Goal: Task Accomplishment & Management: Manage account settings

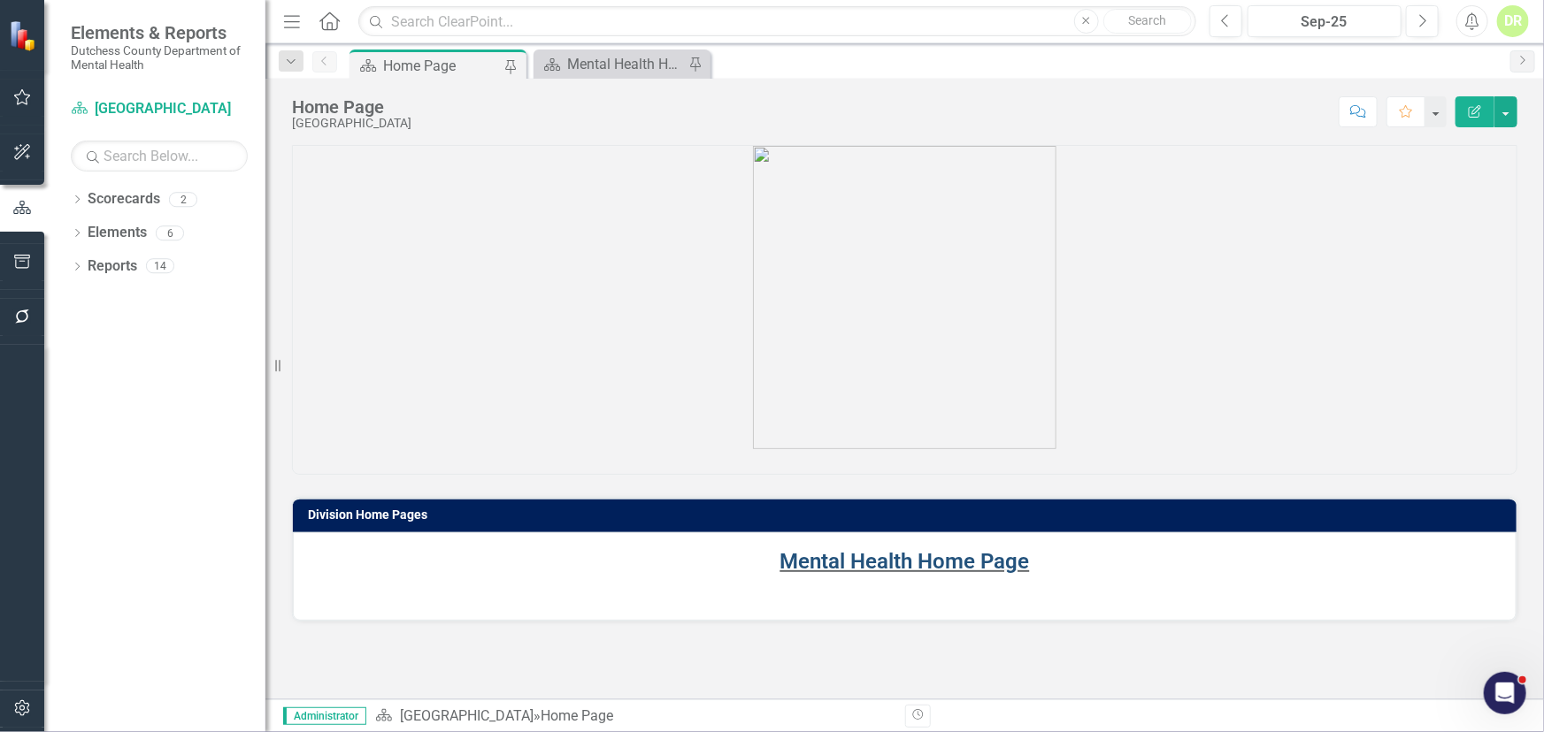
click at [832, 557] on link "Mental Health Home Page" at bounding box center [904, 561] width 249 height 25
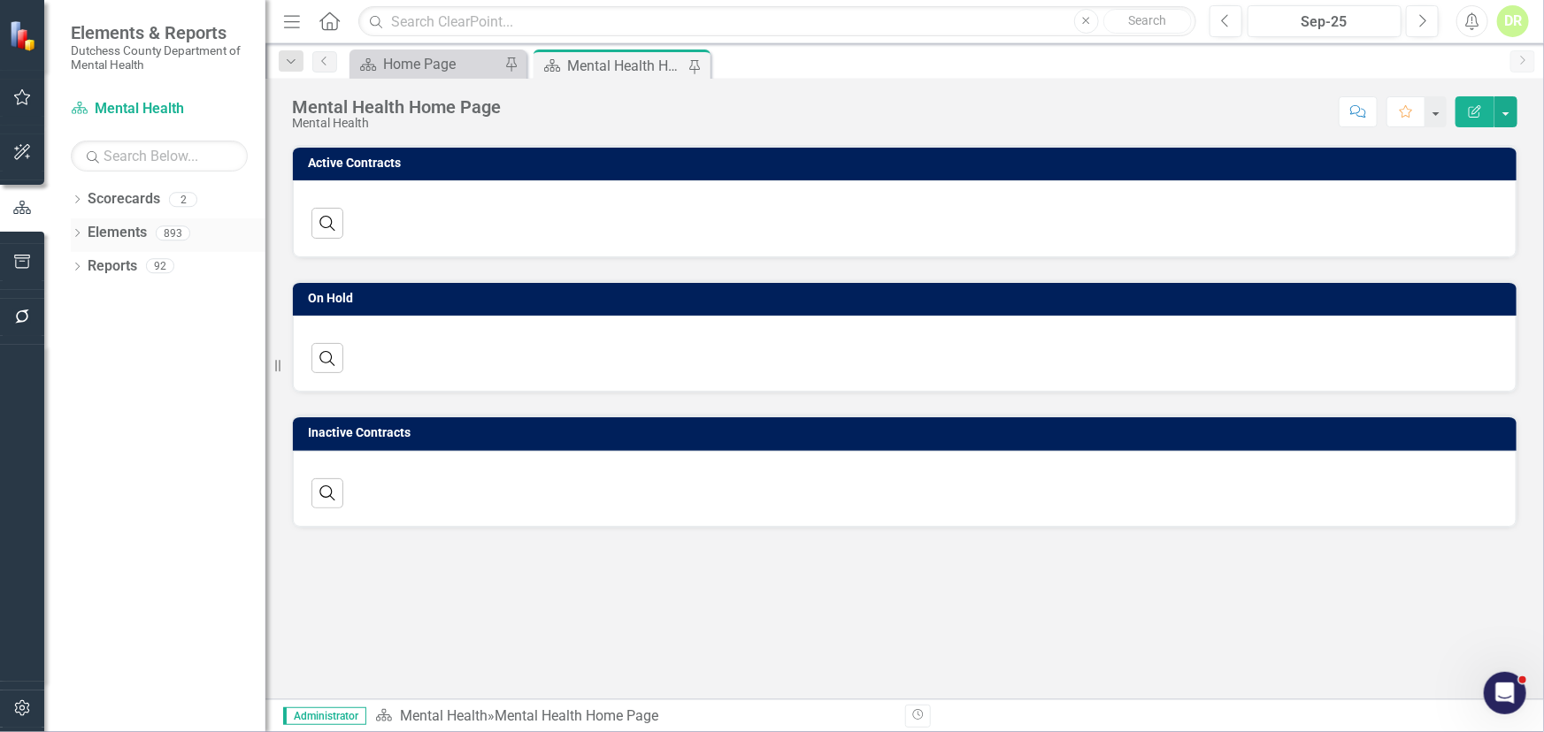
click at [113, 226] on link "Elements" at bounding box center [117, 233] width 59 height 20
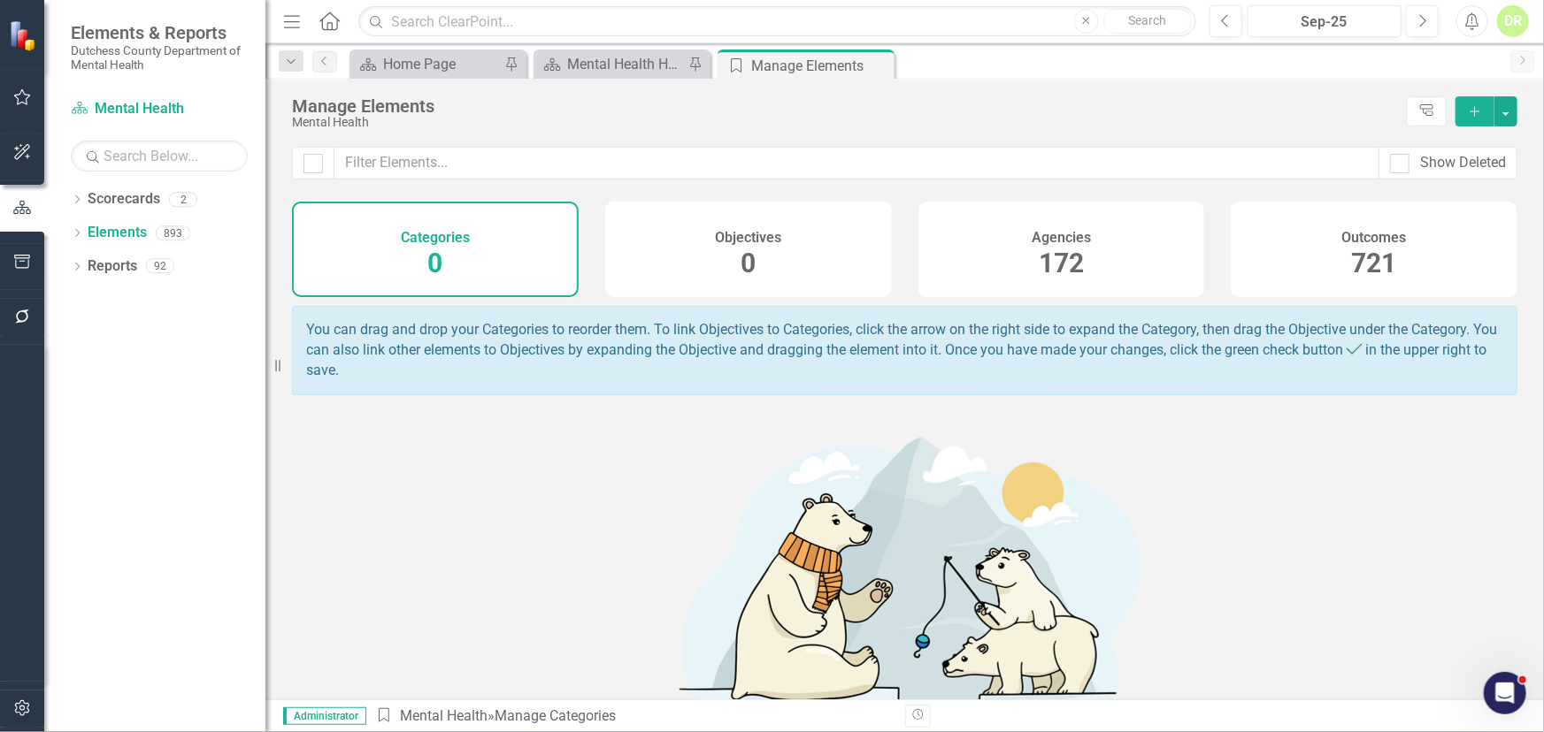
click at [1041, 236] on h4 "Agencies" at bounding box center [1060, 238] width 59 height 16
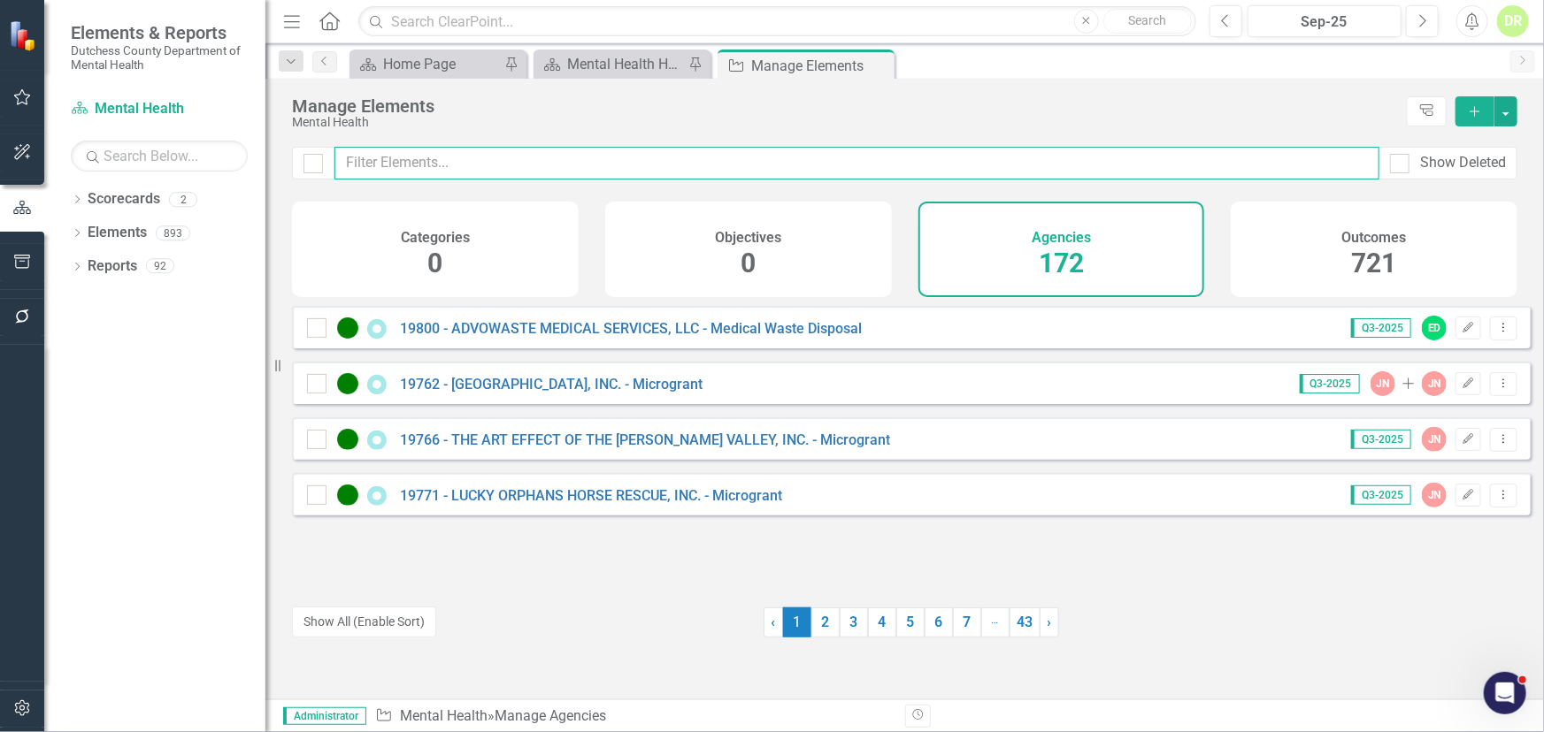
click at [387, 165] on input "text" at bounding box center [856, 163] width 1045 height 33
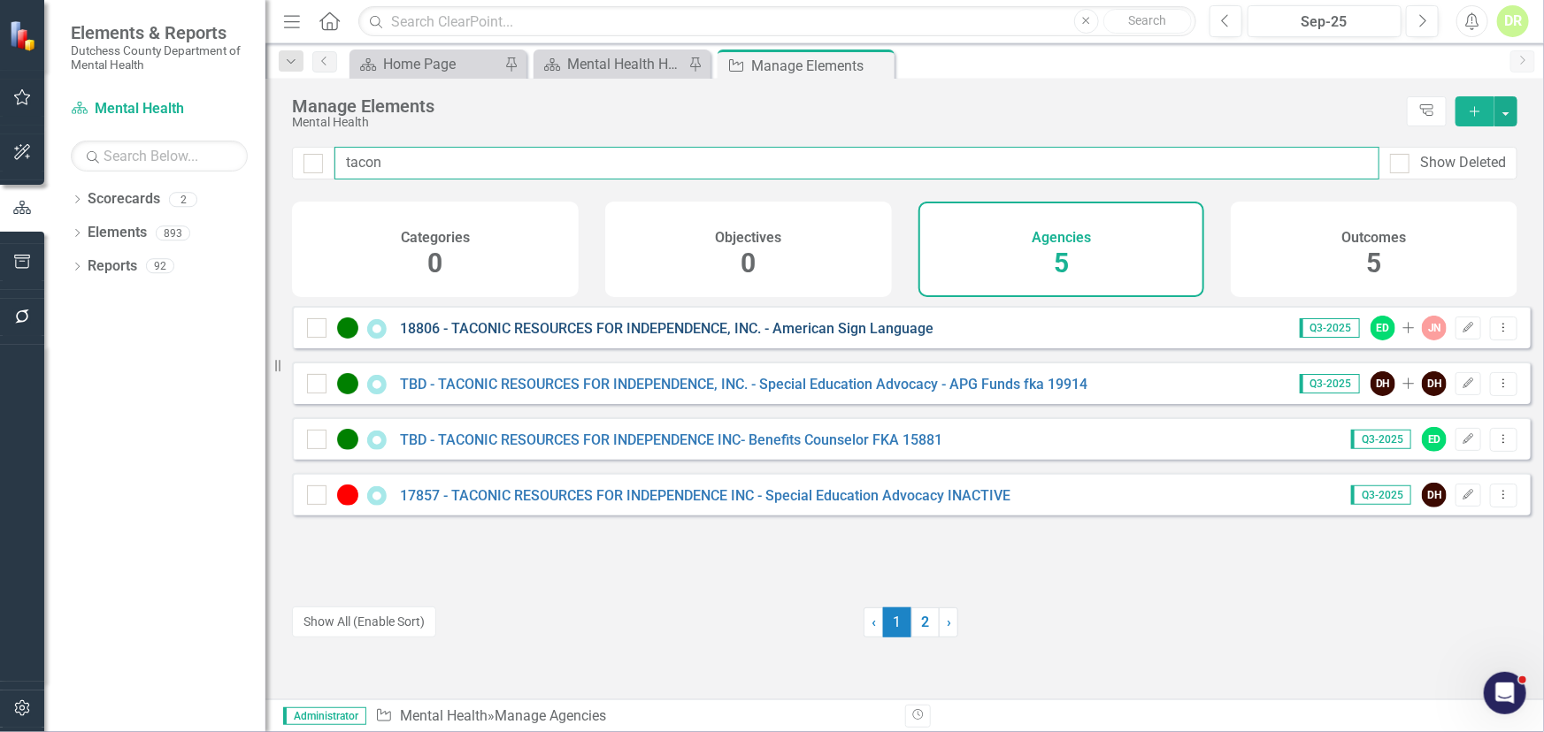
type input "tacon"
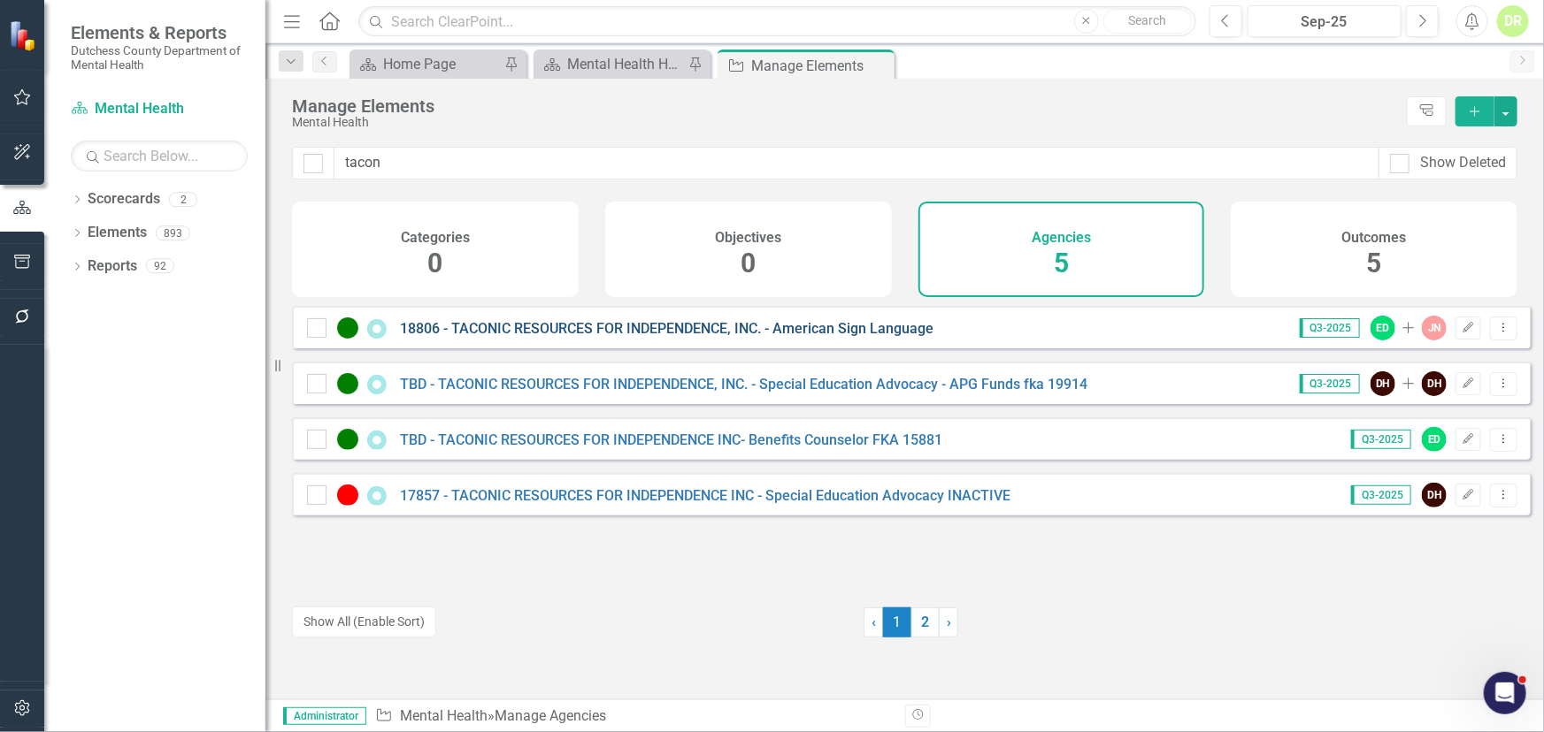
click at [540, 337] on link "18806 - TACONIC RESOURCES FOR INDEPENDENCE, INC. - American Sign Language" at bounding box center [666, 328] width 533 height 17
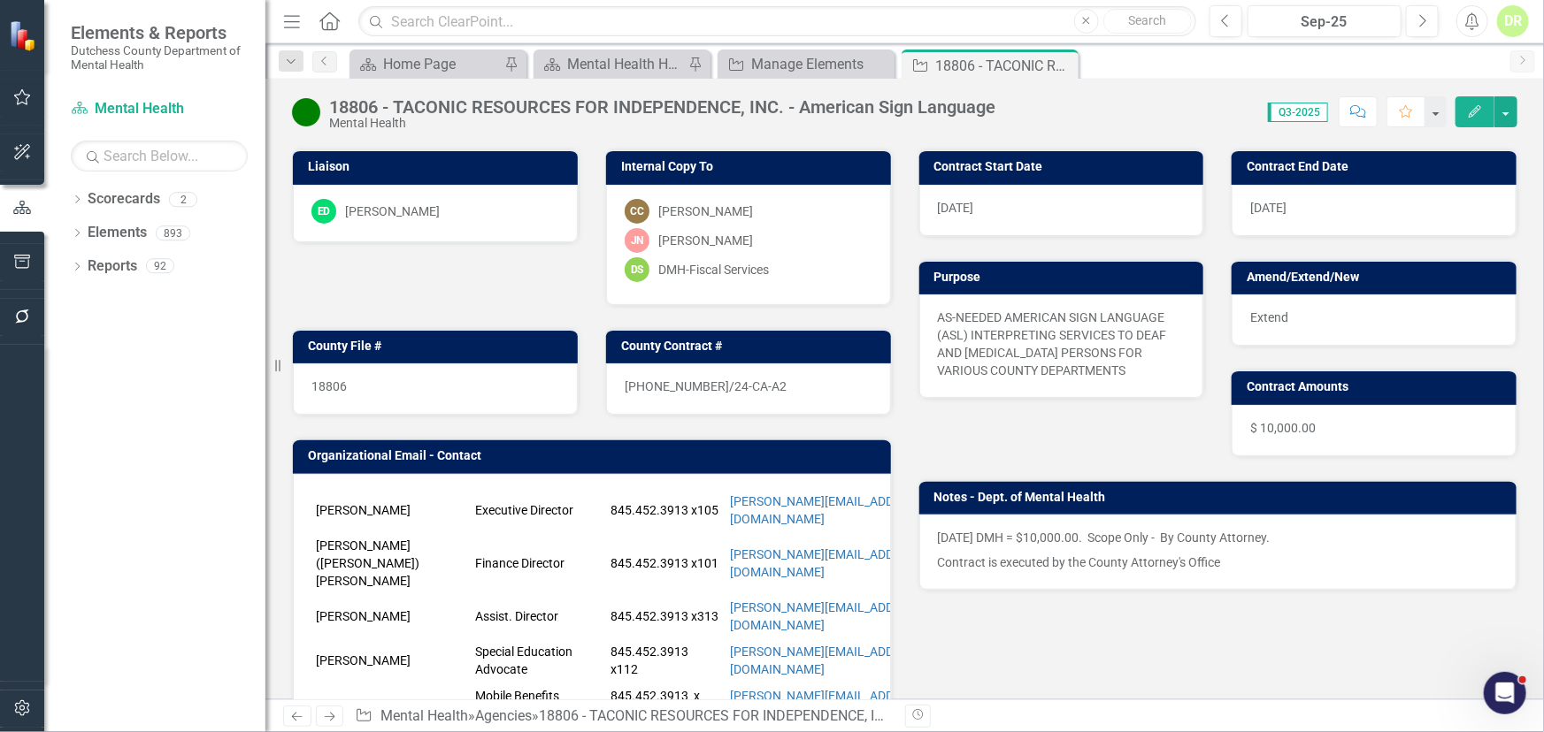
scroll to position [80, 0]
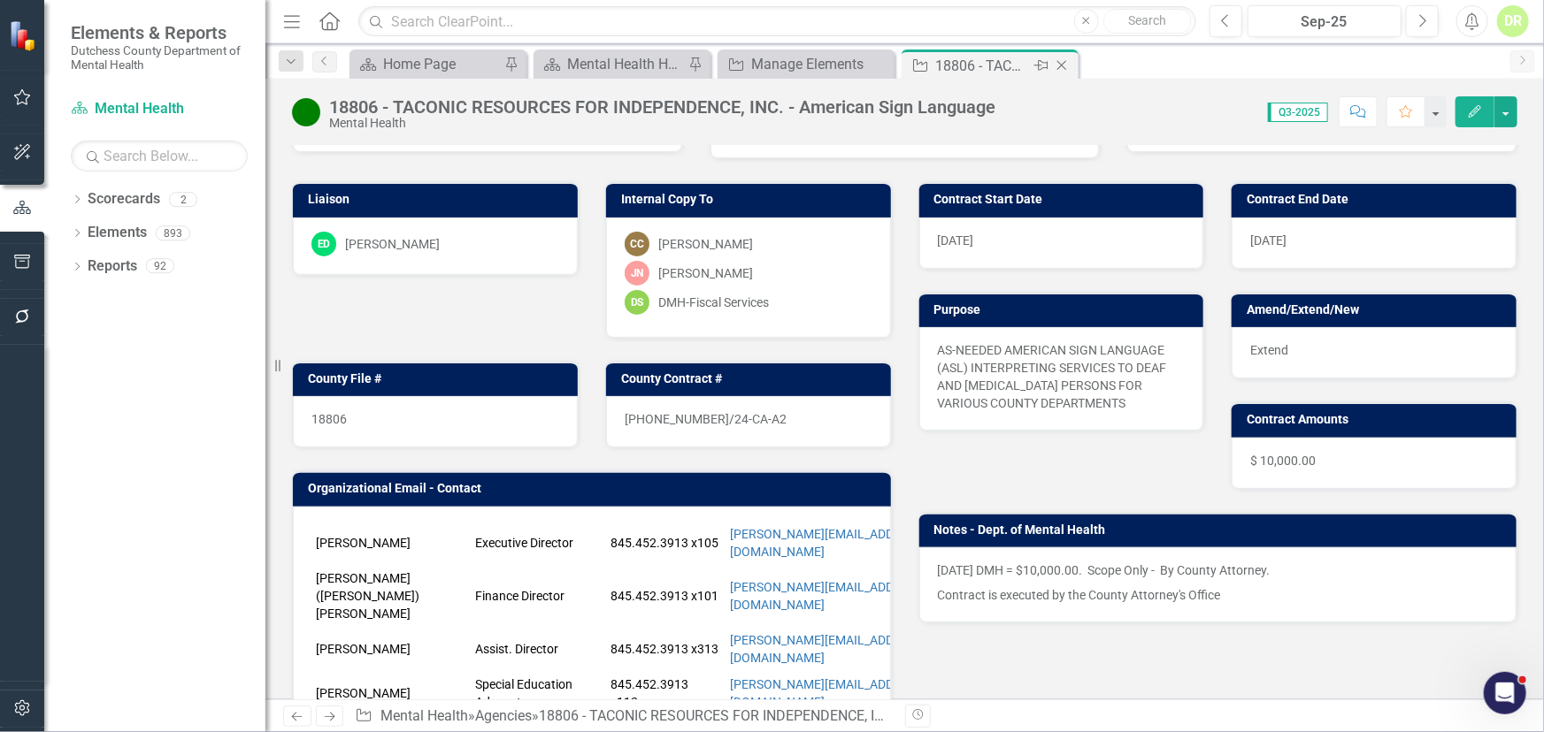
click at [1060, 66] on icon at bounding box center [1062, 66] width 10 height 10
click at [879, 62] on icon "Close" at bounding box center [878, 65] width 18 height 14
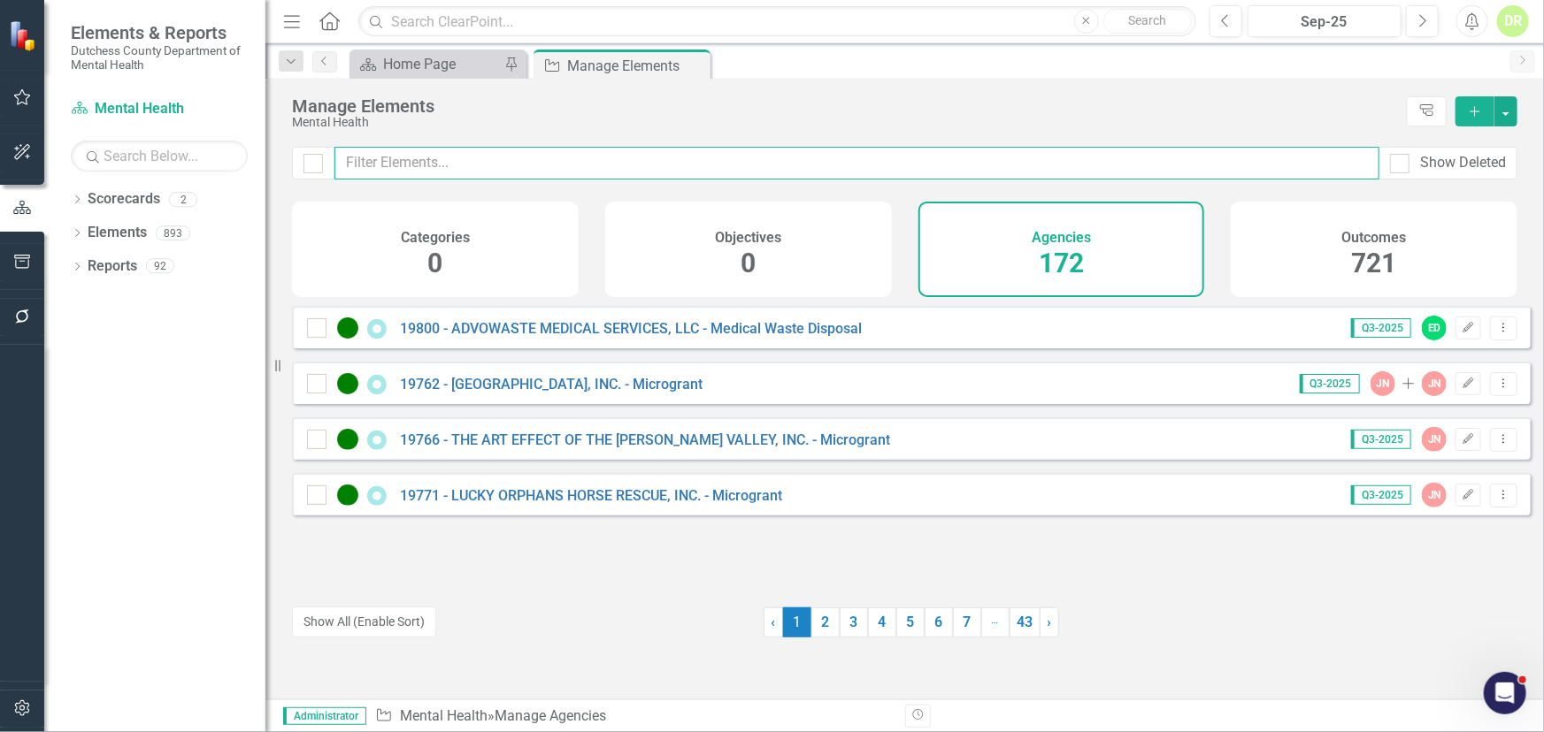
click at [469, 170] on input "text" at bounding box center [856, 163] width 1045 height 33
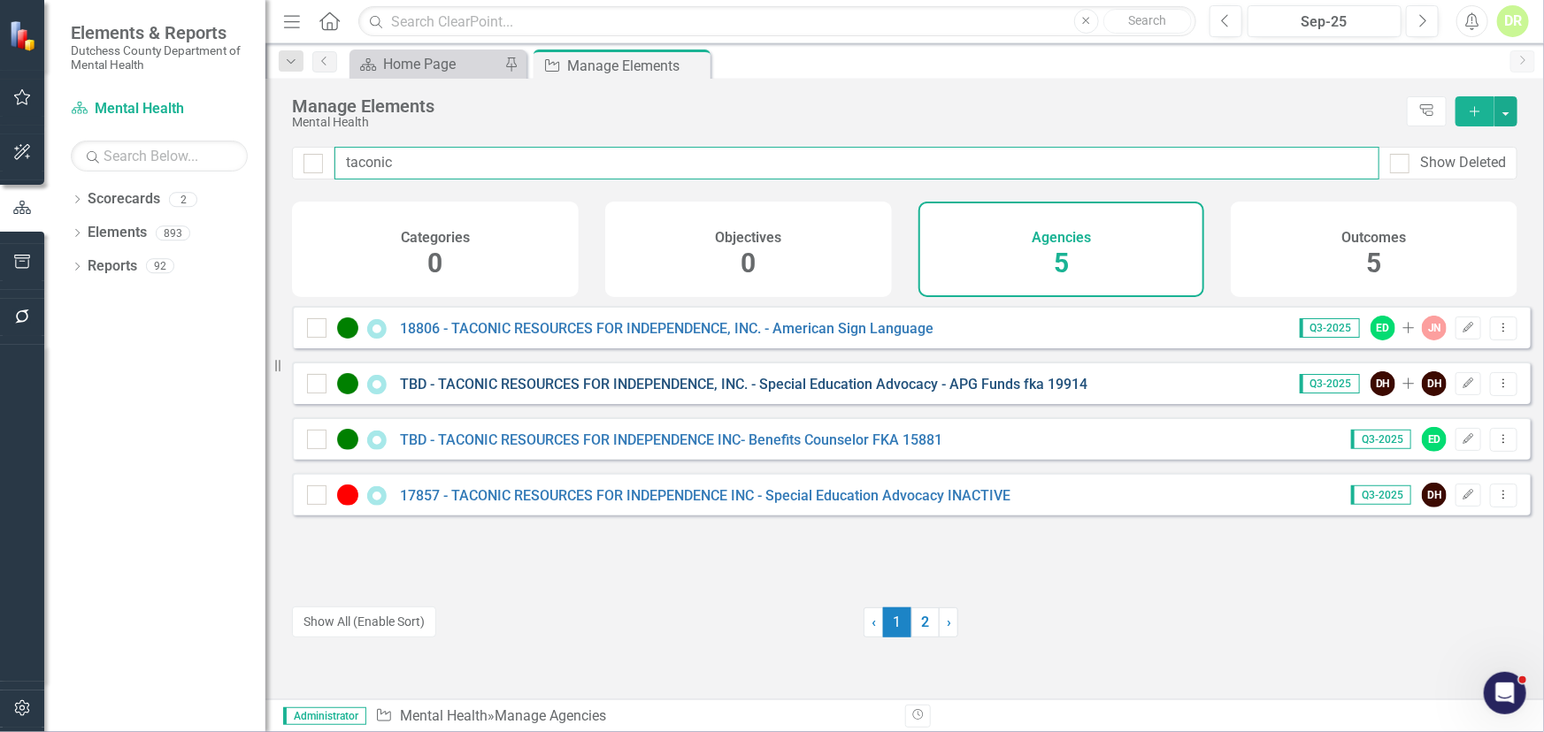
type input "taconic"
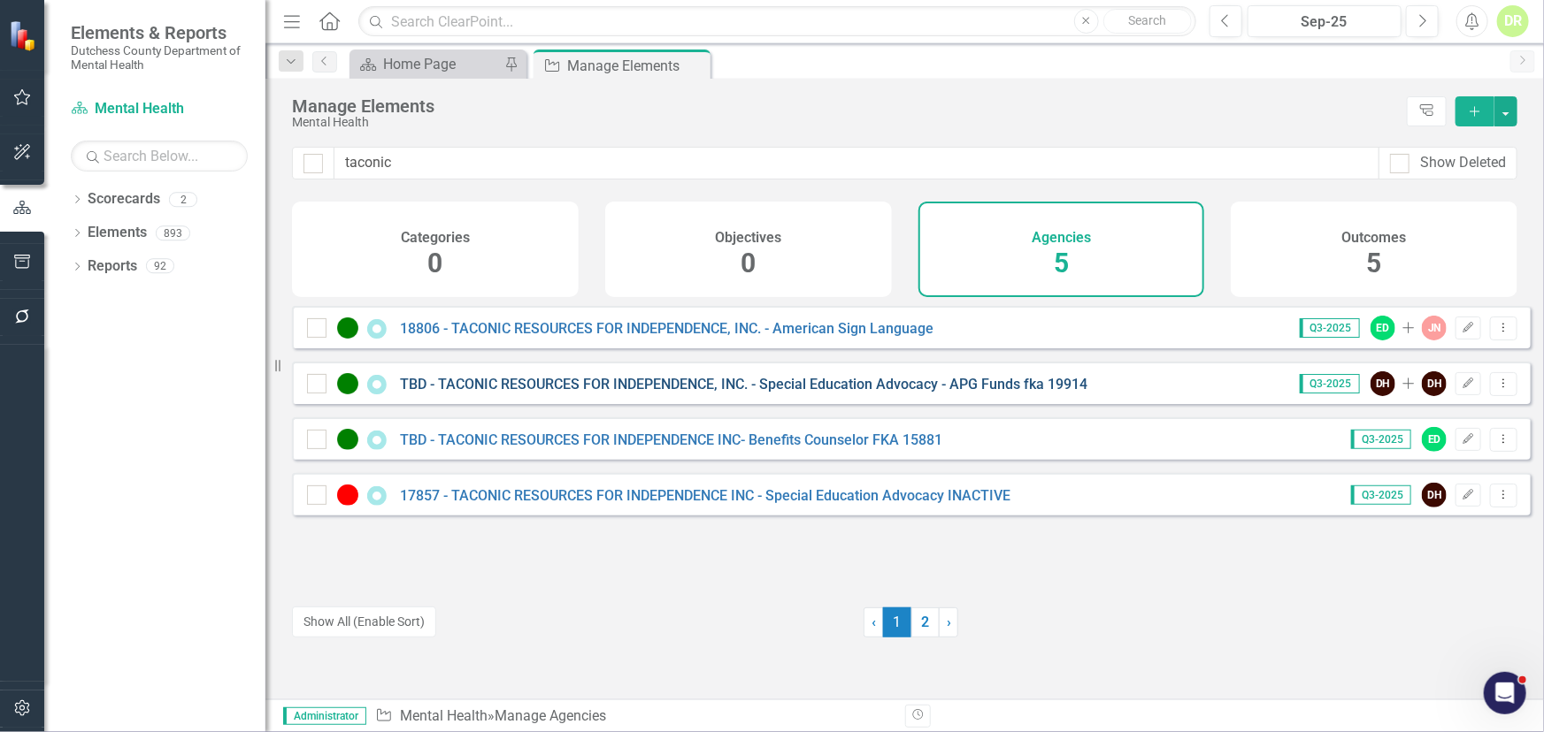
click at [556, 393] on link "TBD - TACONIC RESOURCES FOR INDEPENDENCE, INC. - Special Education Advocacy - A…" at bounding box center [743, 384] width 687 height 17
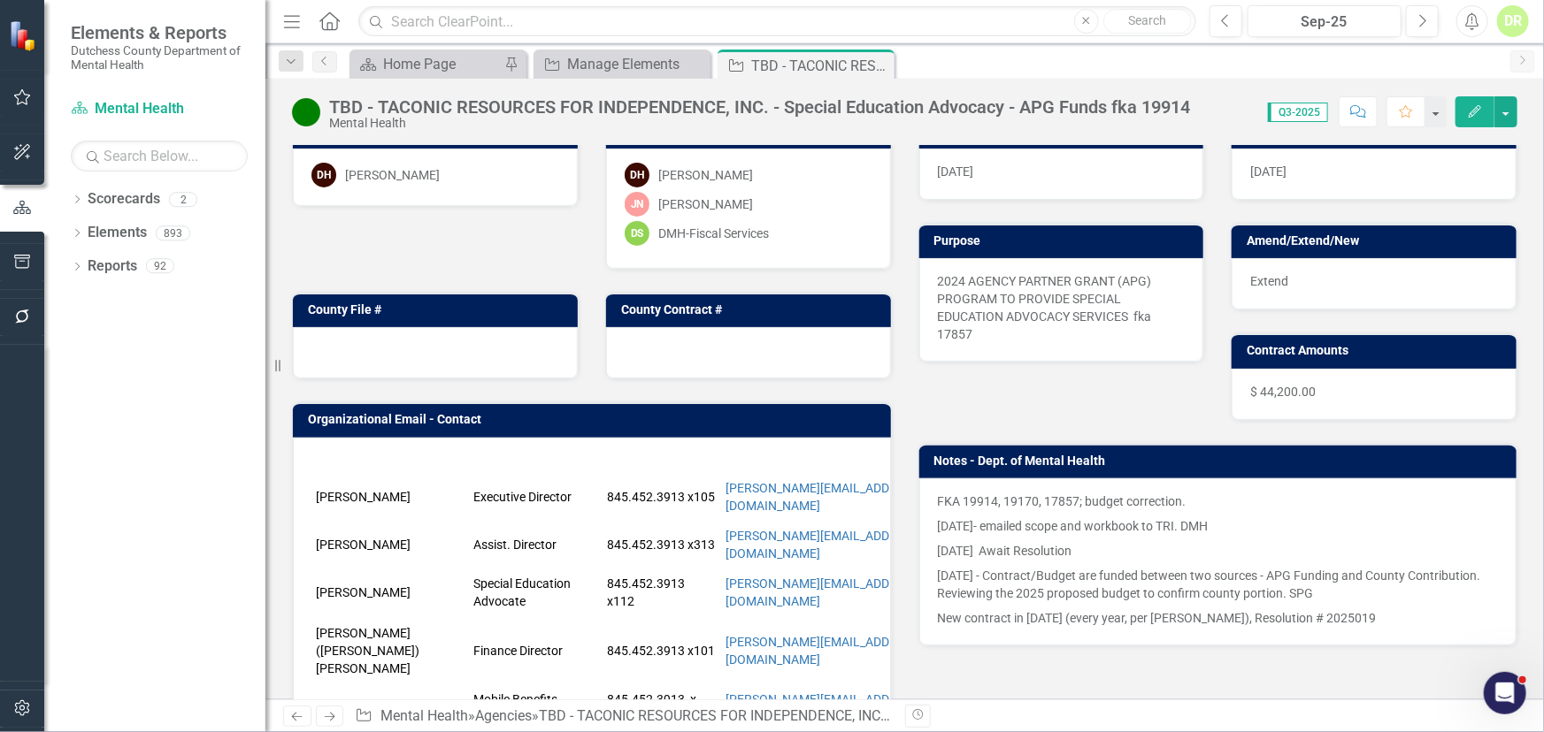
scroll to position [160, 0]
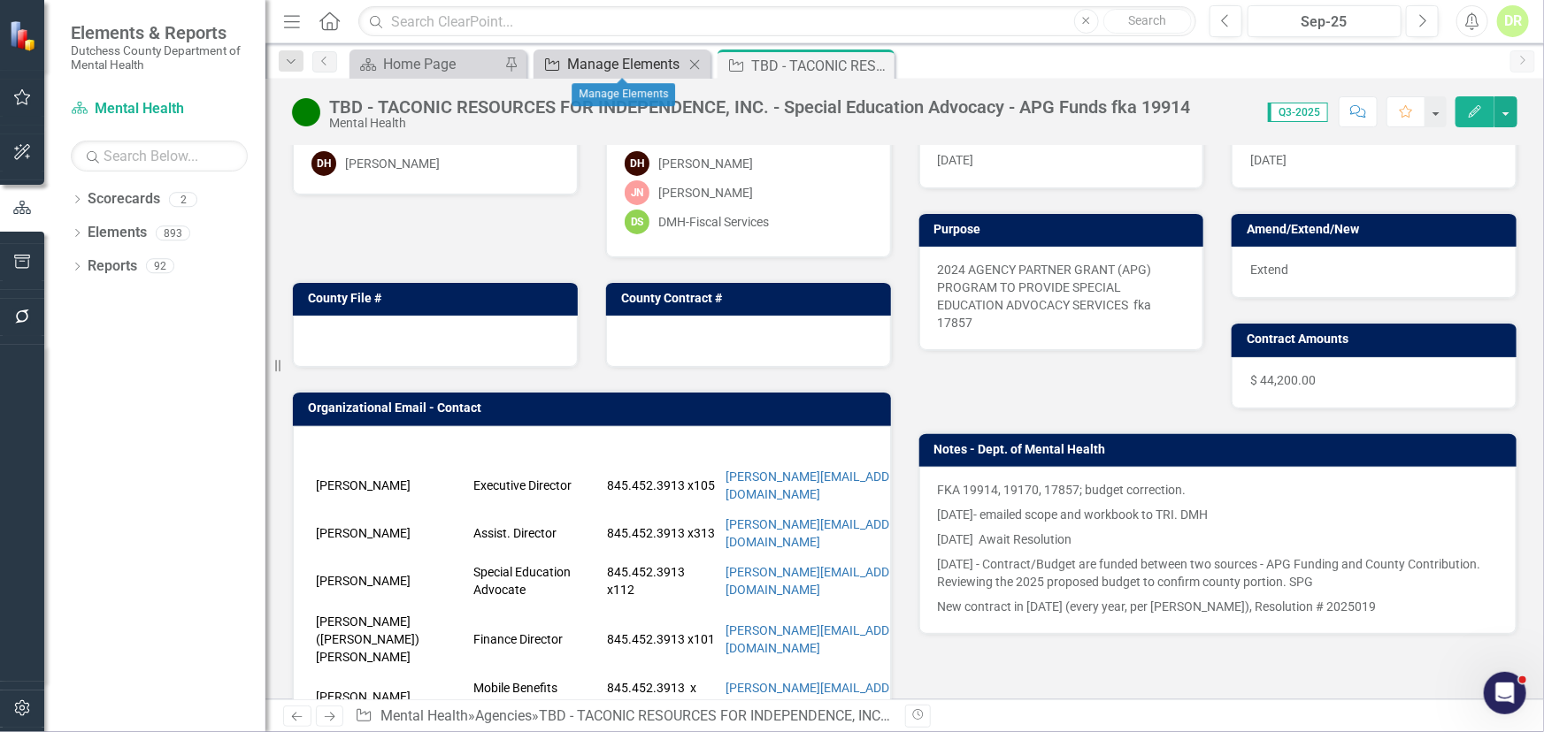
click at [640, 62] on div "Manage Elements" at bounding box center [625, 64] width 117 height 22
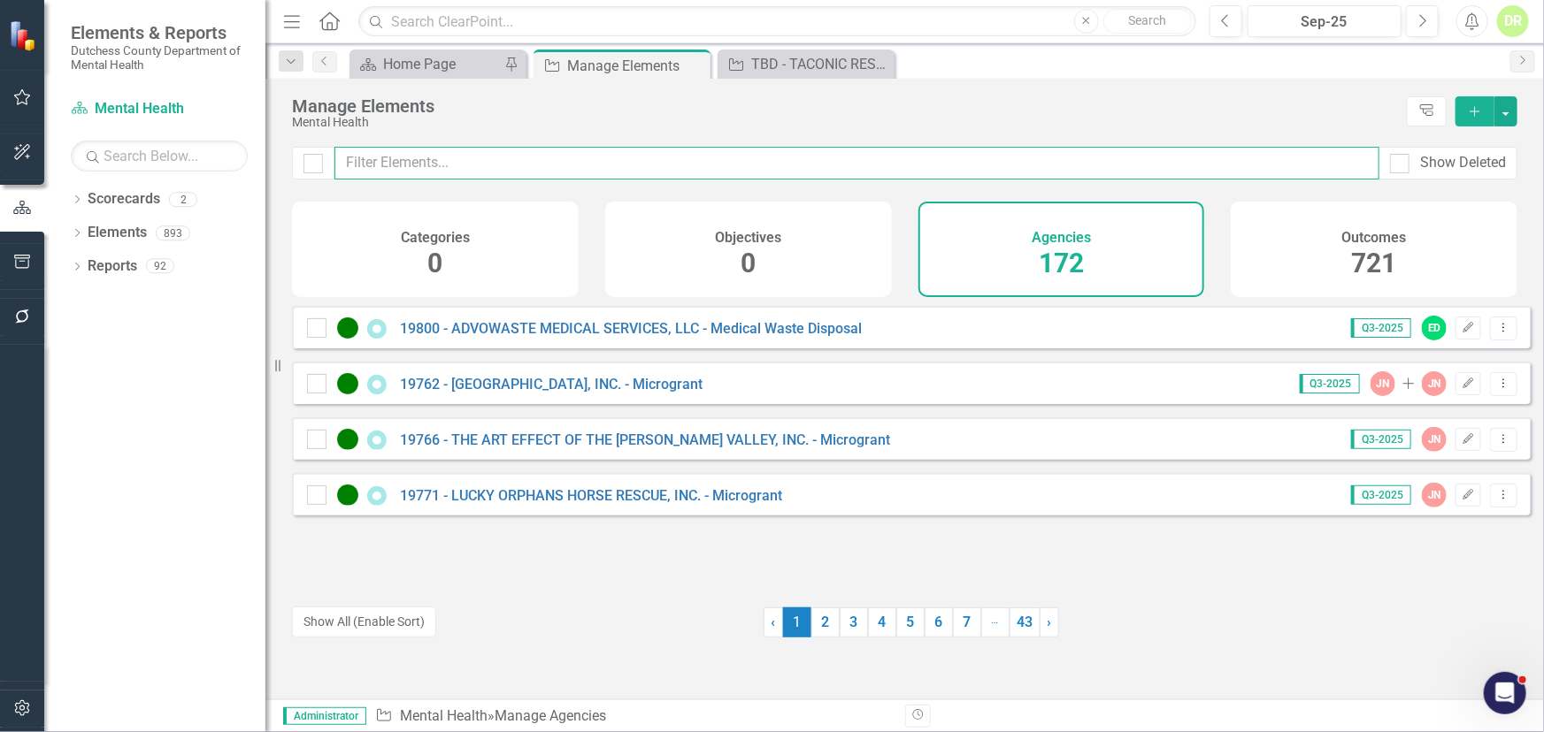
click at [407, 153] on input "text" at bounding box center [856, 163] width 1045 height 33
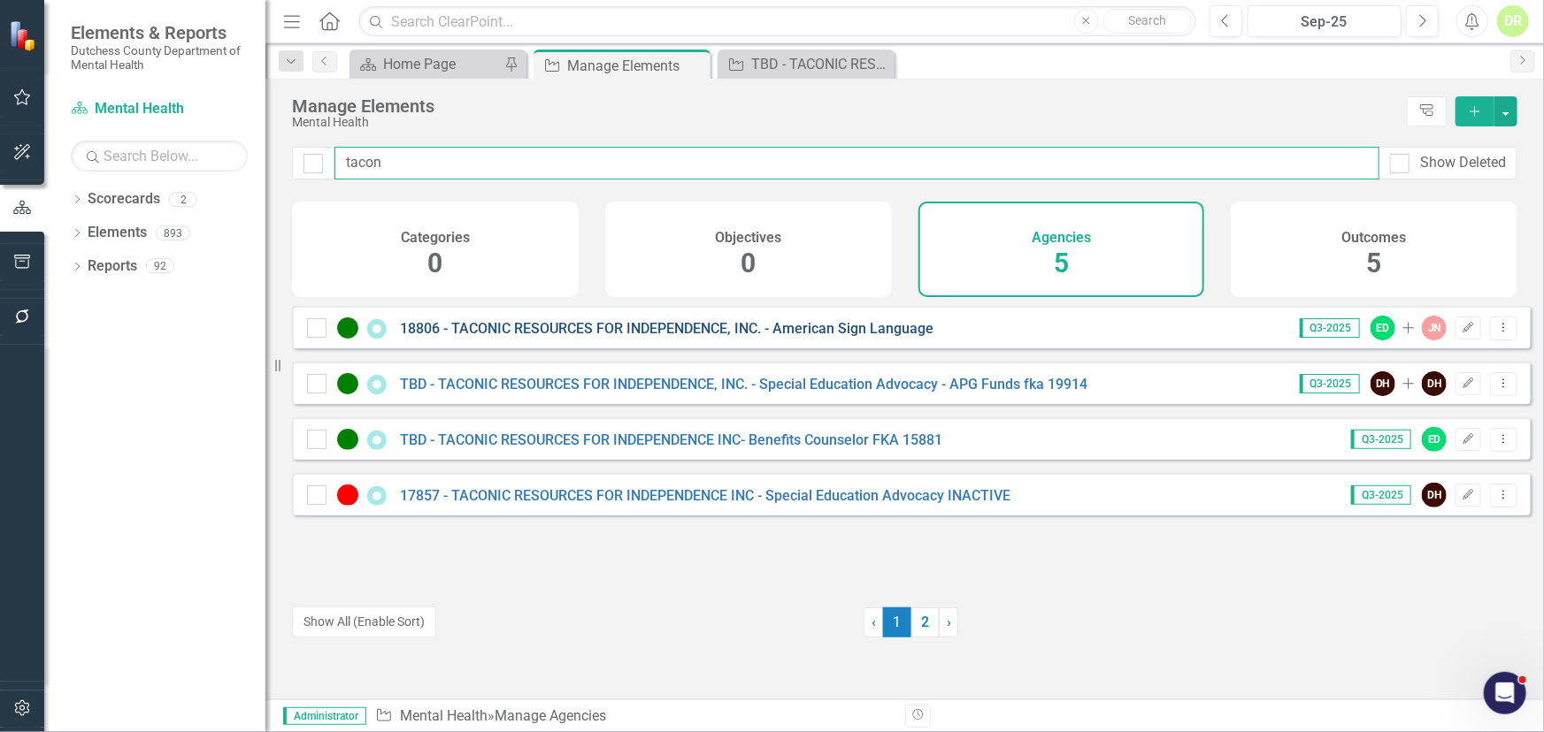
type input "tacon"
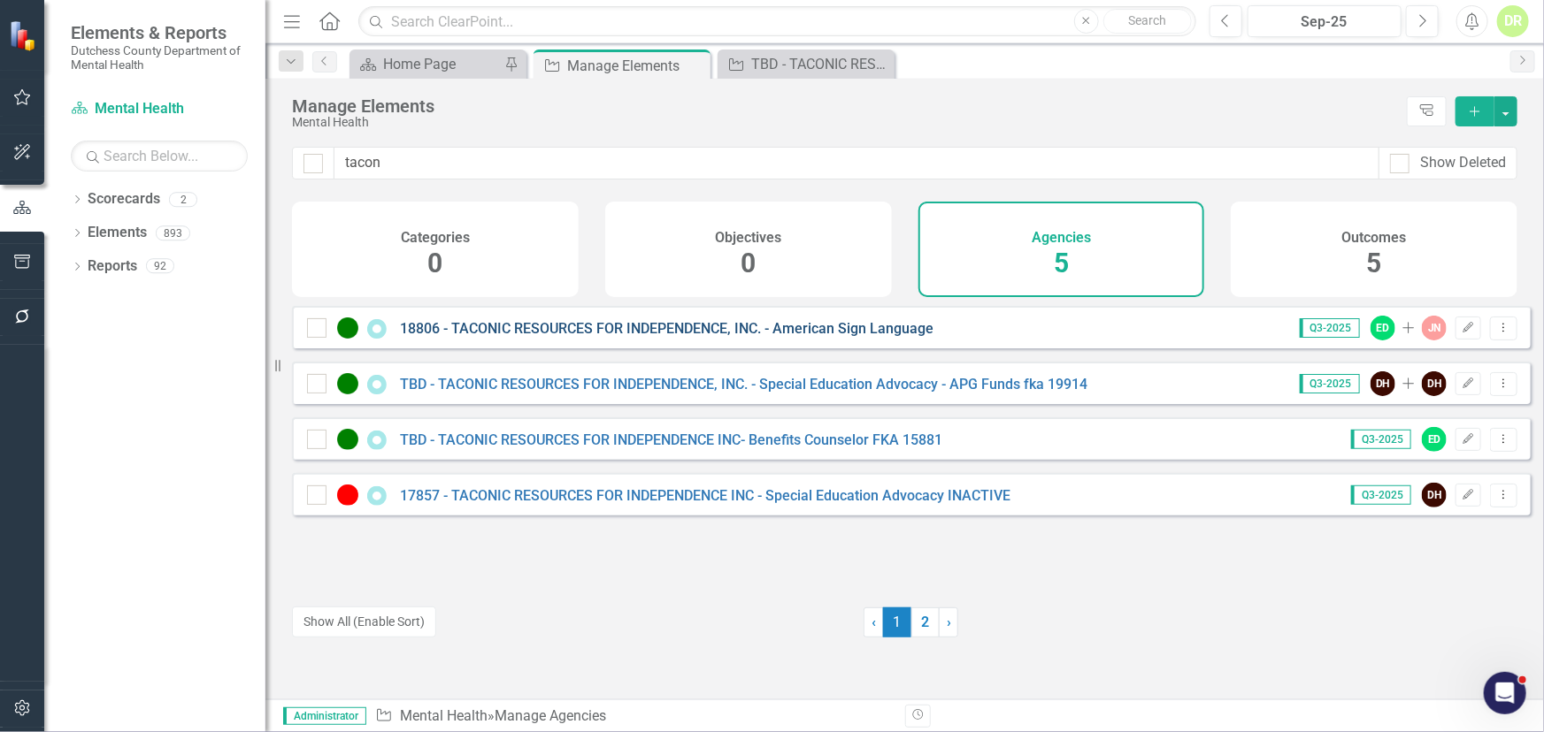
click at [594, 337] on link "18806 - TACONIC RESOURCES FOR INDEPENDENCE, INC. - American Sign Language" at bounding box center [666, 328] width 533 height 17
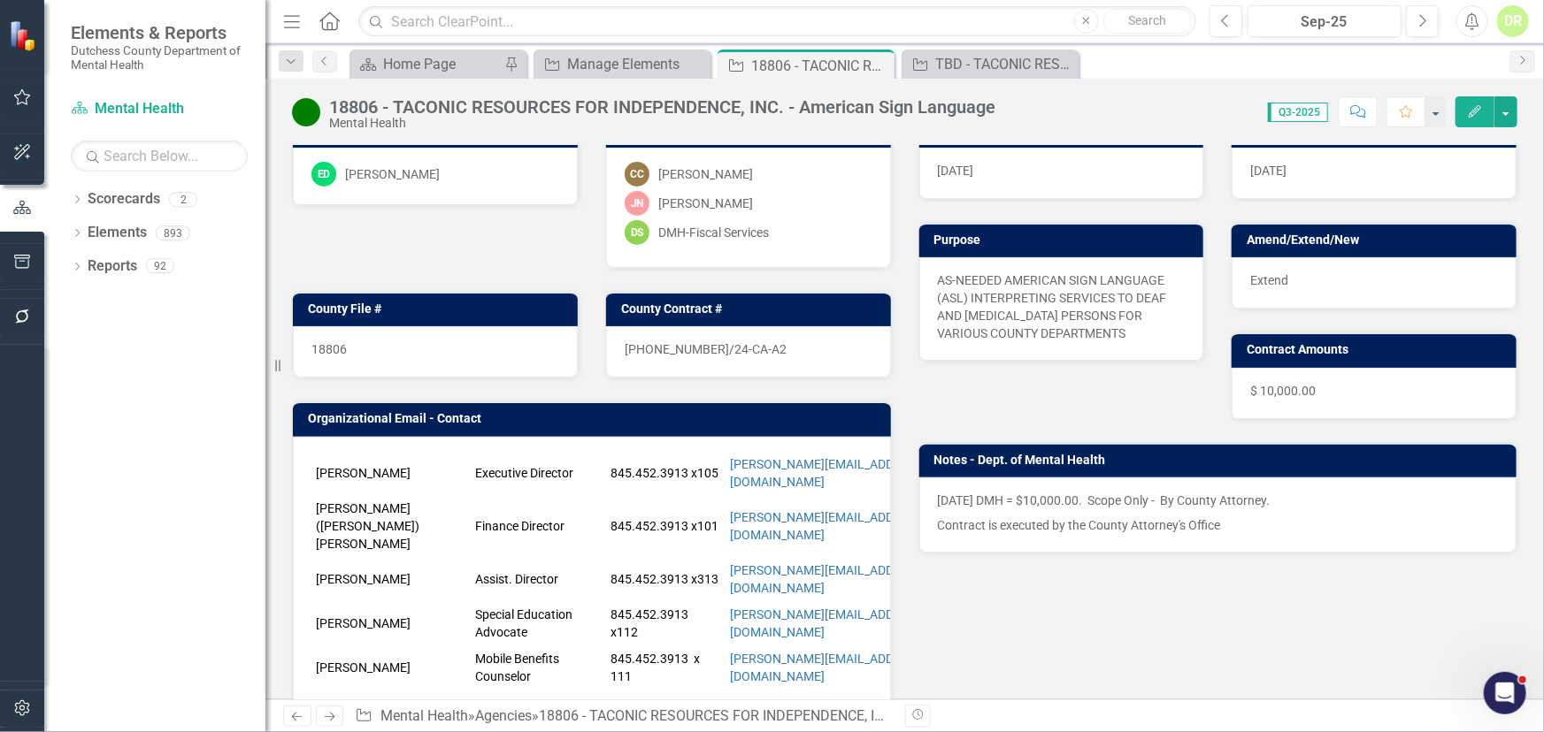
scroll to position [160, 0]
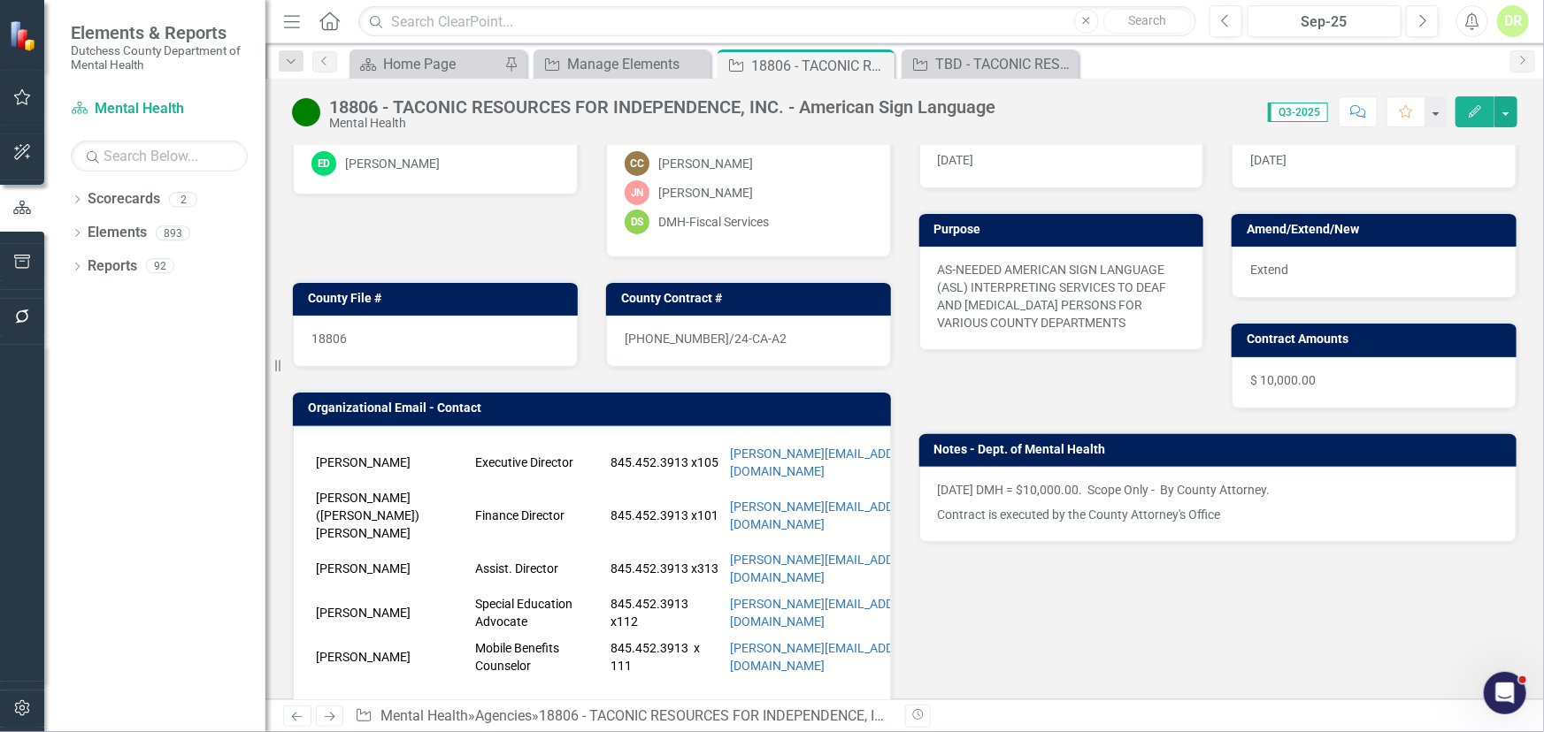
click at [469, 449] on td "[PERSON_NAME]" at bounding box center [390, 463] width 159 height 44
click at [463, 441] on td "[PERSON_NAME]" at bounding box center [390, 463] width 159 height 44
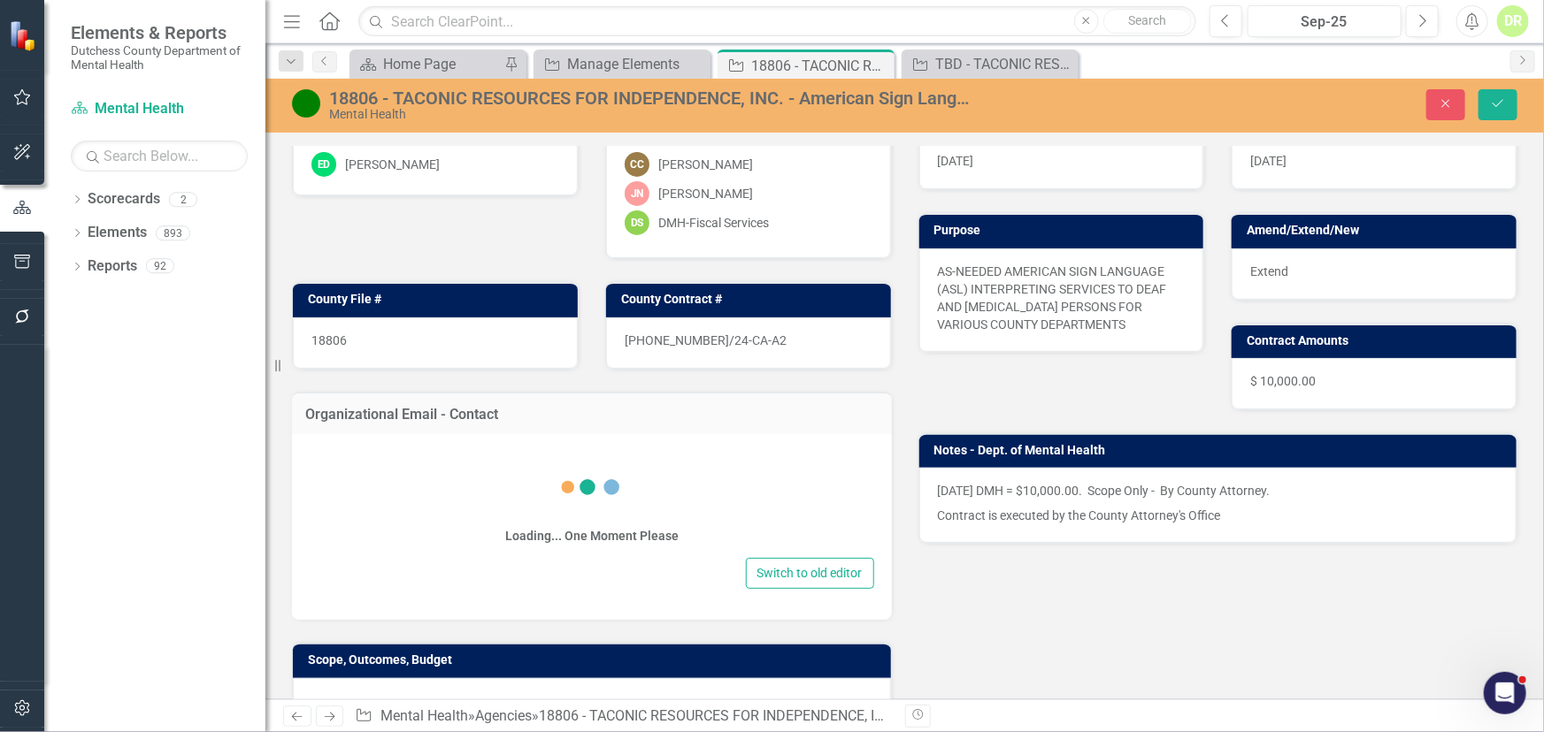
click at [463, 436] on div "Loading... One Moment Please Switch to old editor" at bounding box center [592, 527] width 600 height 186
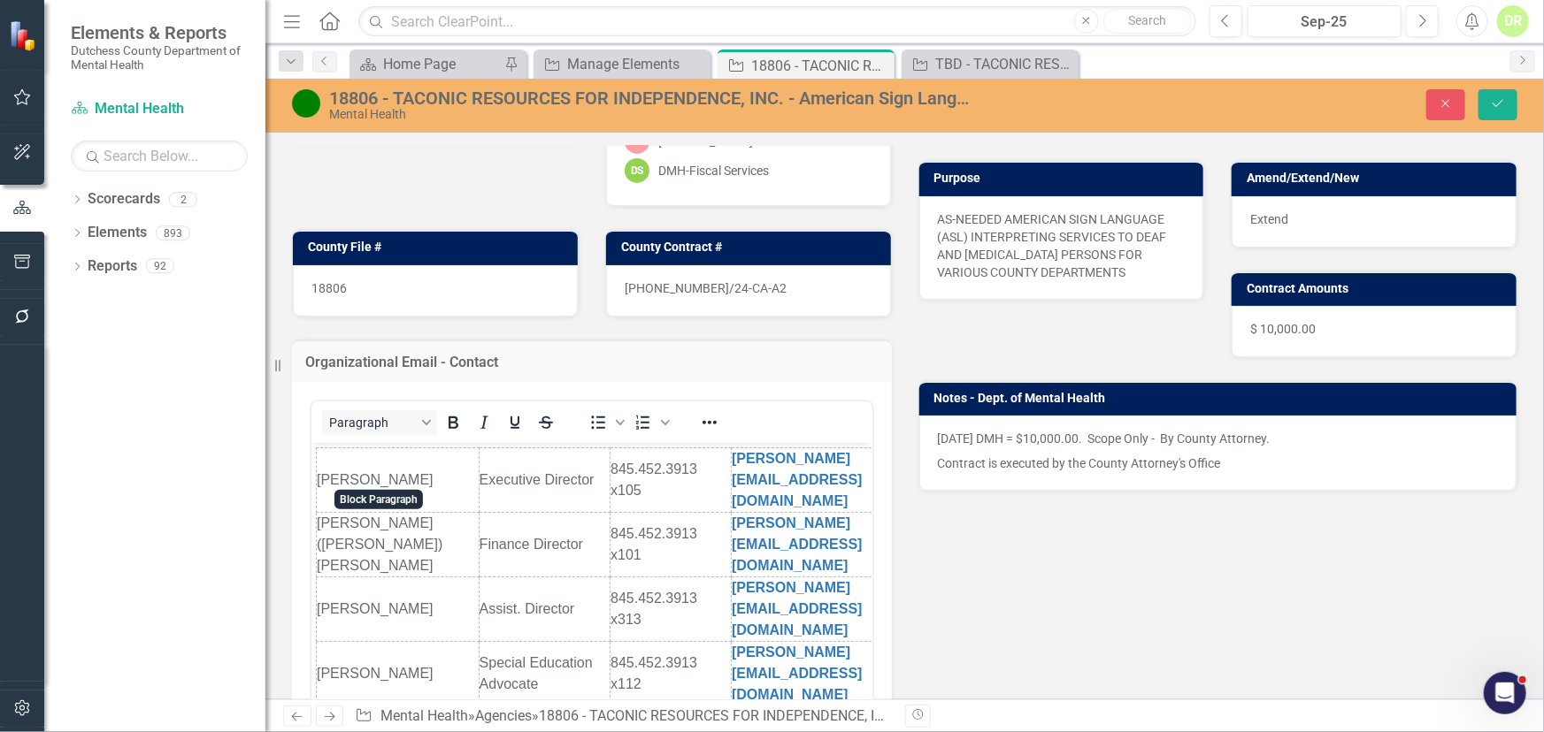
scroll to position [241, 0]
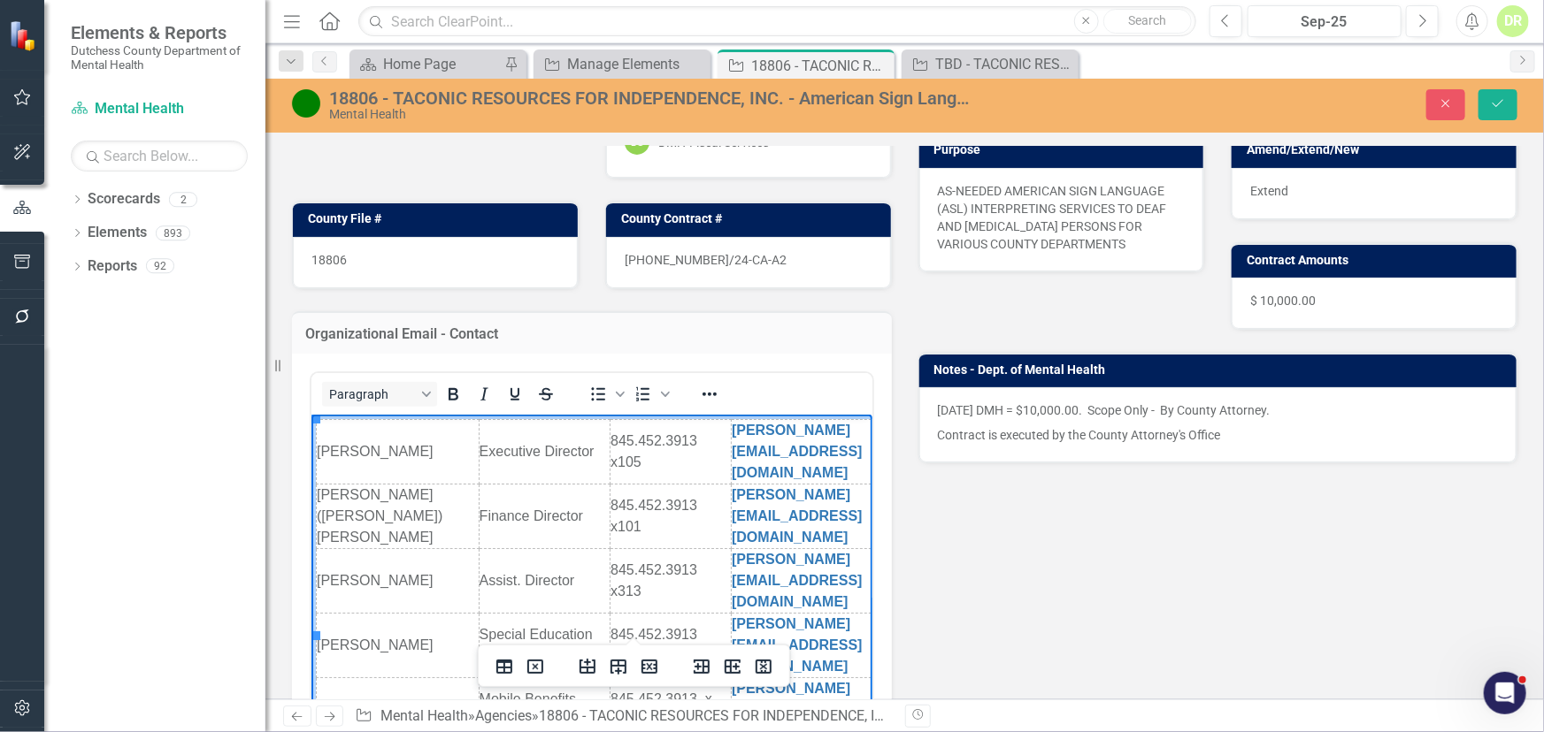
drag, startPoint x: 318, startPoint y: 525, endPoint x: 438, endPoint y: 526, distance: 120.3
click at [438, 549] on td "[PERSON_NAME]" at bounding box center [397, 581] width 163 height 65
drag, startPoint x: 565, startPoint y: 529, endPoint x: 464, endPoint y: 529, distance: 100.8
click at [464, 529] on html "[PERSON_NAME] Executive Director 845.452.3913 x105 [PERSON_NAME][EMAIL_ADDRESS]…" at bounding box center [591, 599] width 561 height 368
click at [731, 552] on link "[PERSON_NAME][EMAIL_ADDRESS][DOMAIN_NAME]" at bounding box center [796, 581] width 131 height 58
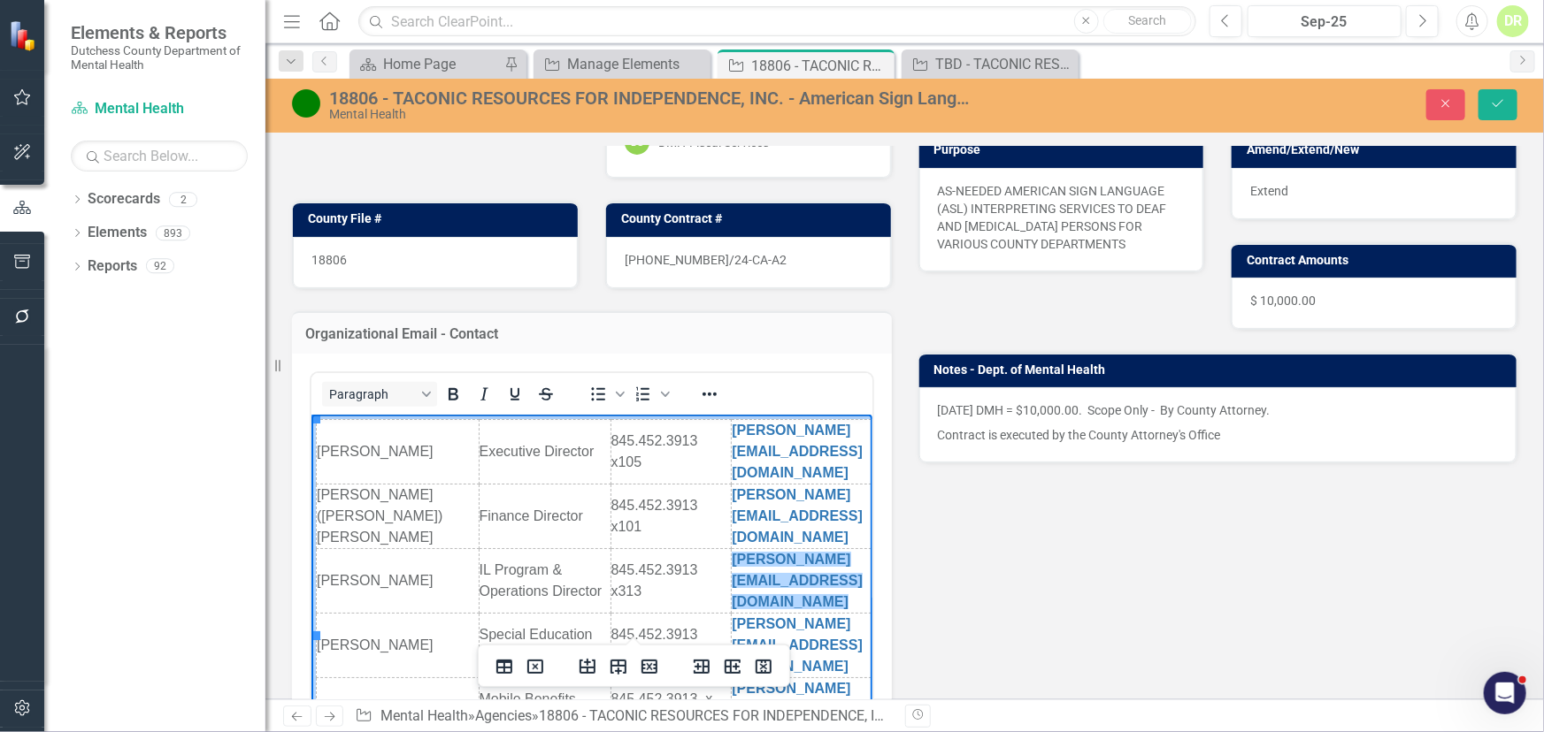
click at [319, 549] on td "[PERSON_NAME]" at bounding box center [397, 581] width 163 height 65
click at [318, 549] on td "[PERSON_NAME]" at bounding box center [397, 581] width 163 height 65
click at [649, 669] on icon "Delete row" at bounding box center [649, 666] width 21 height 21
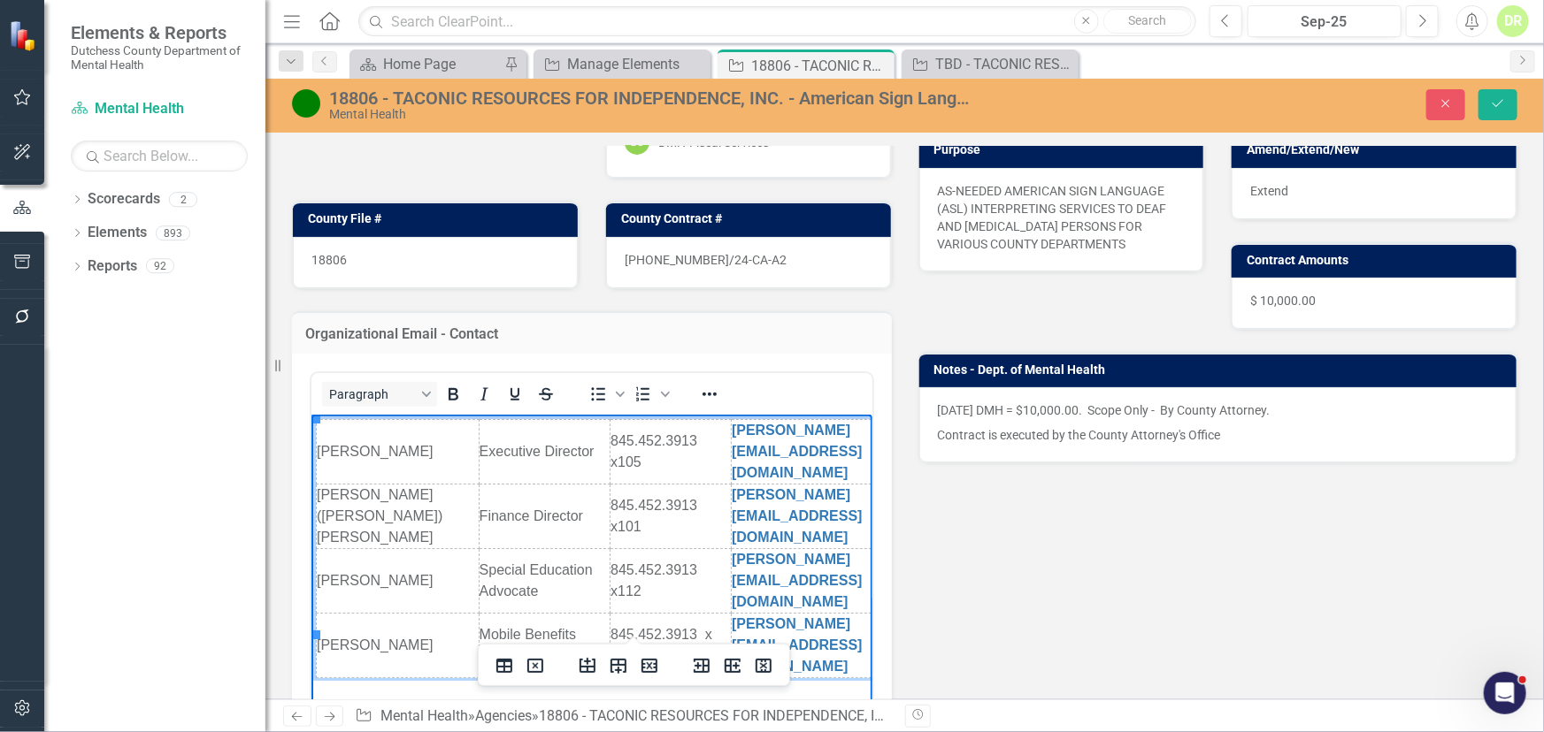
click at [322, 614] on td "[PERSON_NAME]" at bounding box center [397, 646] width 163 height 65
click at [619, 664] on icon "Insert row after" at bounding box center [618, 666] width 16 height 15
click at [487, 679] on td "Rich Text Area. Press ALT-0 for help." at bounding box center [543, 690] width 131 height 22
click at [332, 679] on td "Rich Text Area. Press ALT-0 for help." at bounding box center [397, 700] width 163 height 43
click at [738, 679] on td "Rich Text Area. Press ALT-0 for help." at bounding box center [840, 700] width 219 height 43
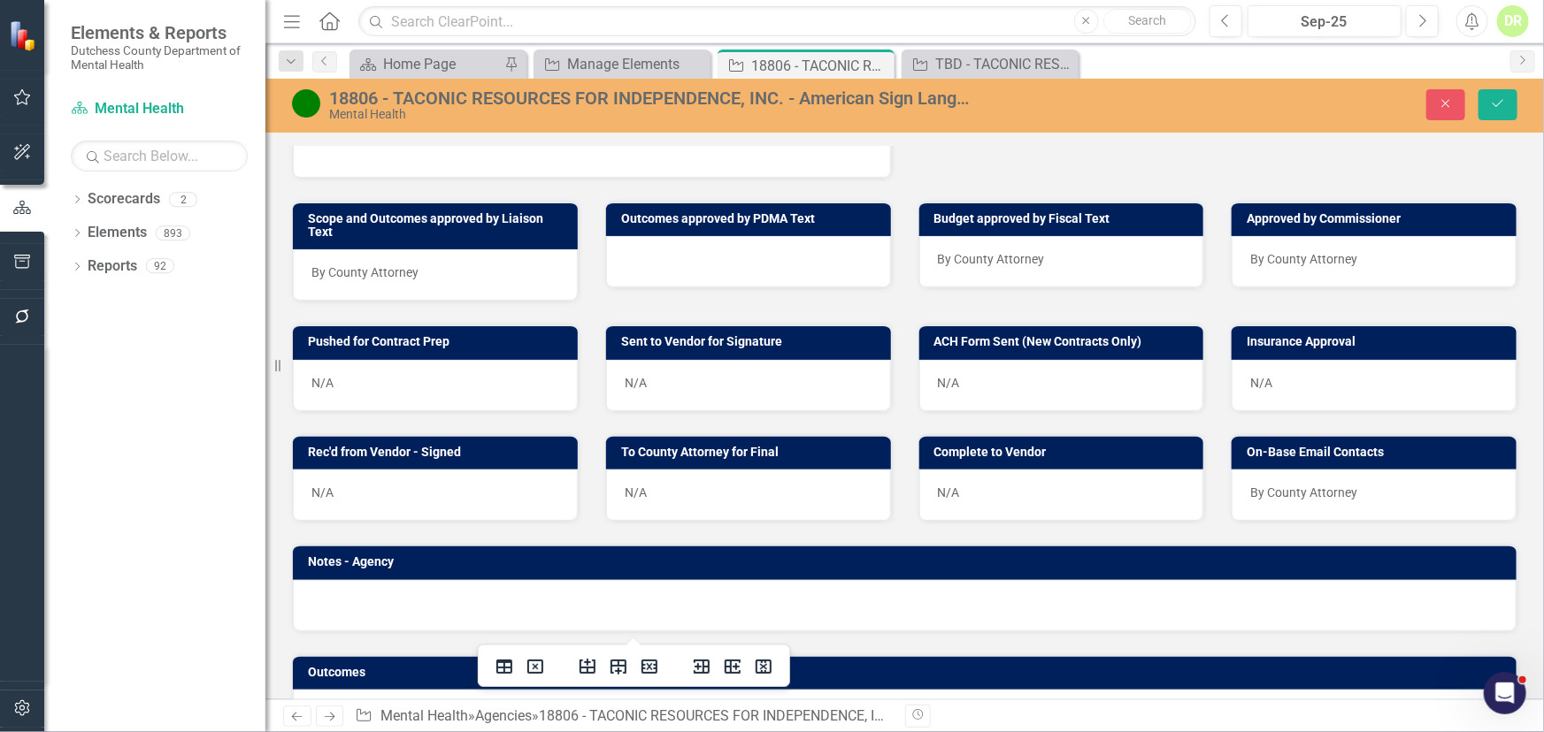
scroll to position [1019, 0]
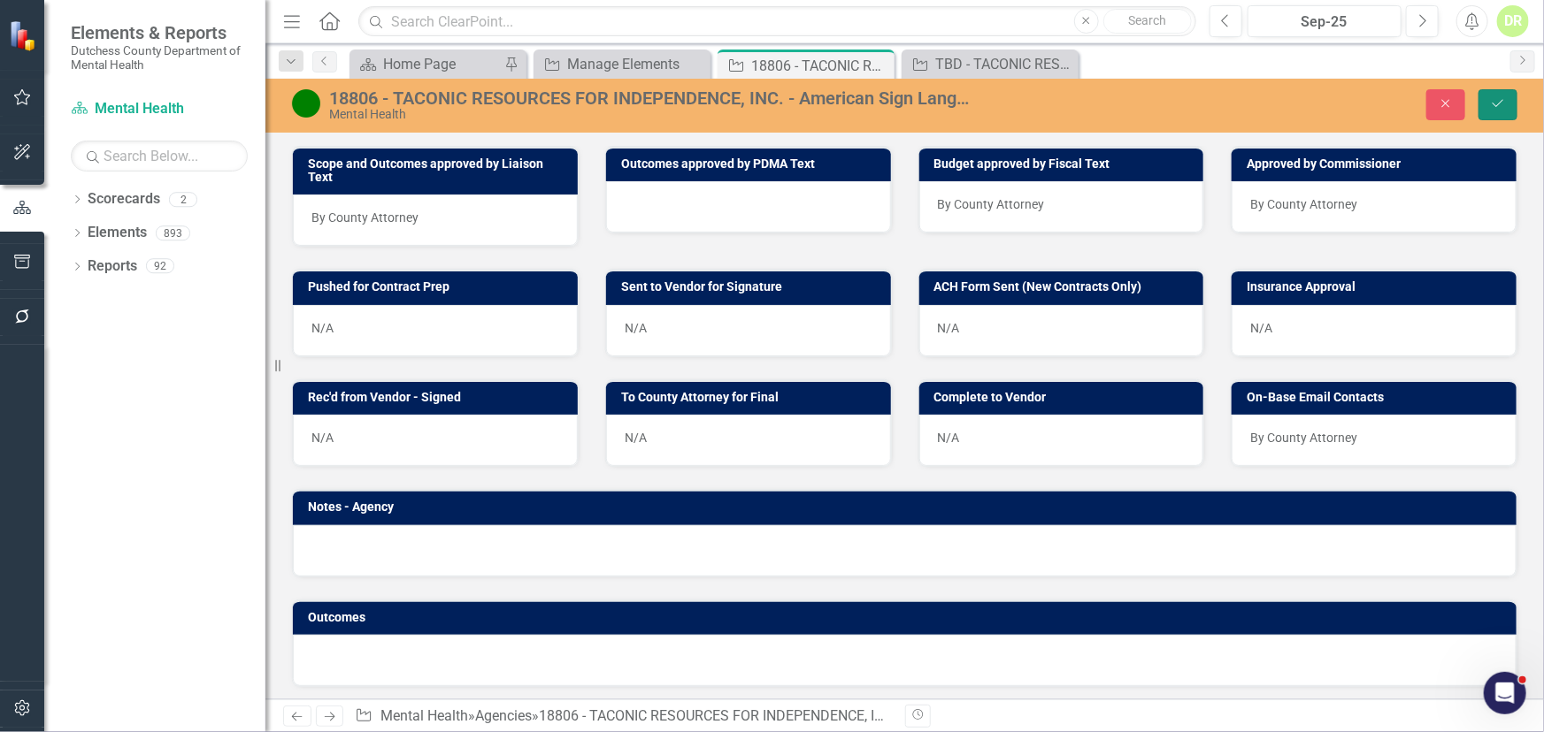
click at [1500, 97] on icon "Save" at bounding box center [1498, 103] width 16 height 12
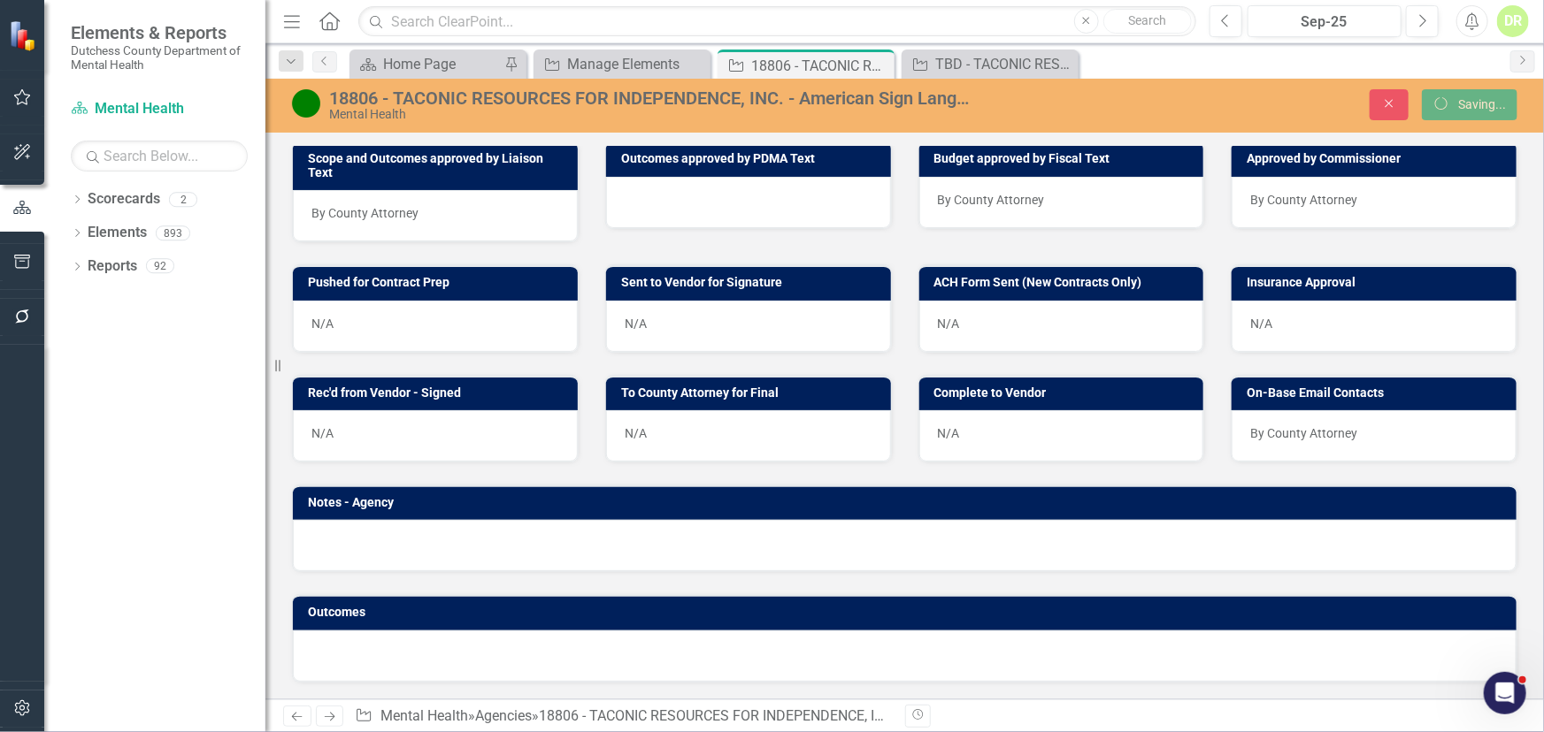
scroll to position [857, 0]
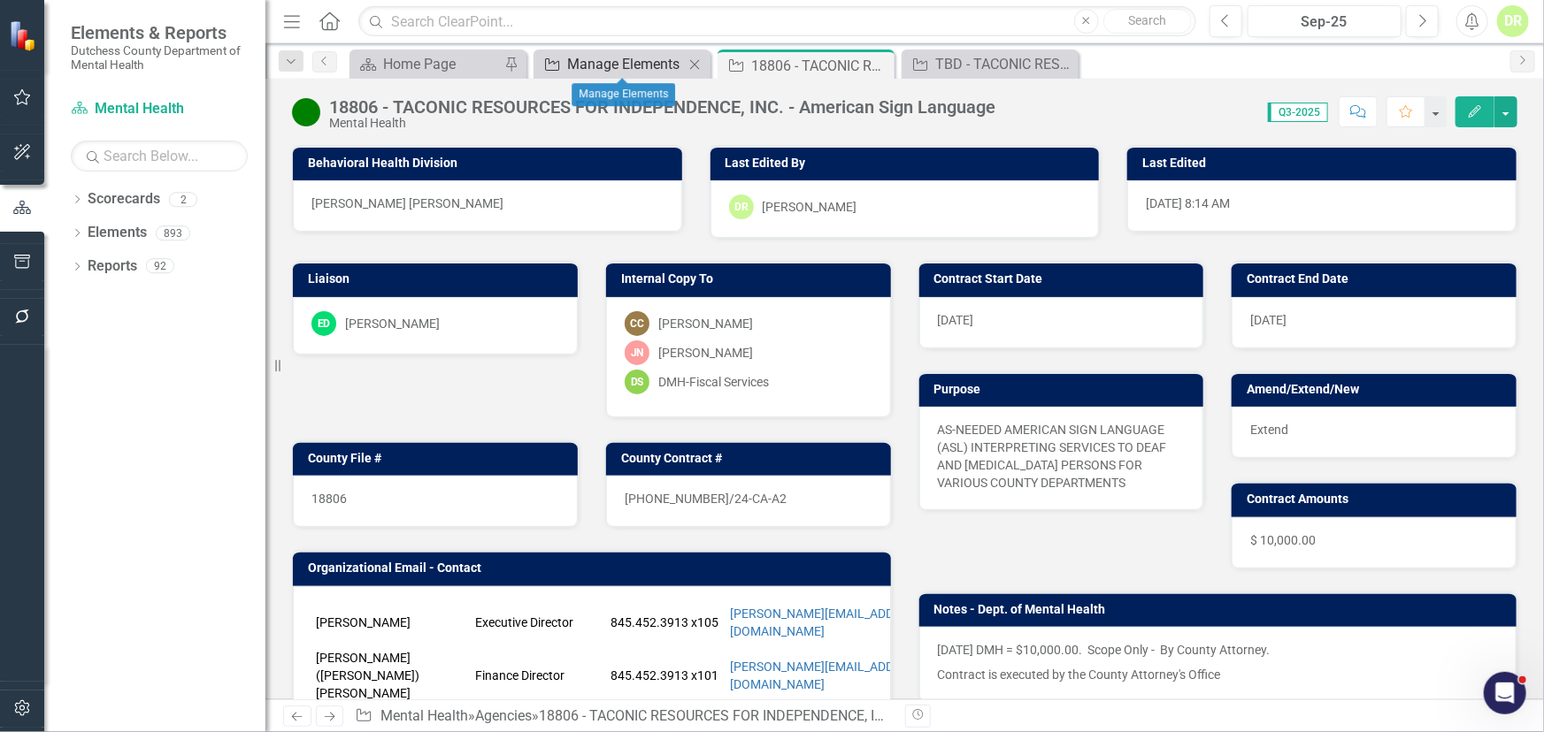
click at [617, 59] on div "Manage Elements" at bounding box center [625, 64] width 117 height 22
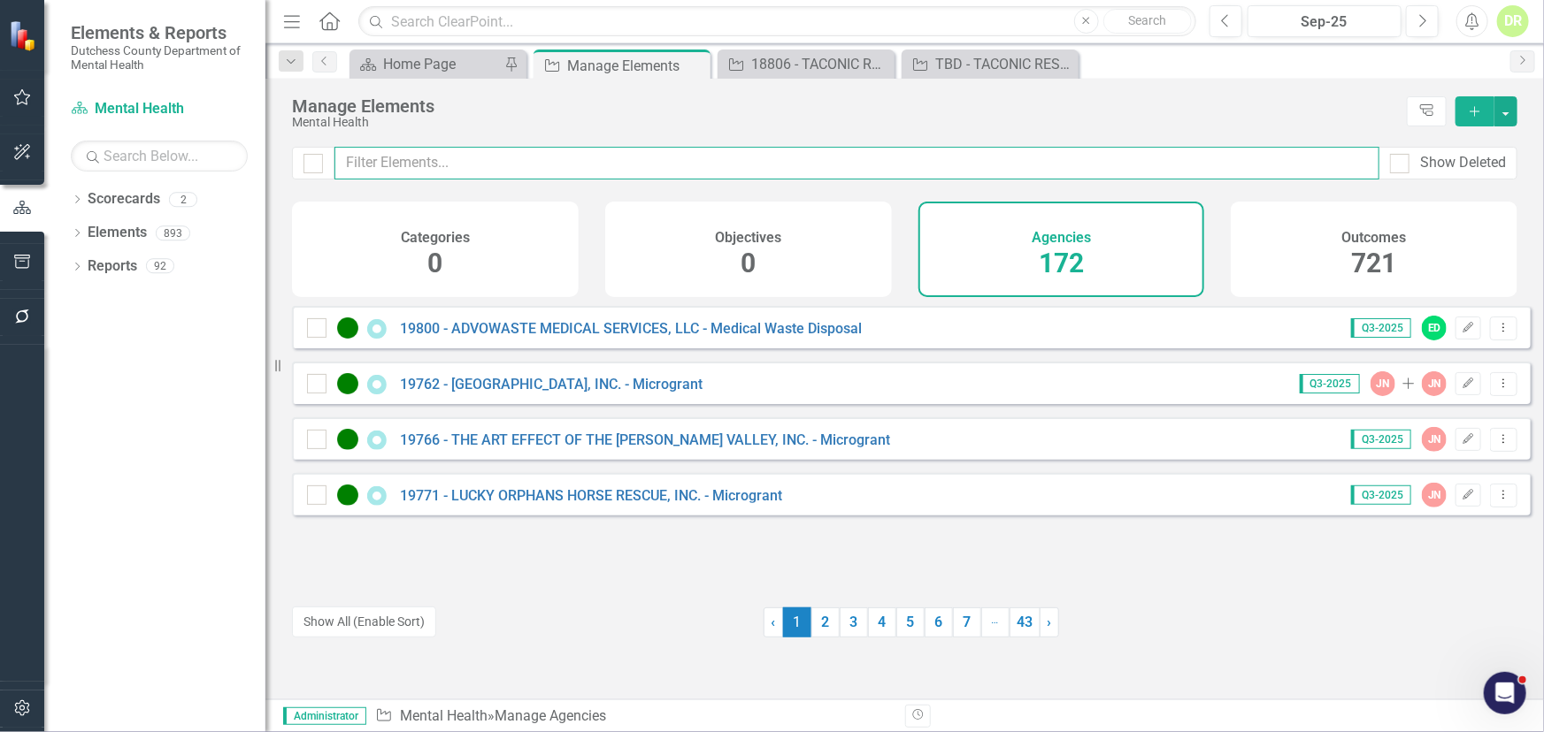
click at [458, 171] on input "text" at bounding box center [856, 163] width 1045 height 33
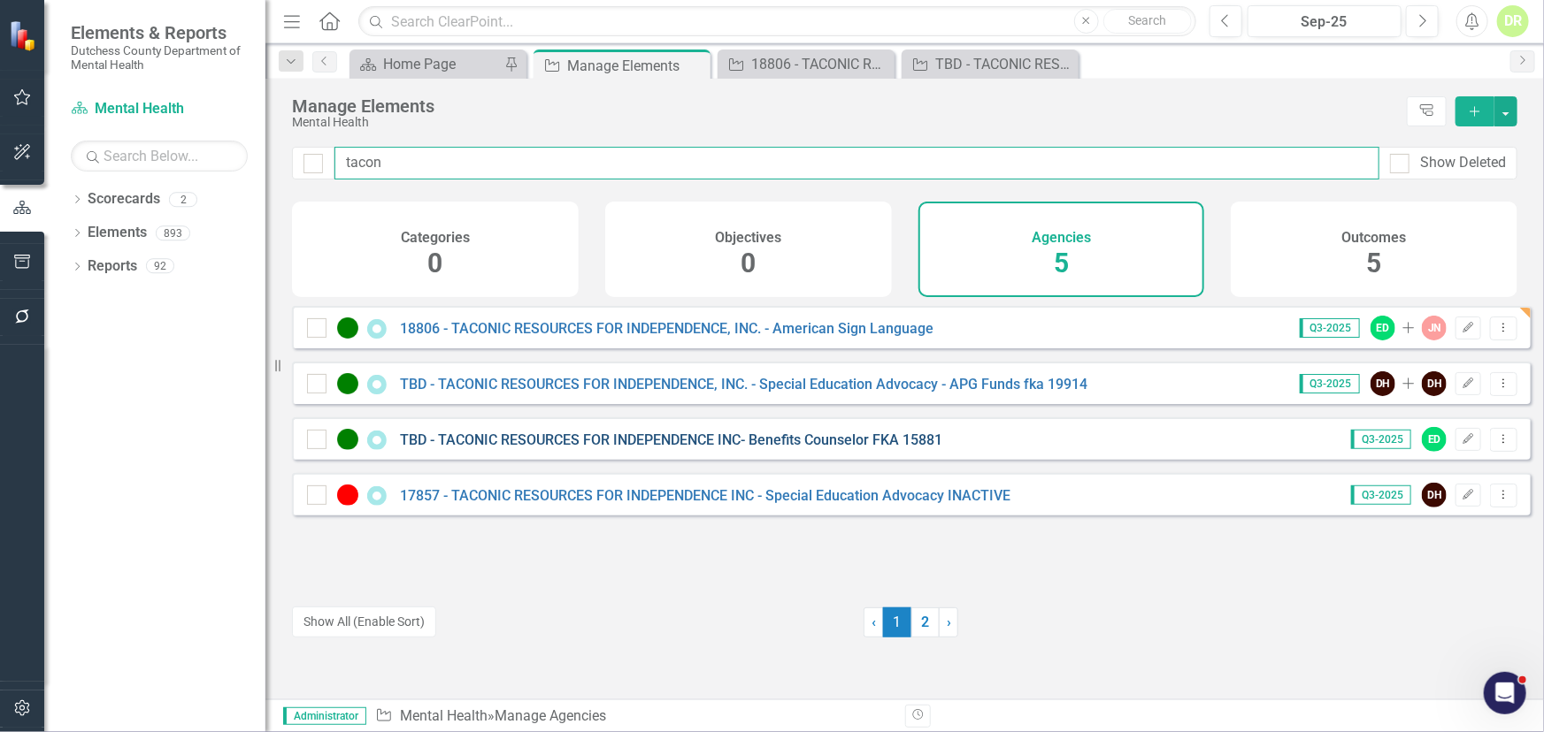
type input "tacon"
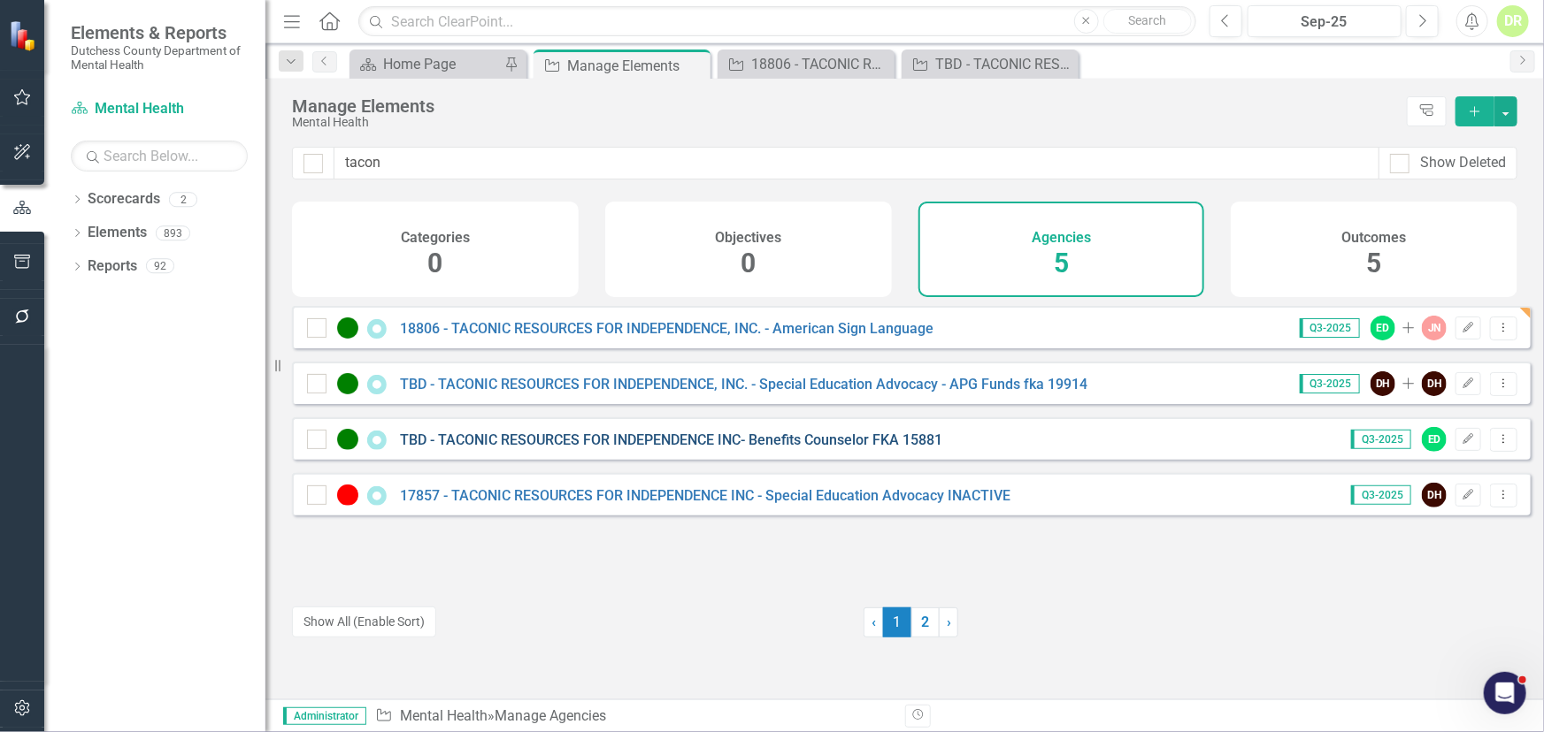
click at [531, 445] on link "TBD - TACONIC RESOURCES FOR INDEPENDENCE INC- Benefits Counselor FKA 15881" at bounding box center [671, 440] width 542 height 17
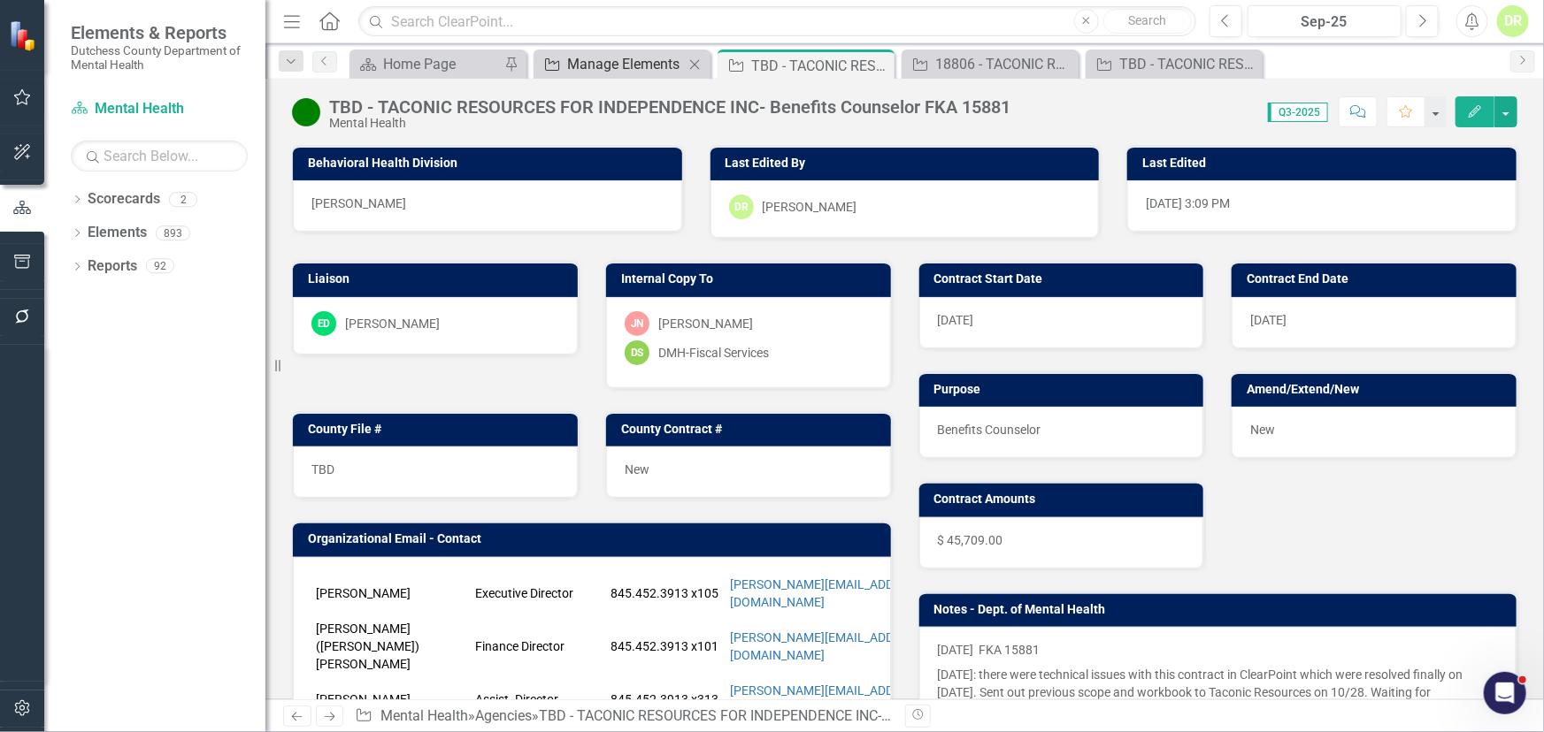
click at [632, 55] on div "Manage Elements" at bounding box center [625, 64] width 117 height 22
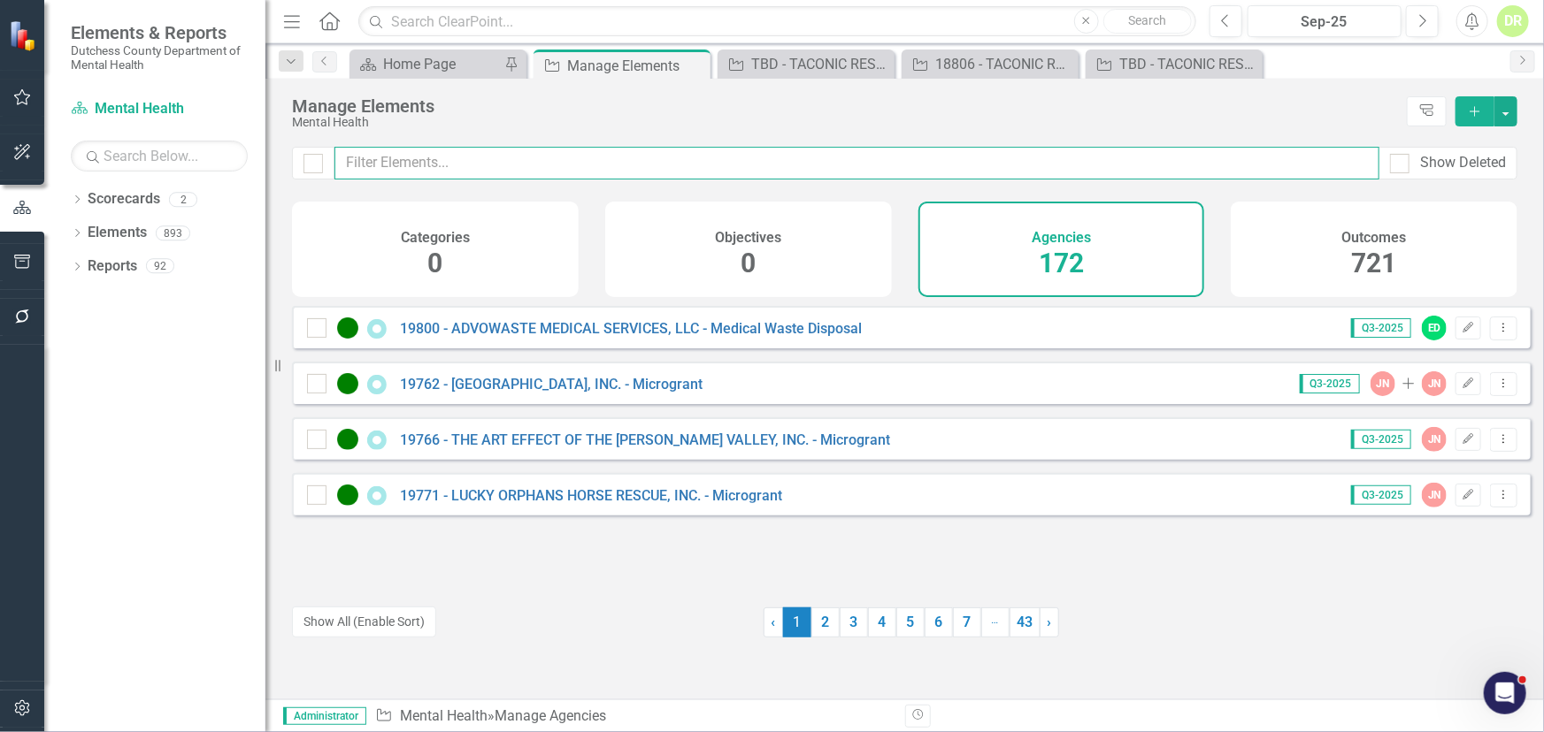
click at [403, 161] on input "text" at bounding box center [856, 163] width 1045 height 33
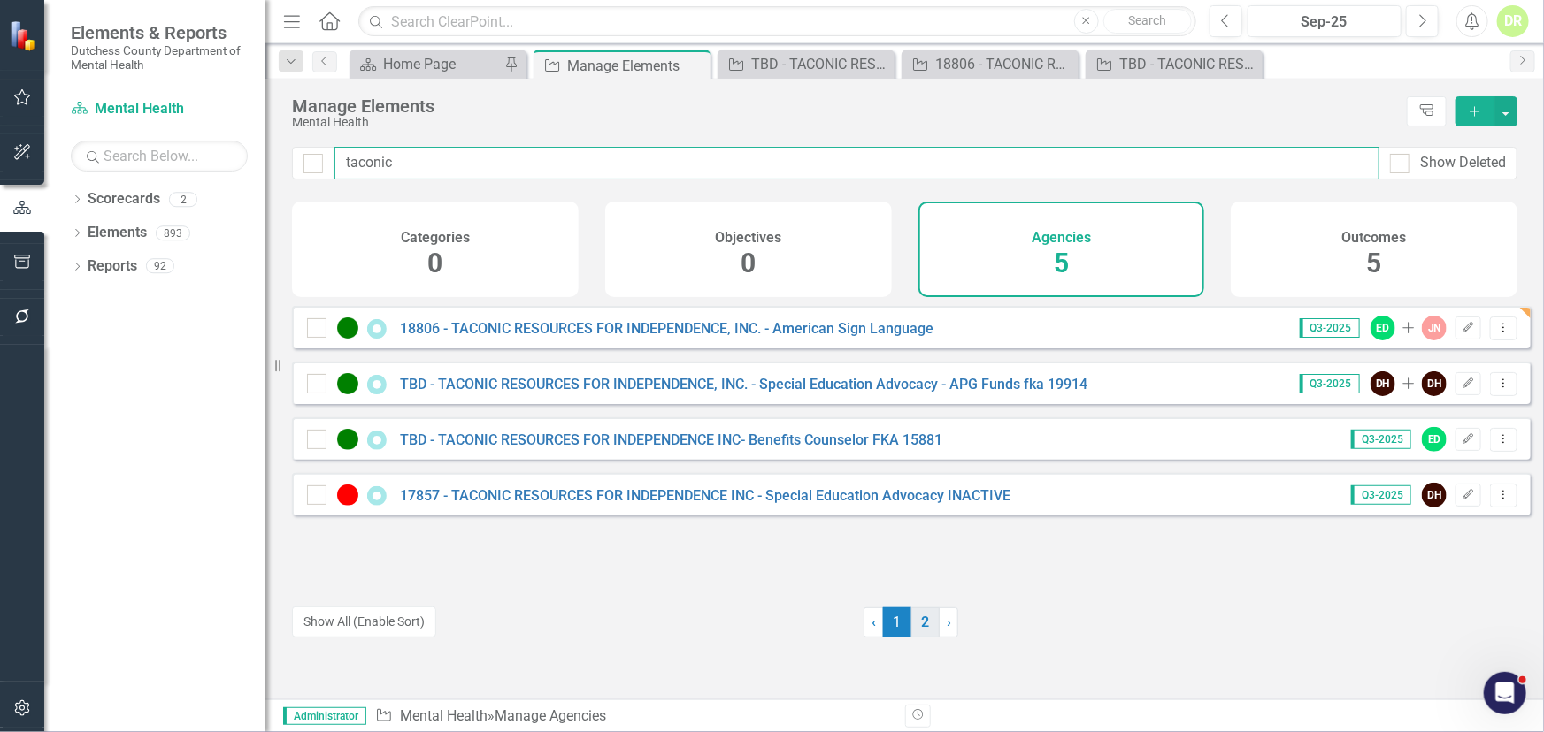
type input "taconic"
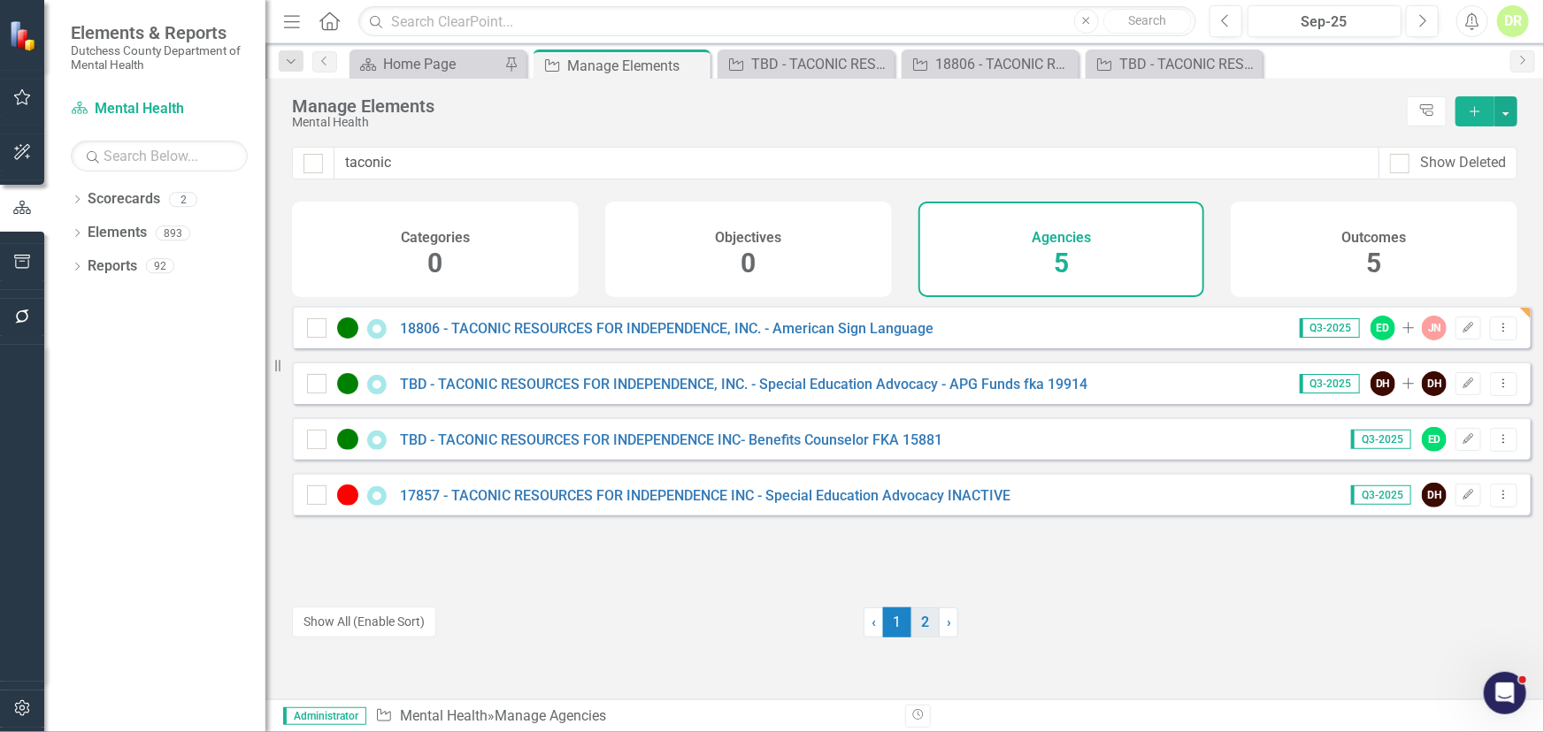
click at [926, 619] on link "2" at bounding box center [925, 623] width 28 height 30
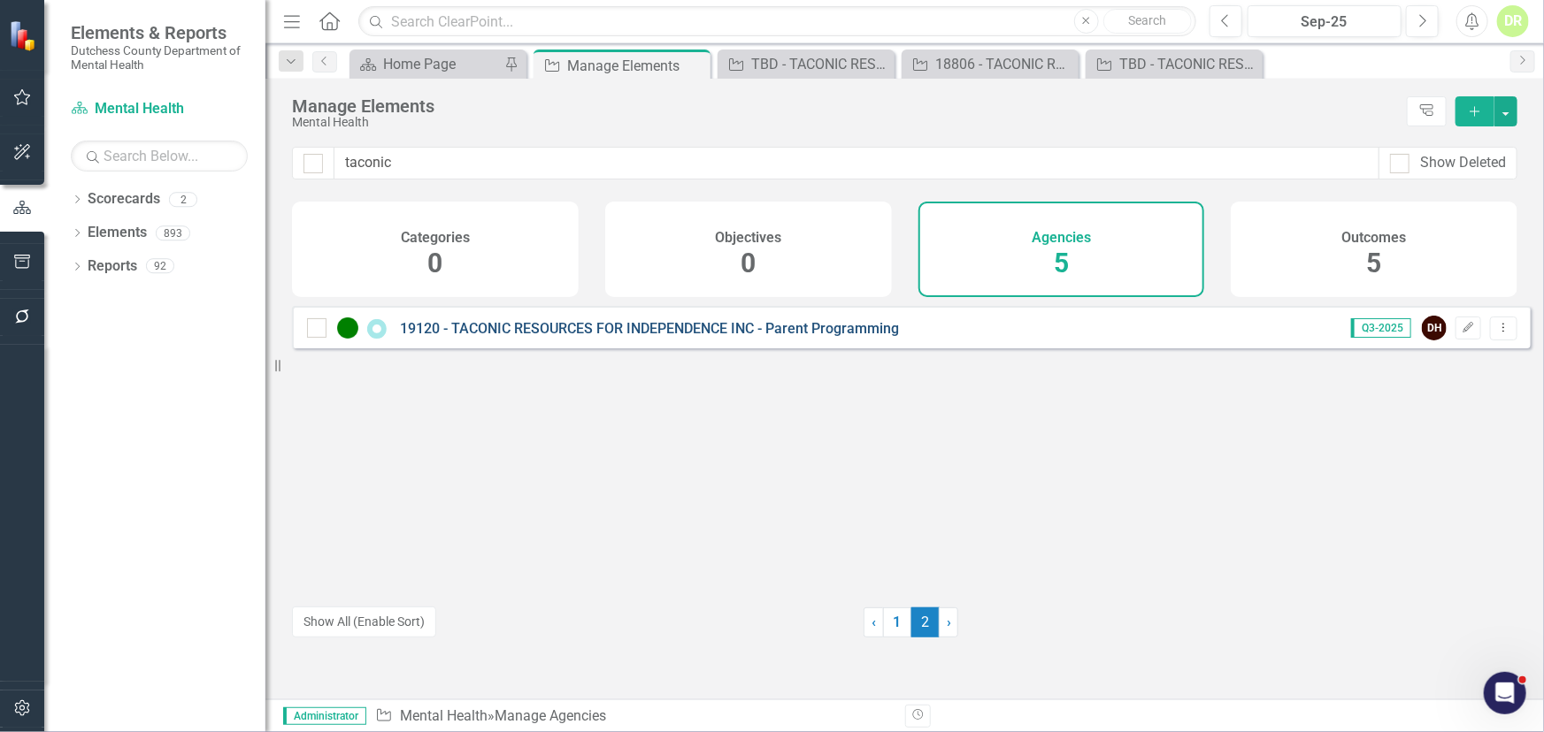
click at [630, 337] on link "19120 - TACONIC RESOURCES FOR INDEPENDENCE INC - Parent Programming" at bounding box center [649, 328] width 499 height 17
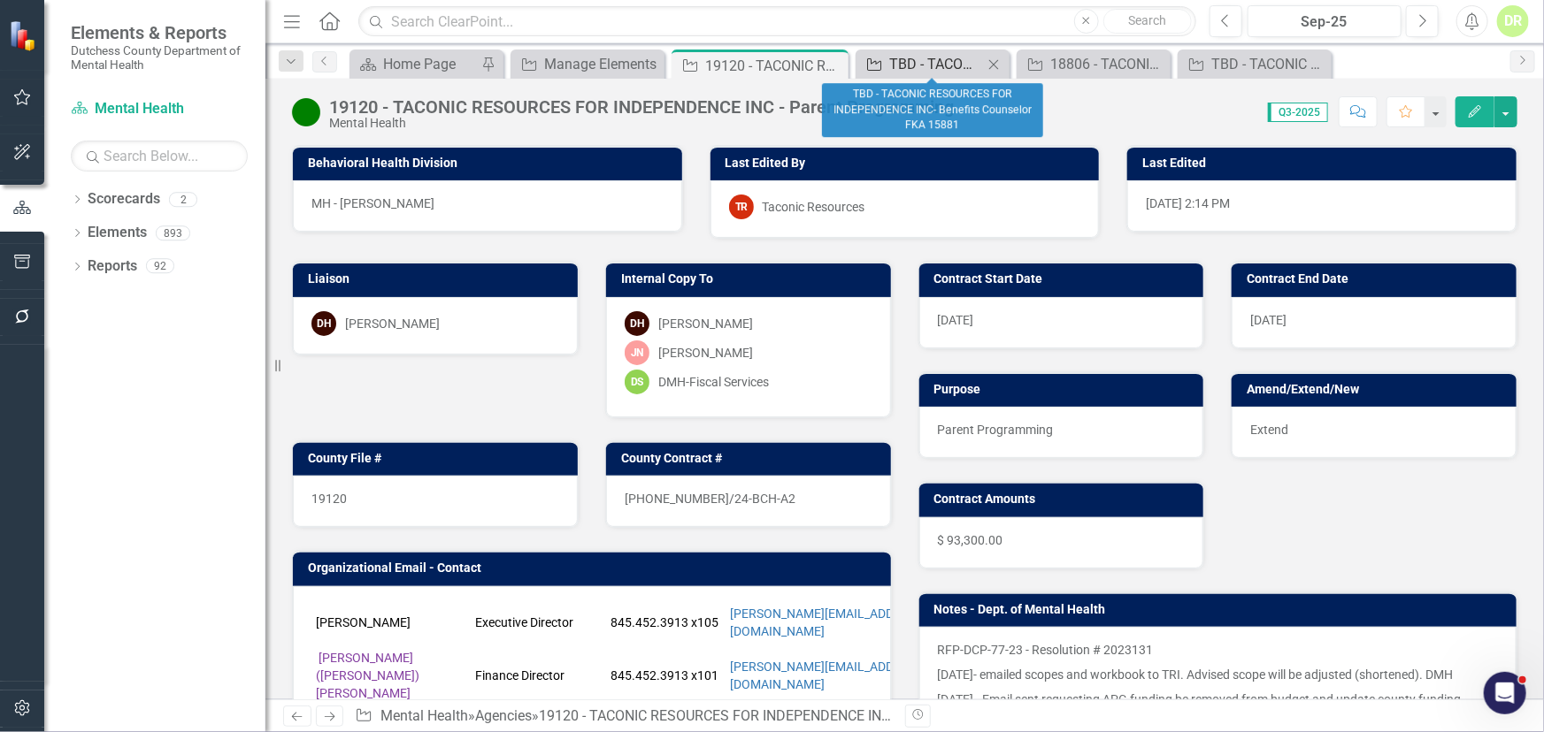
click at [904, 66] on div "TBD - TACONIC RESOURCES FOR INDEPENDENCE INC- Benefits Counselor FKA 15881" at bounding box center [936, 64] width 94 height 22
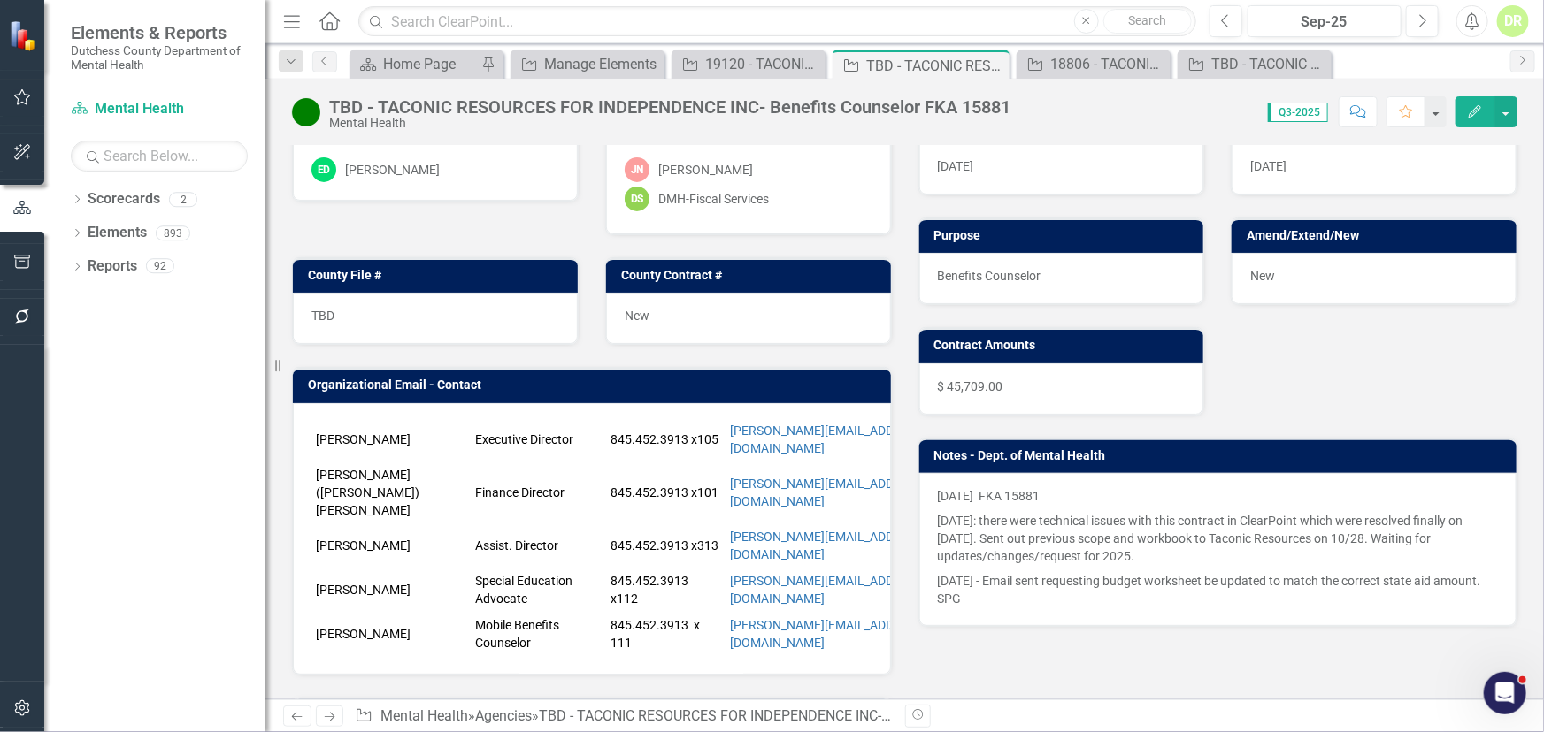
scroll to position [160, 0]
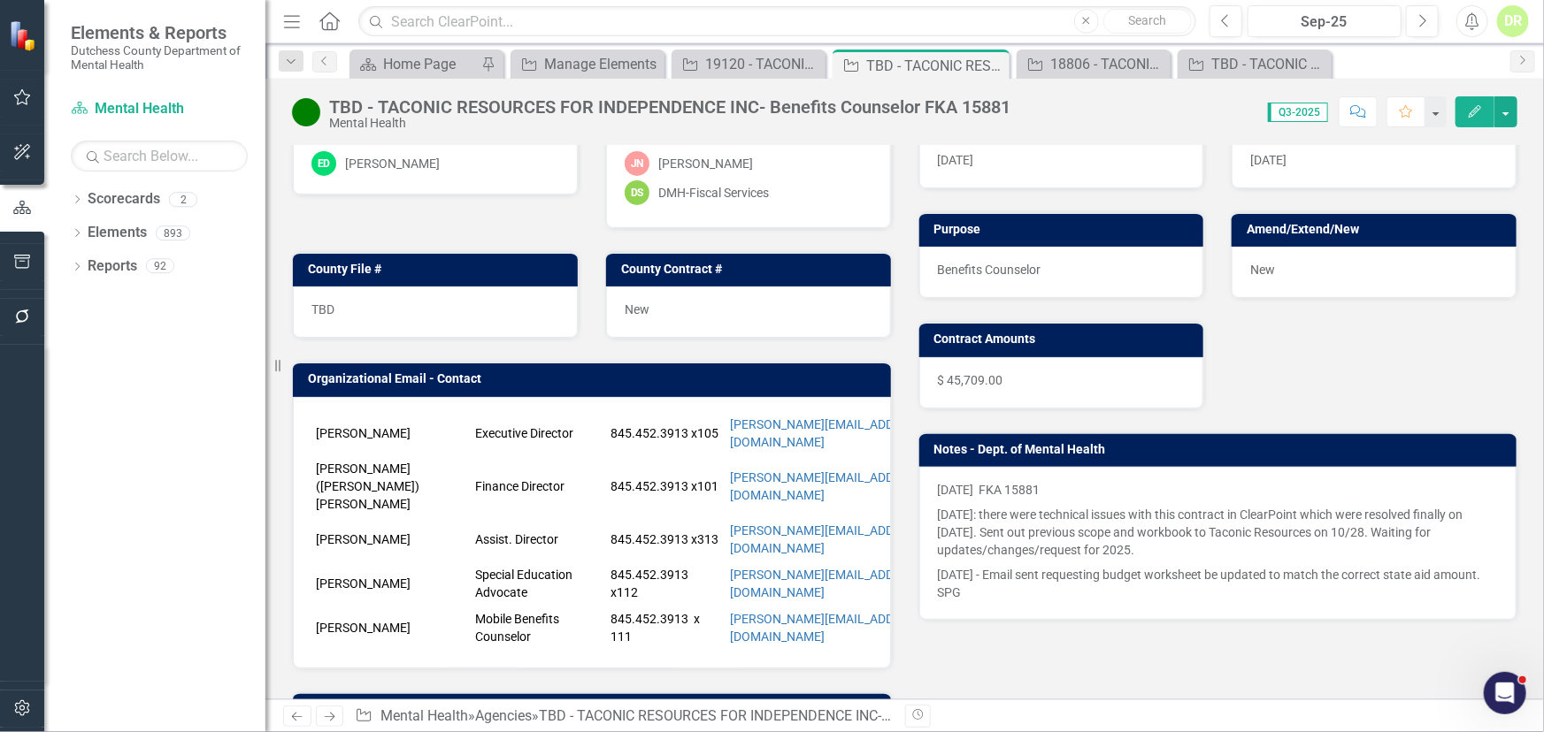
click at [681, 397] on div "[PERSON_NAME] Executive Director 845.452.3913 x105 [PERSON_NAME][EMAIL_ADDRESS]…" at bounding box center [592, 533] width 598 height 272
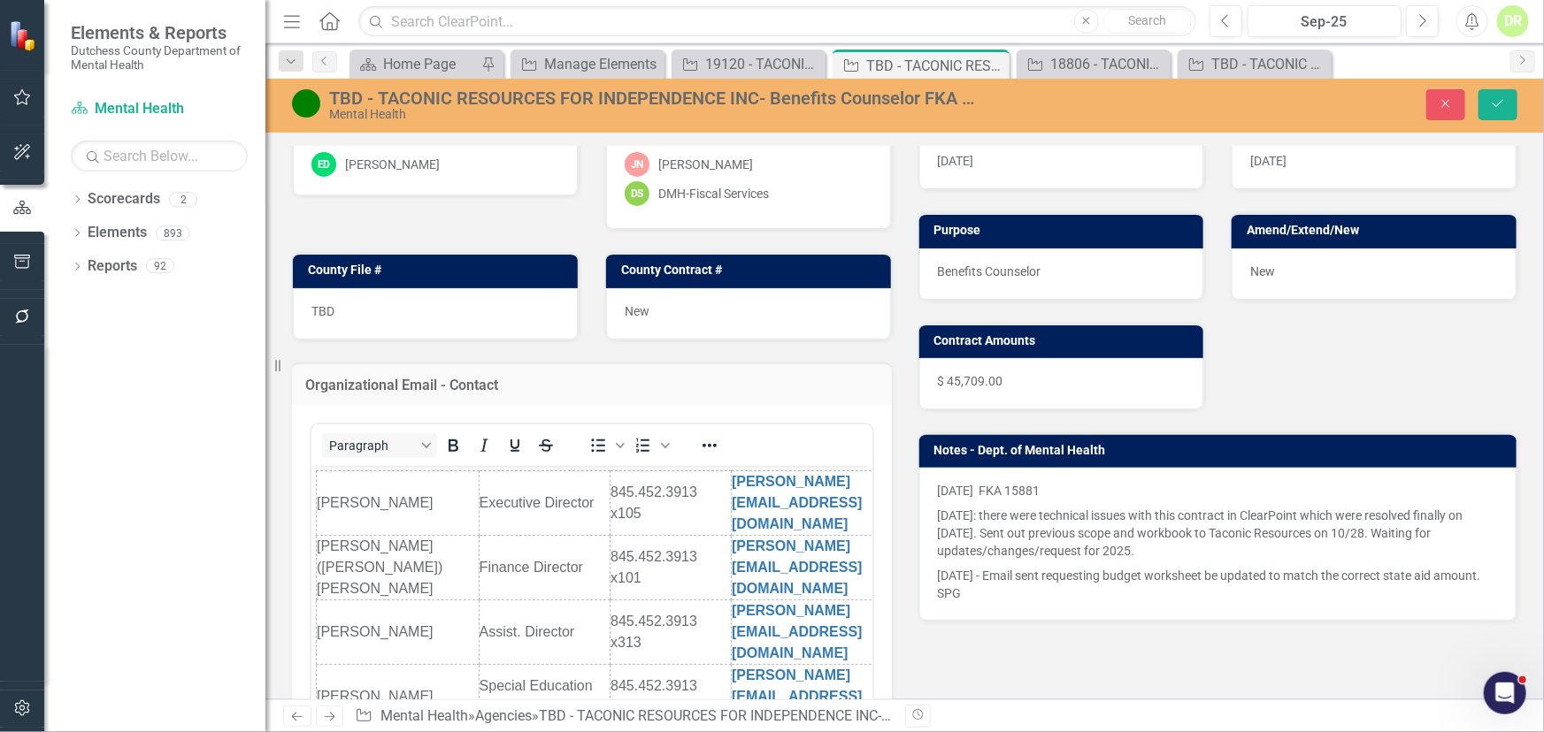
scroll to position [0, 0]
click at [303, 587] on div "Paragraph To open the popup, press Shift+Enter To open the popup, press Shift+E…" at bounding box center [592, 624] width 600 height 438
click at [311, 578] on body "[PERSON_NAME] Executive Director 845.452.3913 x105 [PERSON_NAME][EMAIL_ADDRESS]…" at bounding box center [591, 632] width 561 height 333
click at [318, 601] on td "[PERSON_NAME]" at bounding box center [397, 633] width 163 height 65
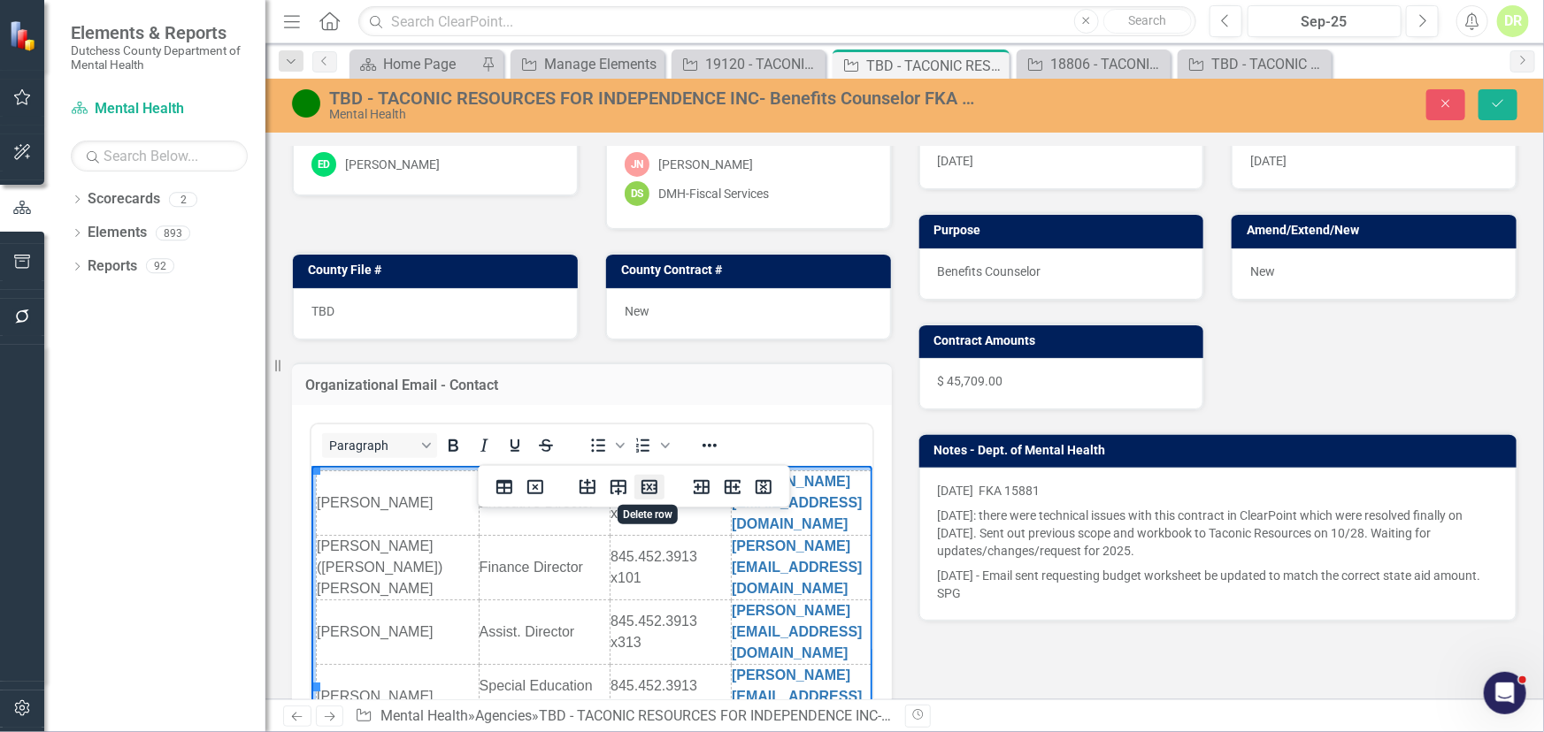
click at [653, 486] on icon "Delete row" at bounding box center [649, 487] width 21 height 21
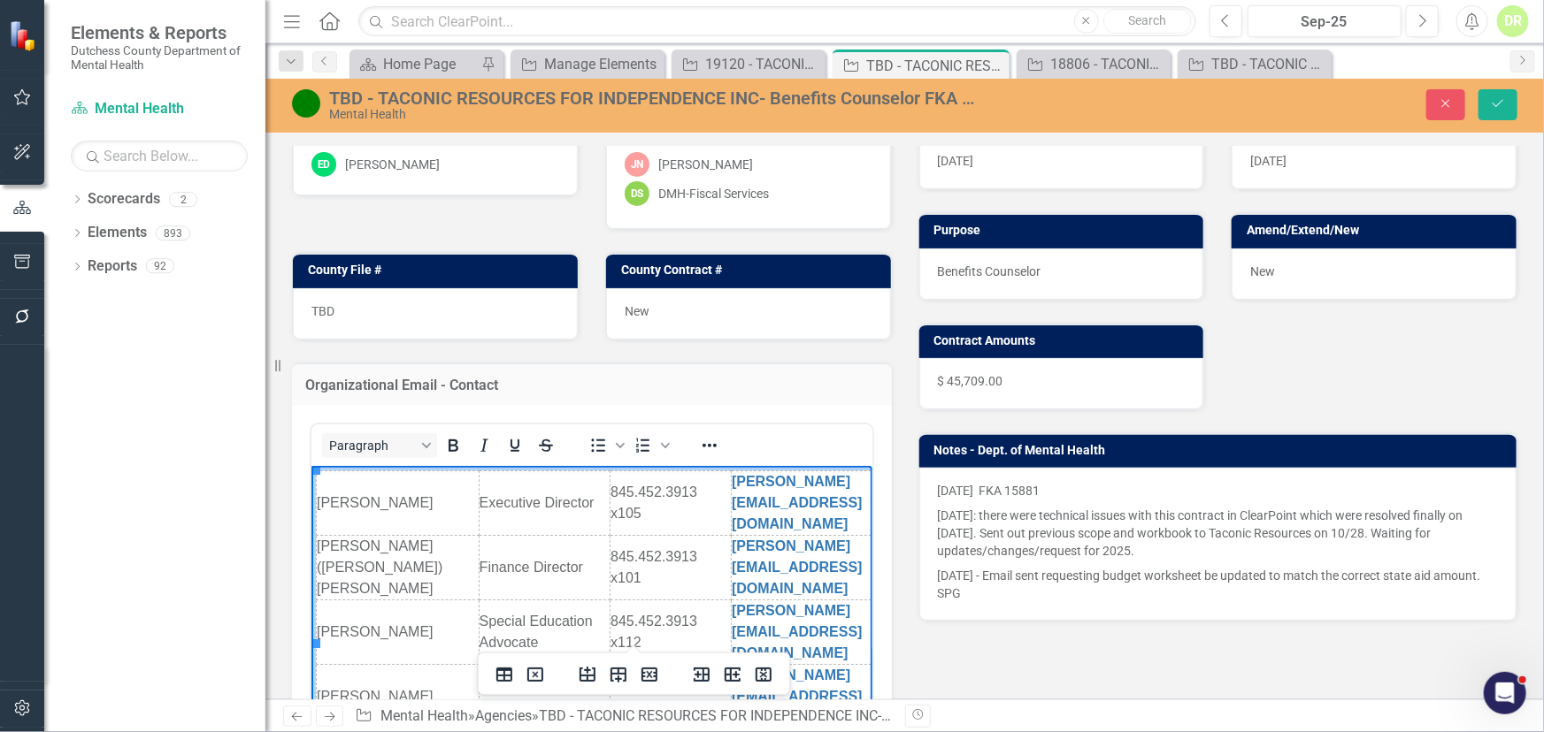
click at [355, 665] on td "[PERSON_NAME]" at bounding box center [397, 697] width 163 height 65
click at [615, 681] on icon "Insert row after" at bounding box center [618, 674] width 21 height 21
click at [739, 730] on td "Rich Text Area. Press ALT-0 for help." at bounding box center [840, 741] width 219 height 22
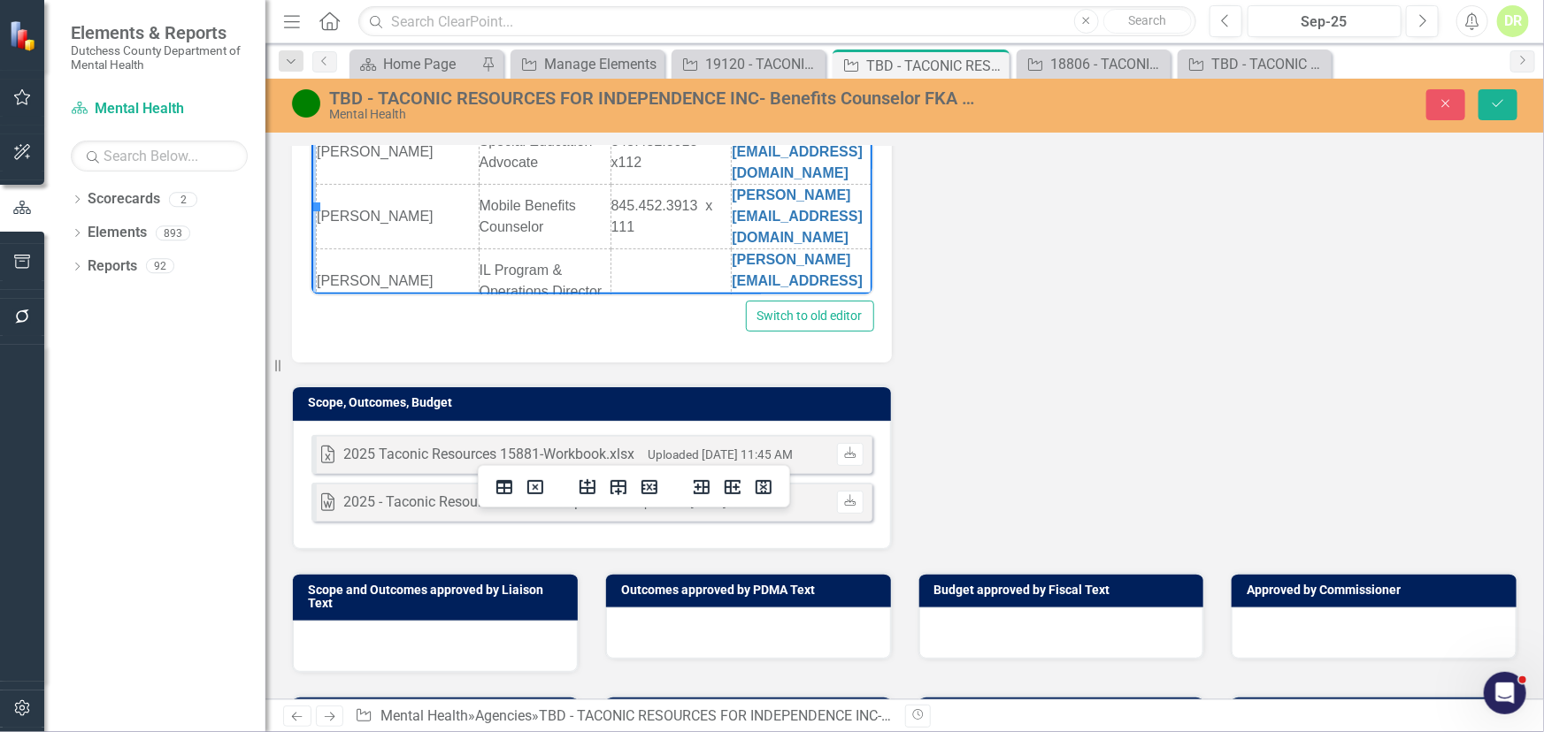
scroll to position [885, 0]
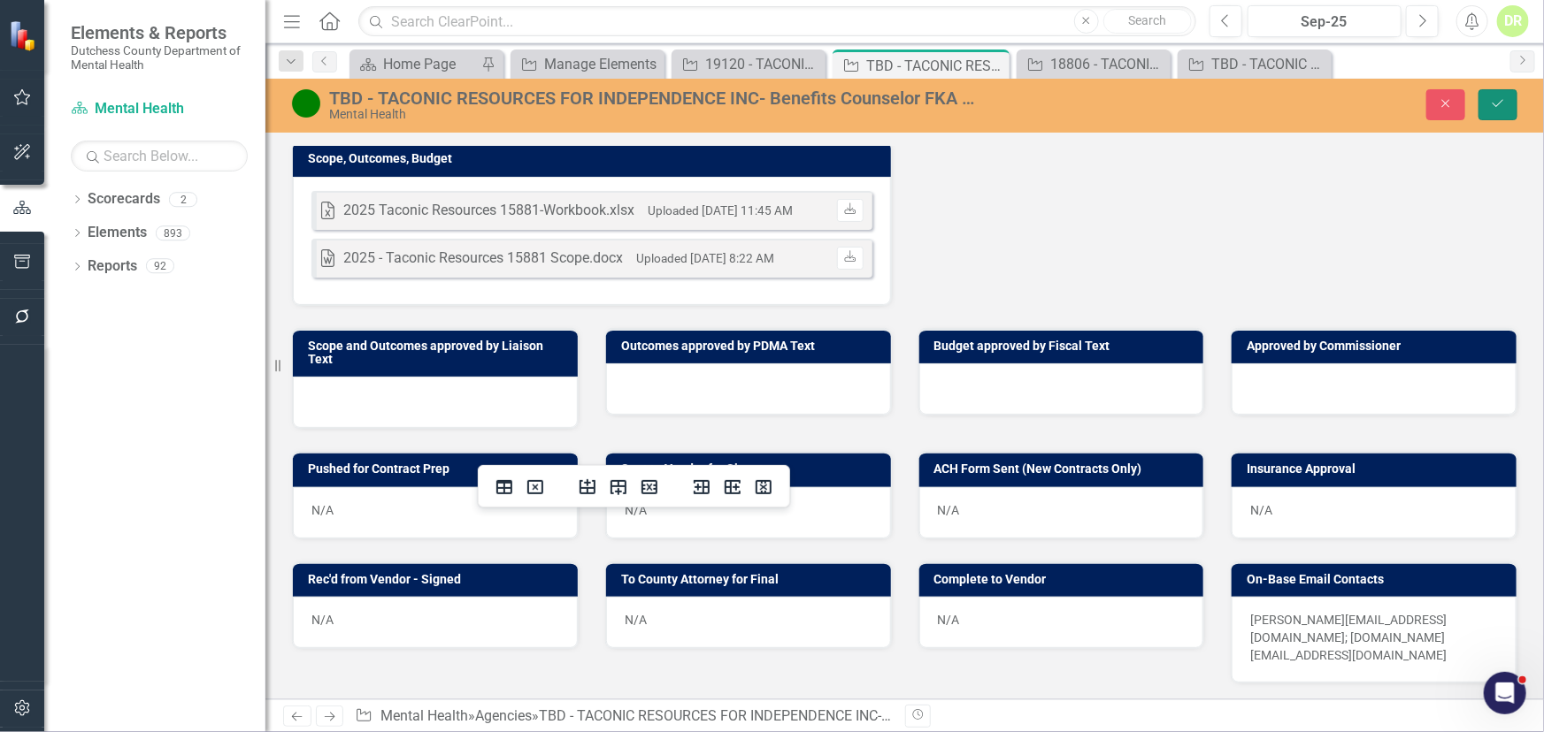
drag, startPoint x: 1505, startPoint y: 101, endPoint x: 1480, endPoint y: 110, distance: 26.3
click at [1505, 101] on icon "Save" at bounding box center [1498, 103] width 16 height 12
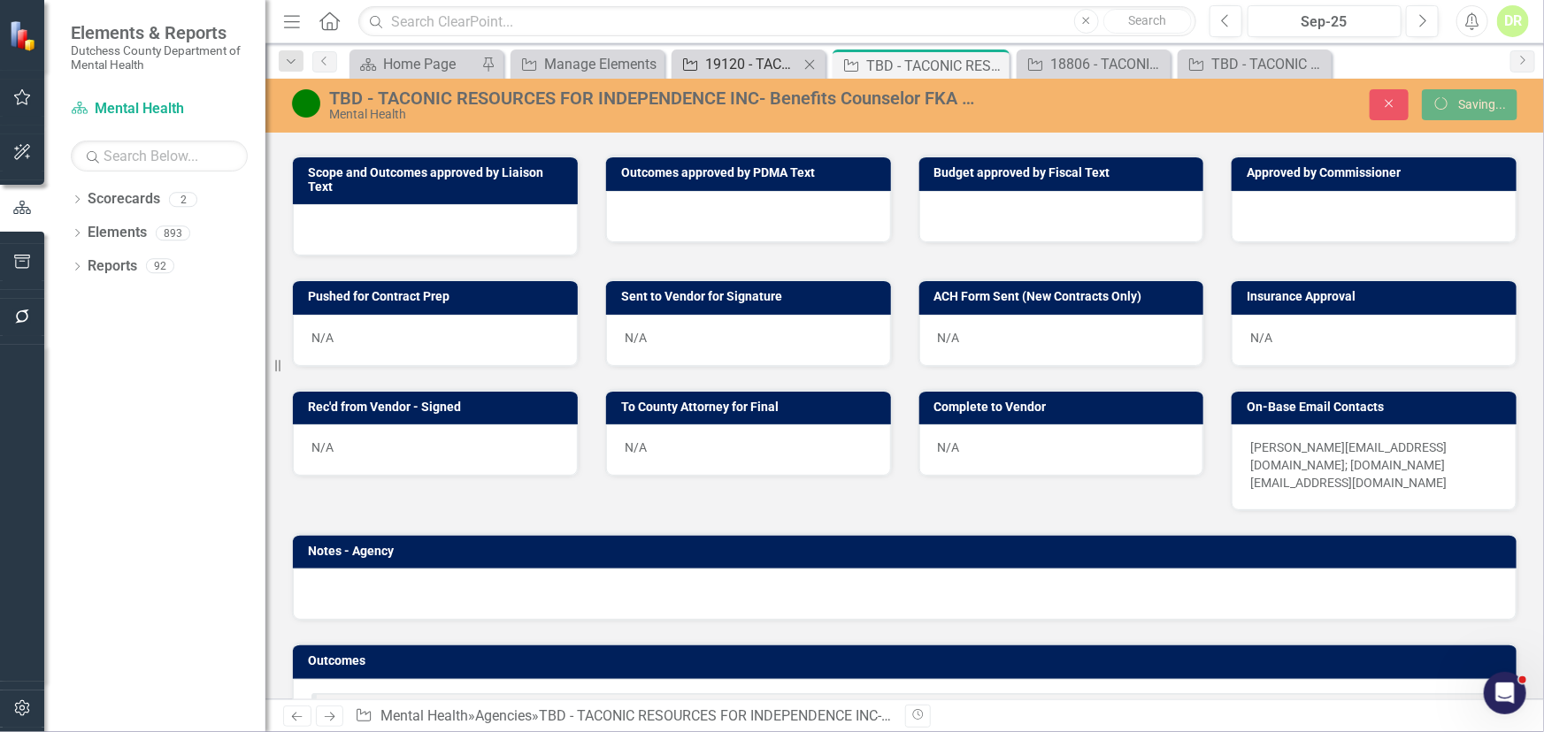
scroll to position [654, 0]
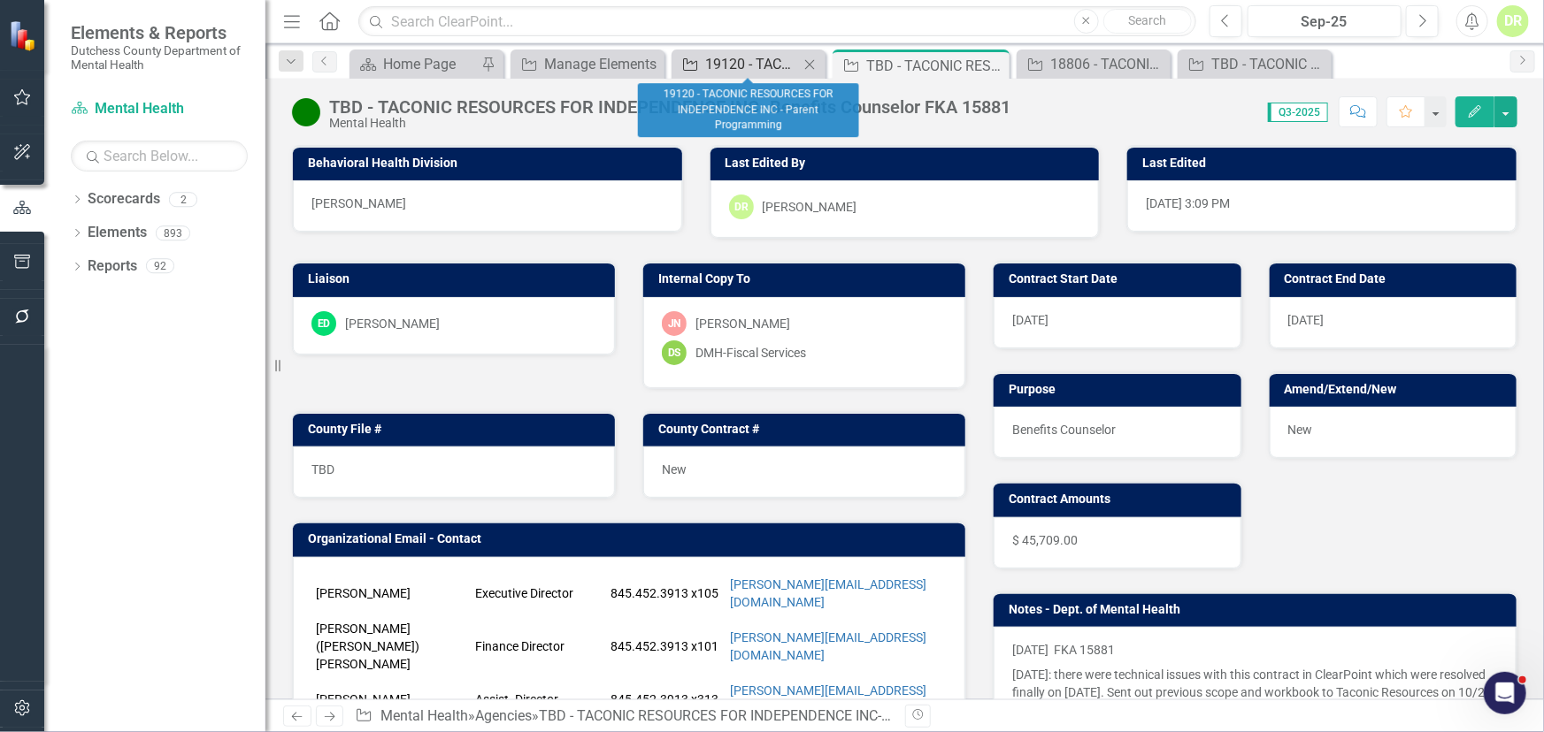
click at [705, 58] on div "19120 - TACONIC RESOURCES FOR INDEPENDENCE INC - Parent Programming" at bounding box center [752, 64] width 94 height 22
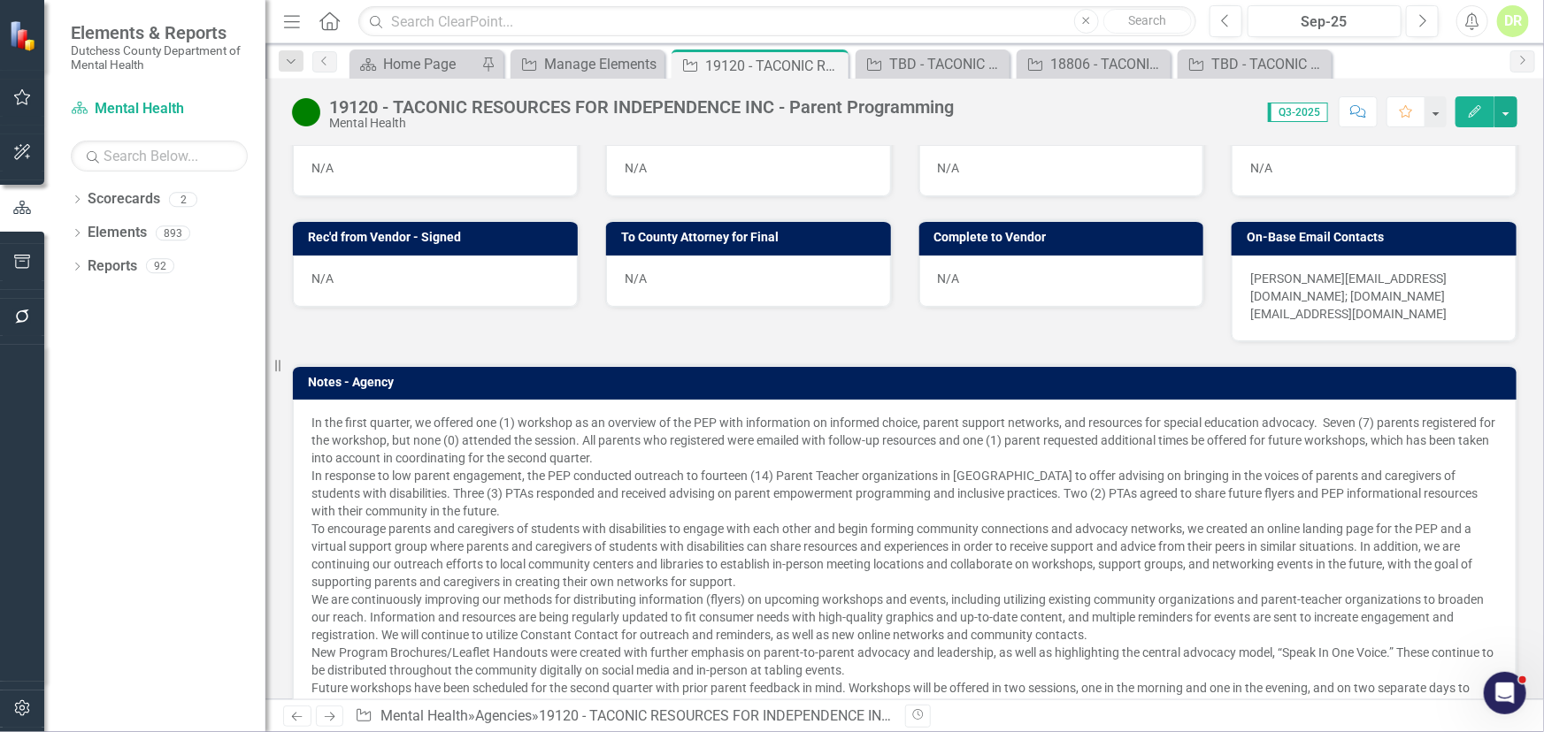
scroll to position [804, 0]
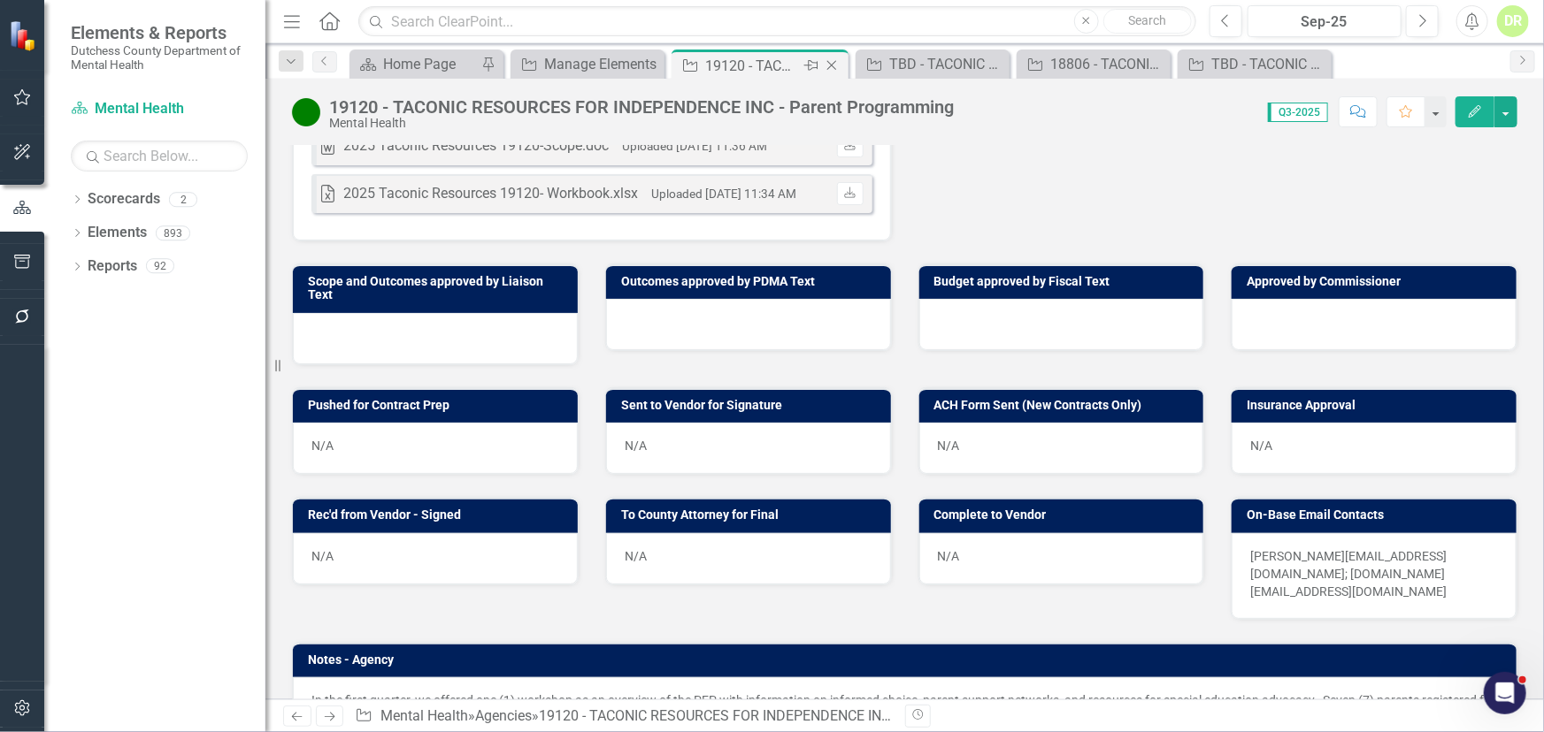
click at [832, 65] on icon "Close" at bounding box center [832, 65] width 18 height 14
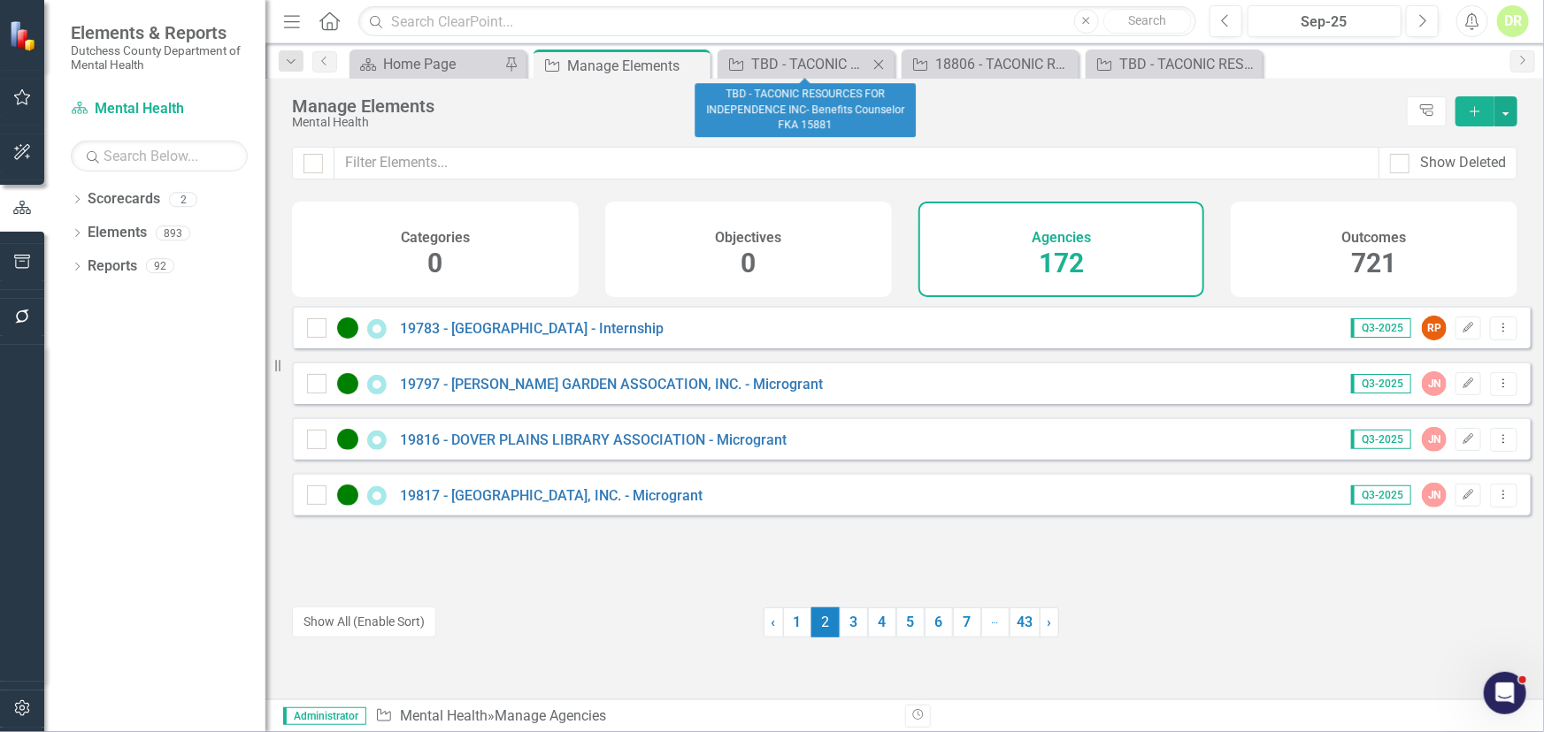
click at [762, 75] on div "Agency TBD - TACONIC RESOURCES FOR INDEPENDENCE INC- Benefits Counselor FKA 158…" at bounding box center [805, 64] width 177 height 29
click at [849, 59] on div "TBD - TACONIC RESOURCES FOR INDEPENDENCE INC- Benefits Counselor FKA 15881" at bounding box center [809, 64] width 117 height 22
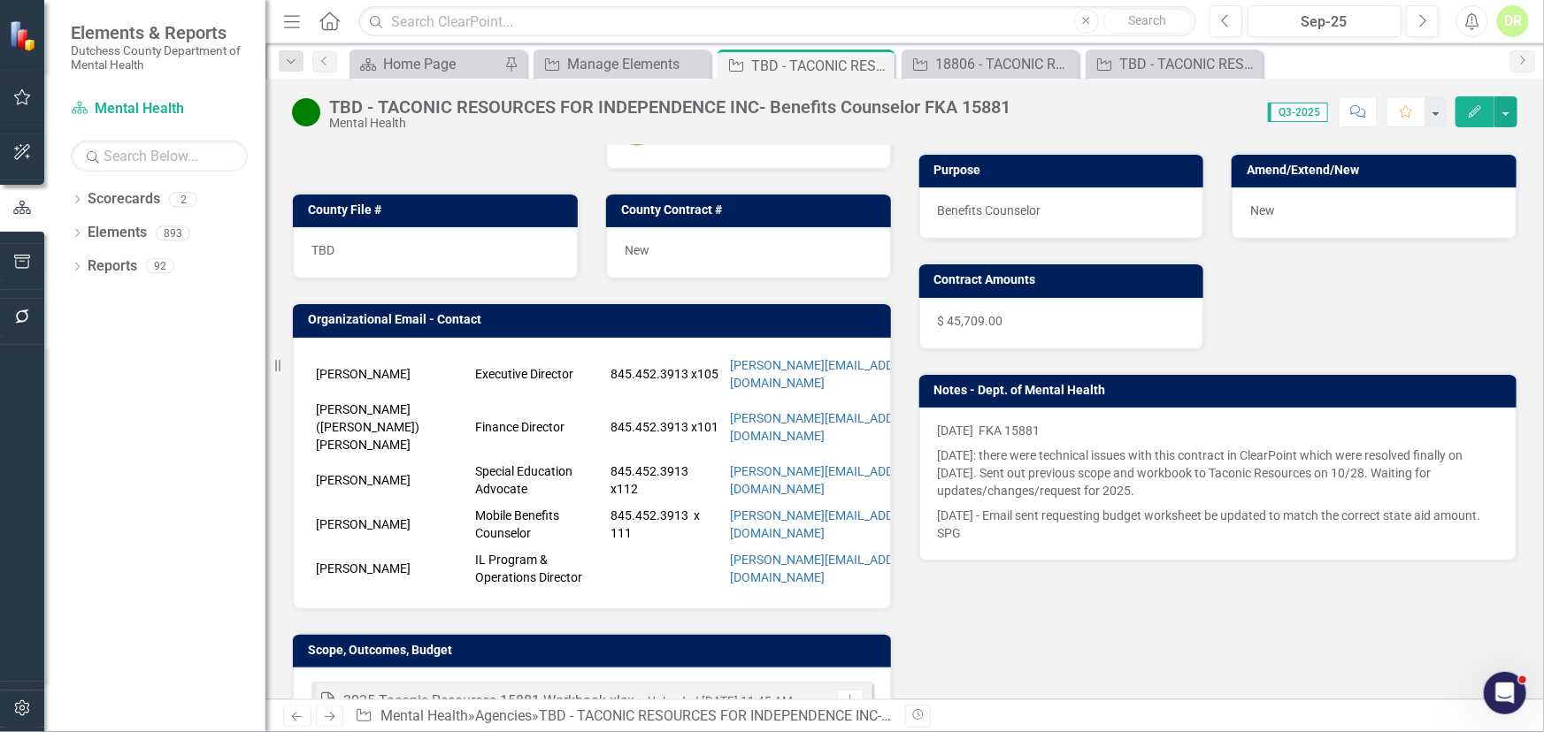
scroll to position [241, 0]
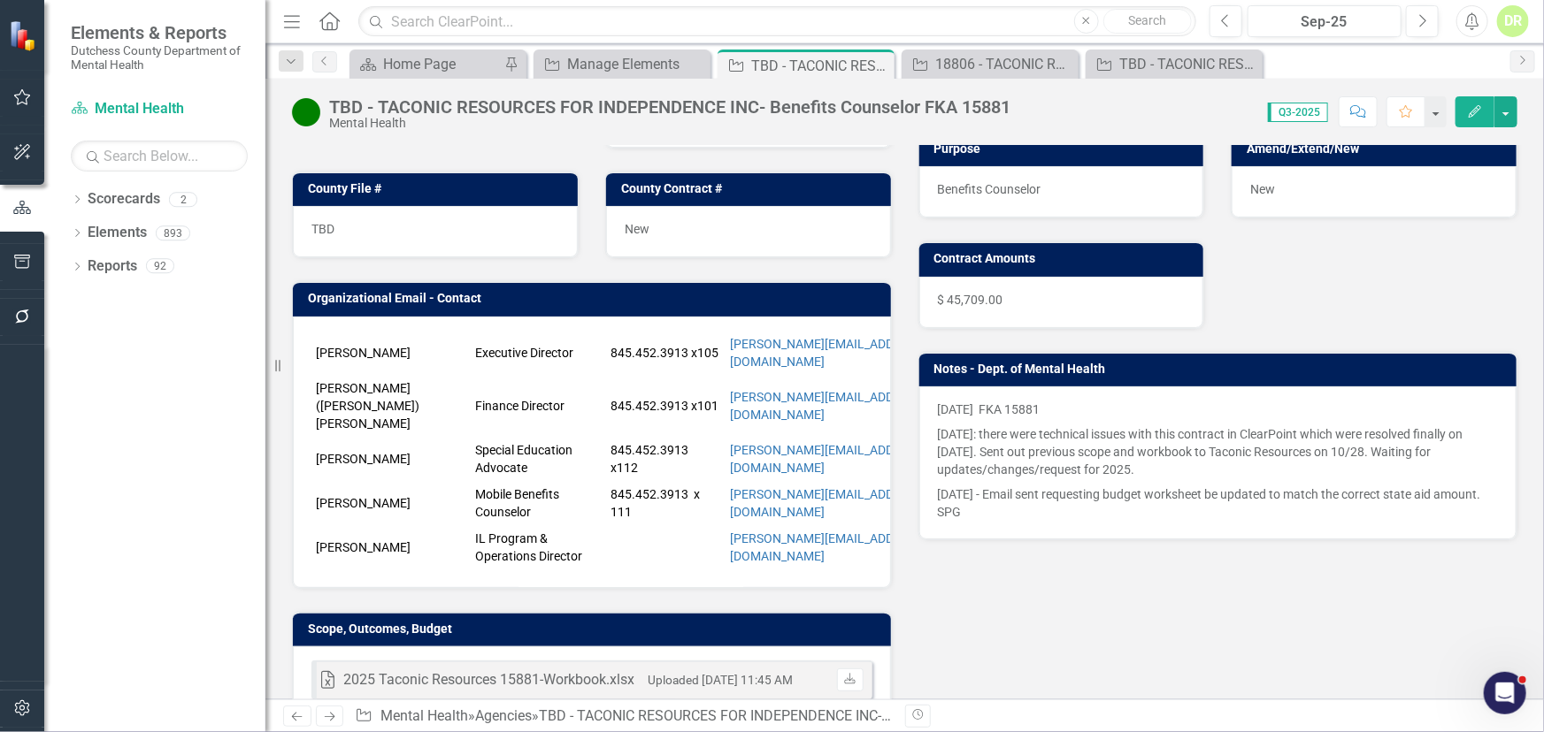
click at [389, 525] on td "[PERSON_NAME]" at bounding box center [390, 547] width 159 height 44
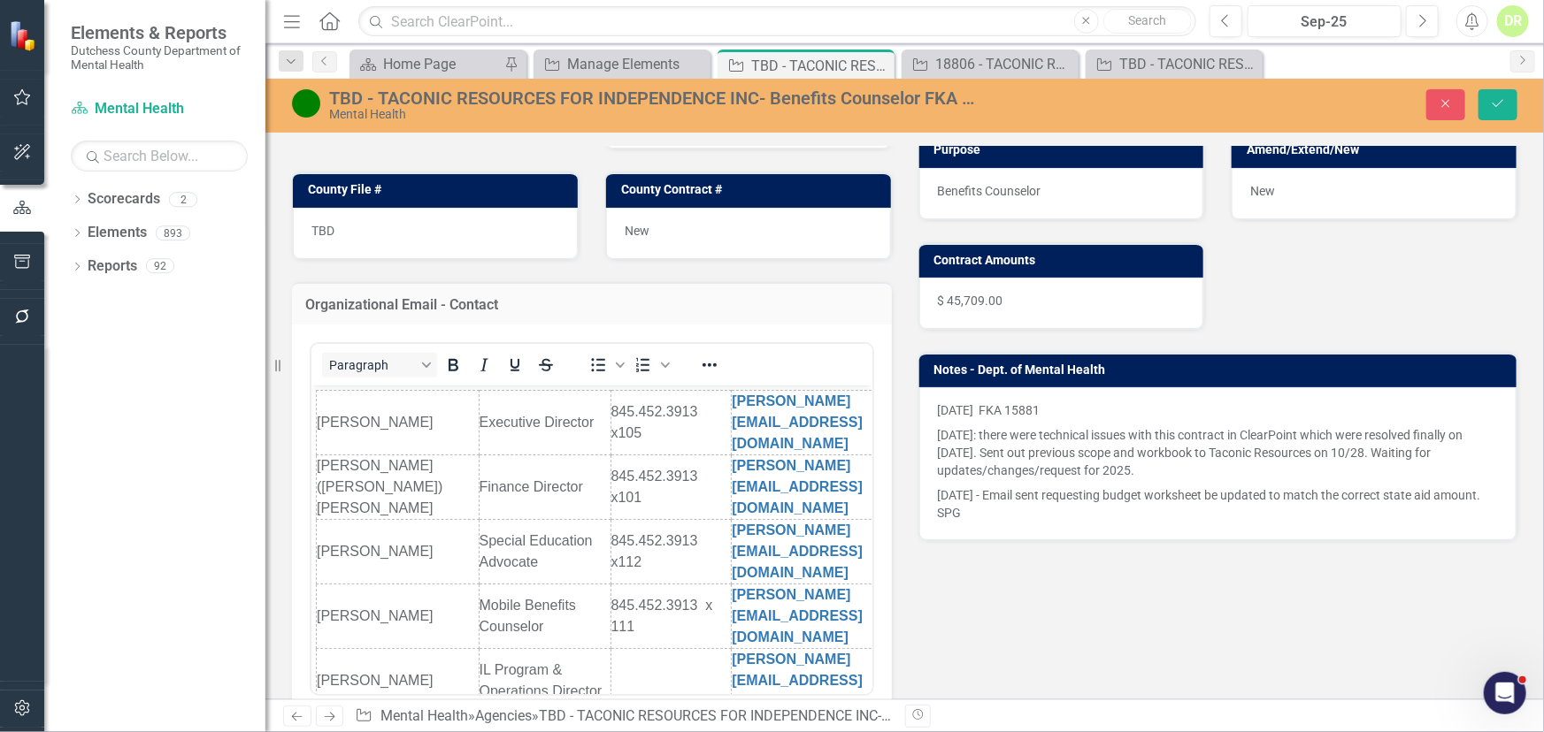
scroll to position [0, 0]
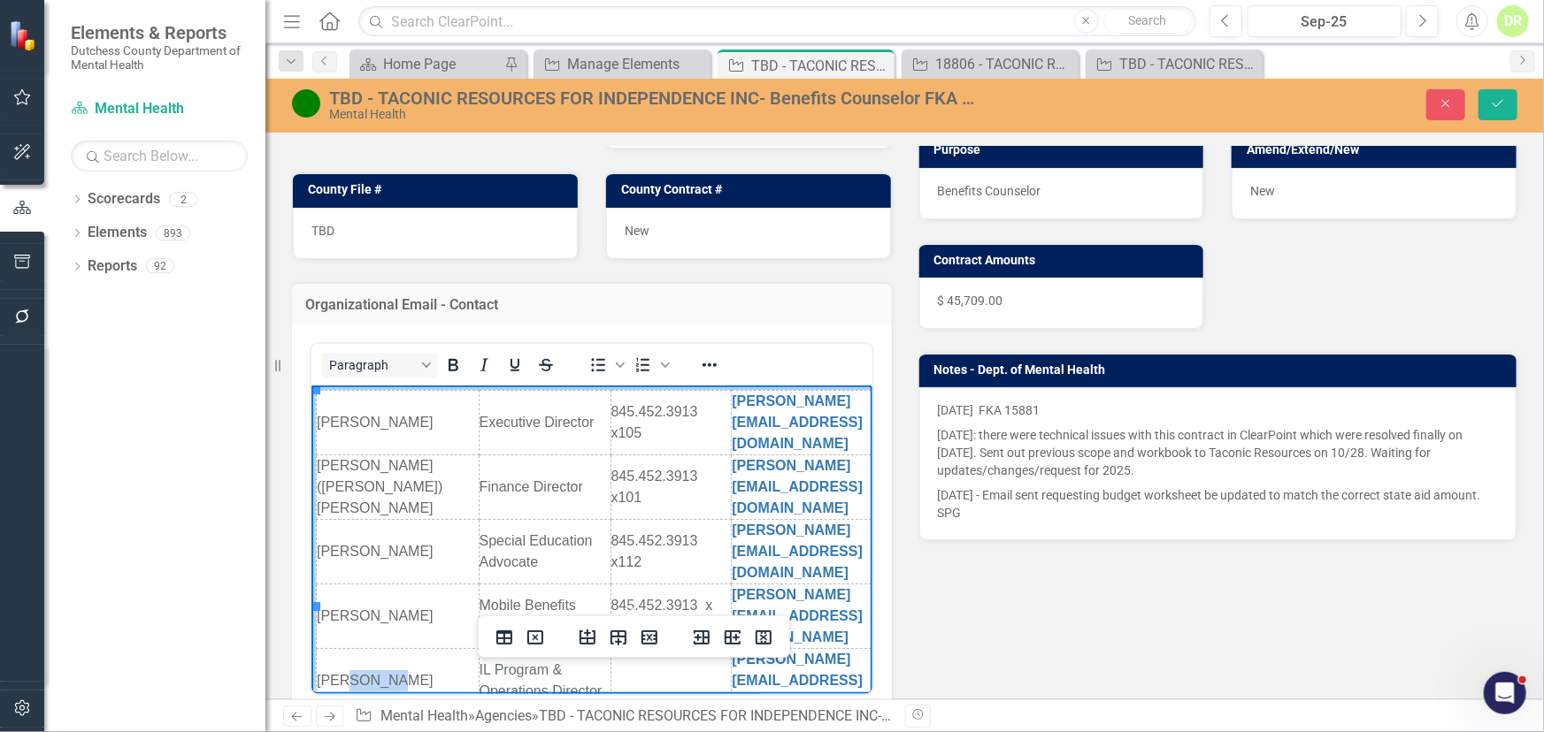
drag, startPoint x: 398, startPoint y: 583, endPoint x: 342, endPoint y: 597, distance: 57.5
click at [342, 649] on td "[PERSON_NAME]" at bounding box center [397, 681] width 163 height 65
click at [390, 649] on td "[PERSON_NAME]" at bounding box center [397, 681] width 163 height 65
drag, startPoint x: 363, startPoint y: 584, endPoint x: 327, endPoint y: 587, distance: 35.5
click at [327, 649] on td "[PERSON_NAME]" at bounding box center [397, 681] width 163 height 65
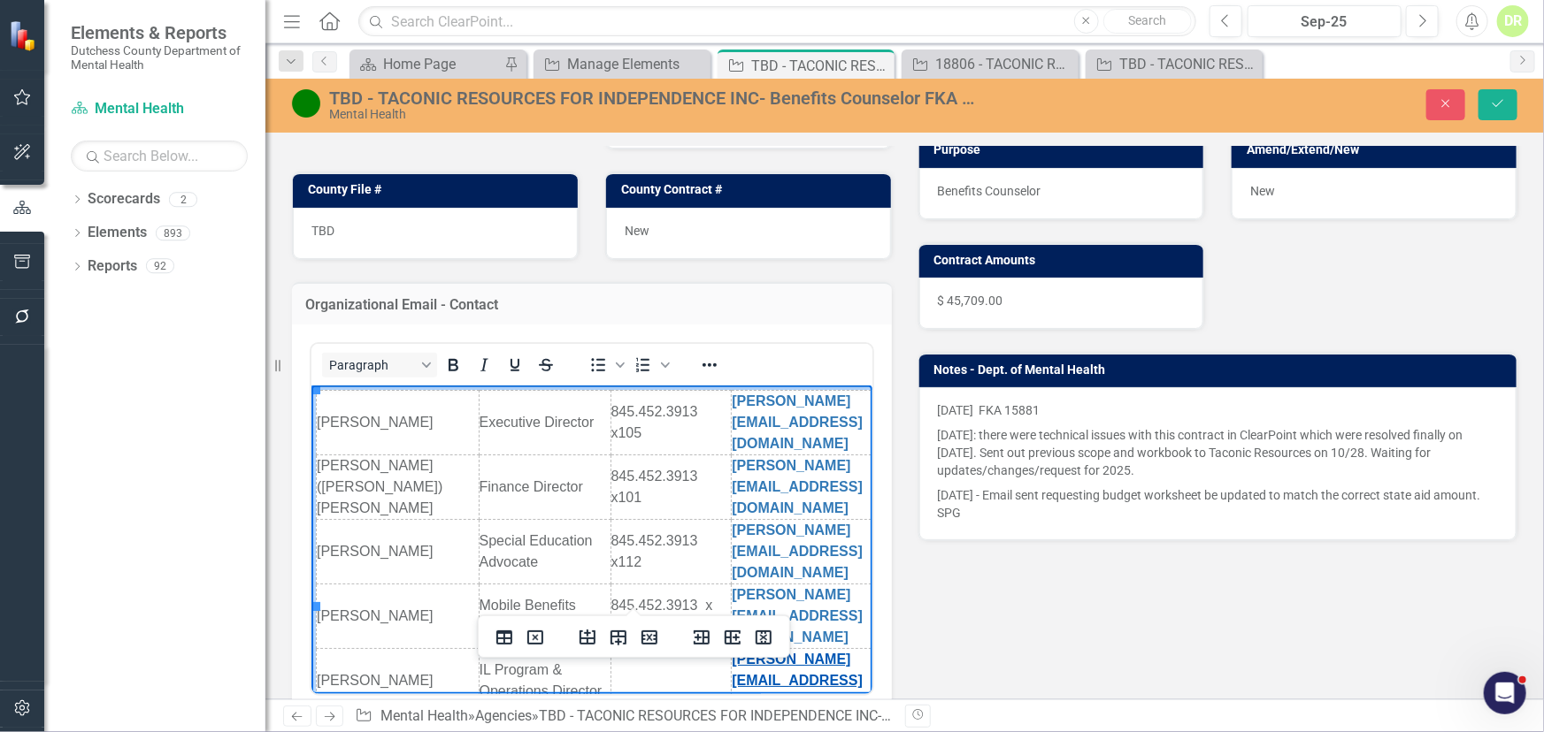
click at [742, 652] on link "[PERSON_NAME][EMAIL_ADDRESS][DOMAIN_NAME]" at bounding box center [796, 681] width 131 height 58
click at [819, 652] on link "[PERSON_NAME][EMAIL_ADDRESS][DOMAIN_NAME]" at bounding box center [796, 681] width 131 height 58
drag, startPoint x: 399, startPoint y: 582, endPoint x: 316, endPoint y: 583, distance: 83.2
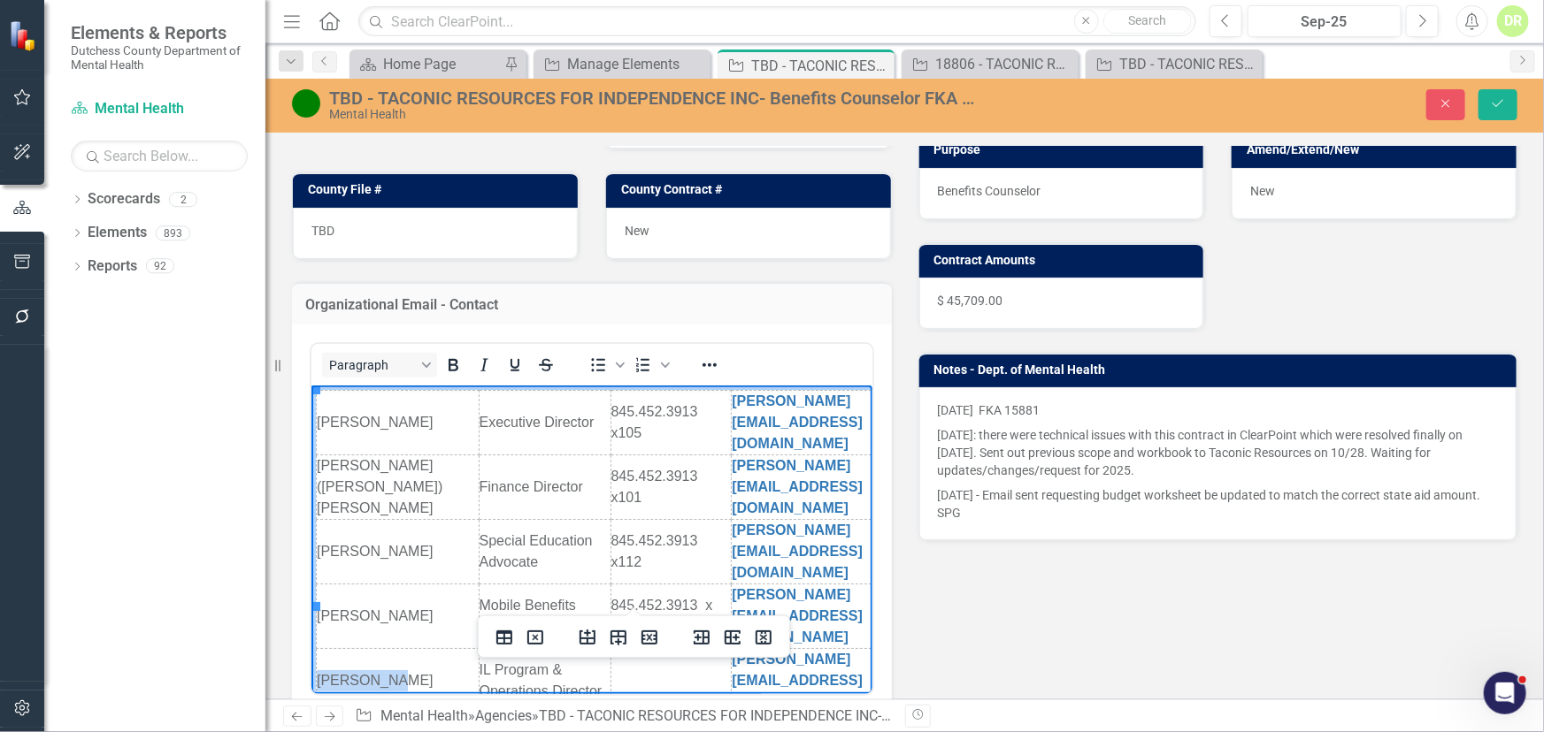
click at [316, 649] on td "[PERSON_NAME]" at bounding box center [397, 681] width 163 height 65
click at [732, 649] on td "[PERSON_NAME][EMAIL_ADDRESS][DOMAIN_NAME]" at bounding box center [840, 681] width 219 height 65
drag, startPoint x: 732, startPoint y: 571, endPoint x: 742, endPoint y: 583, distance: 15.1
click at [742, 652] on link "[PERSON_NAME][EMAIL_ADDRESS][DOMAIN_NAME]" at bounding box center [796, 681] width 131 height 58
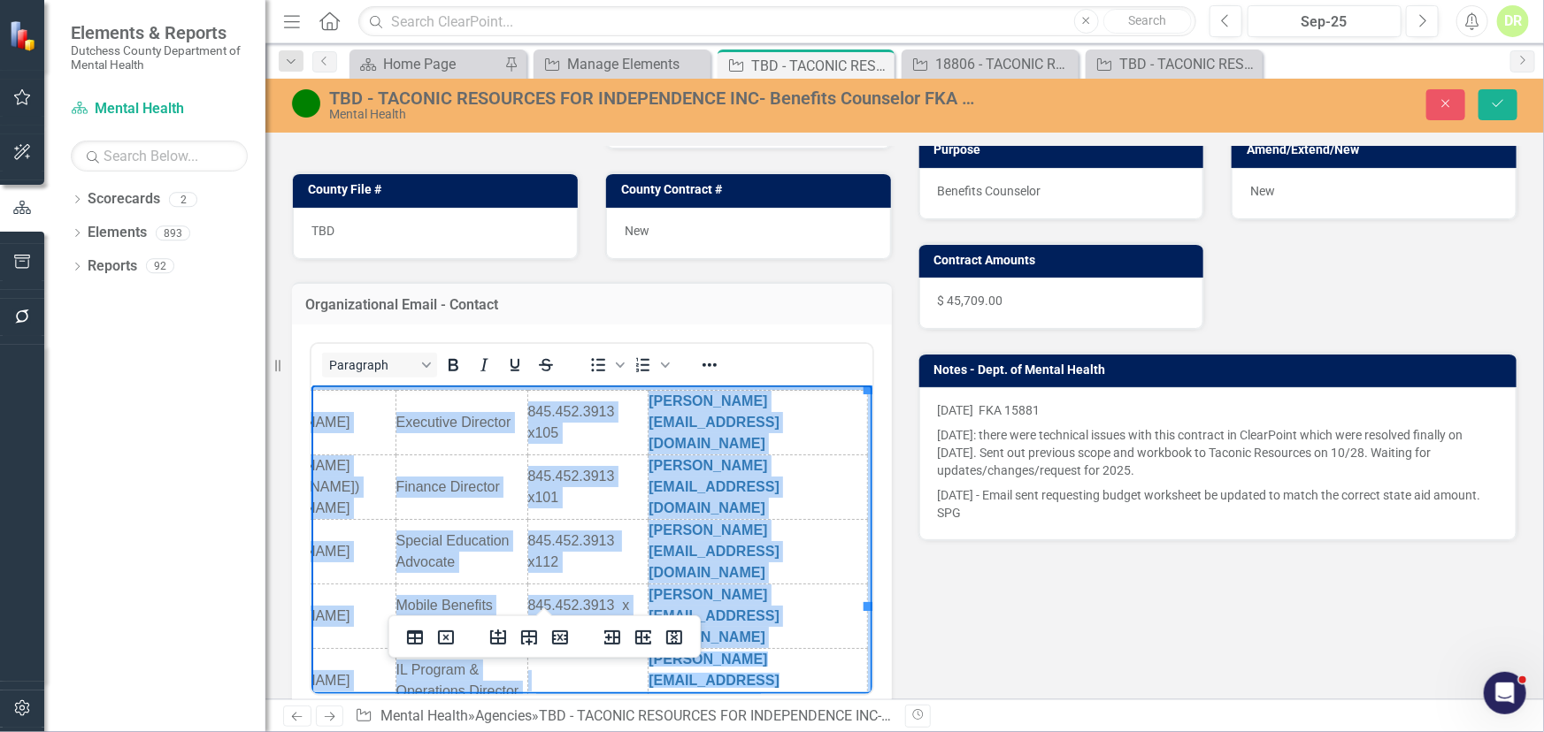
drag, startPoint x: 720, startPoint y: 581, endPoint x: 1209, endPoint y: 960, distance: 618.6
click at [788, 579] on html "[PERSON_NAME] Executive Director 845.452.3913 x105 [PERSON_NAME][EMAIL_ADDRESS]…" at bounding box center [507, 552] width 561 height 333
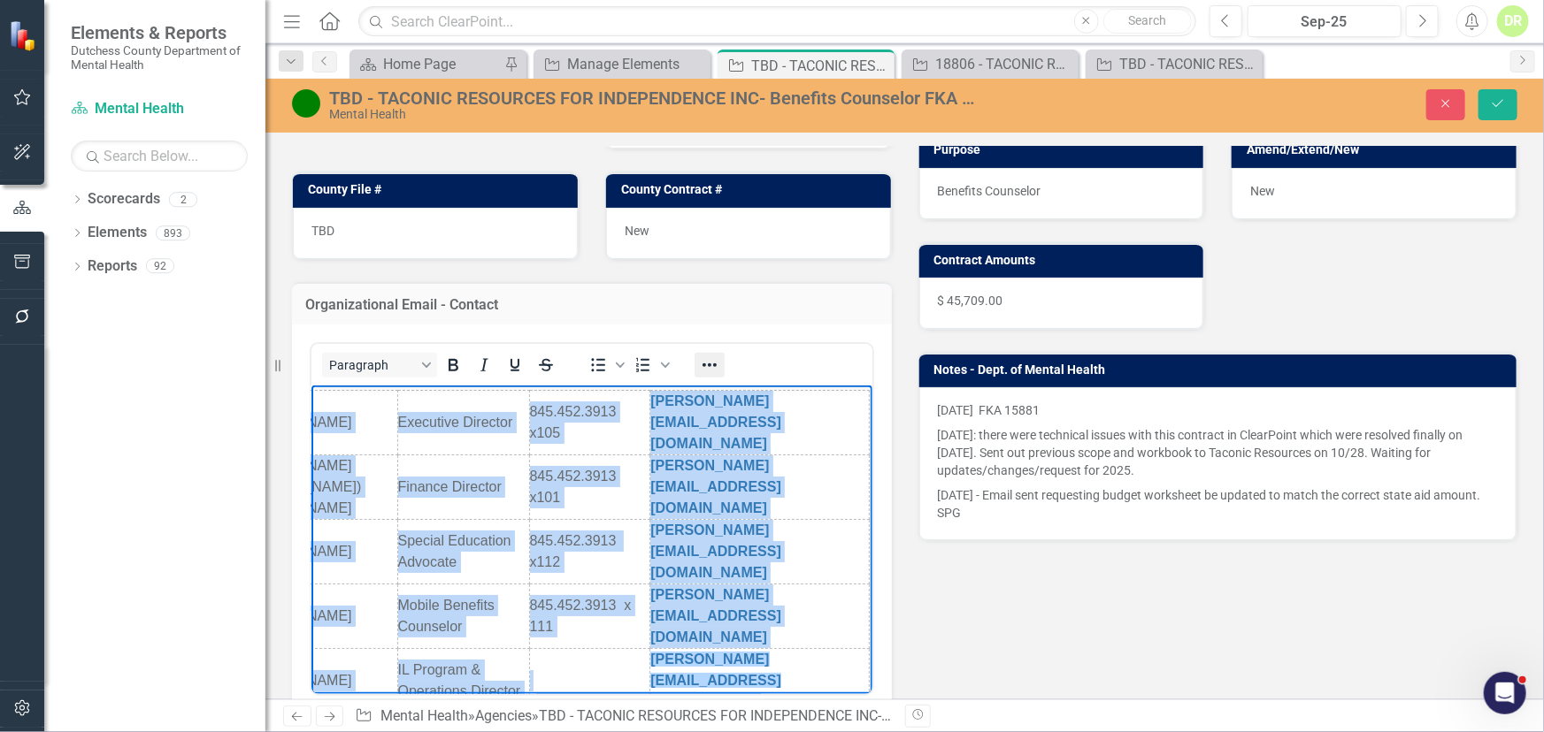
drag, startPoint x: 451, startPoint y: 204, endPoint x: 702, endPoint y: 363, distance: 296.2
click at [702, 364] on icon "Reveal or hide additional toolbar items" at bounding box center [709, 366] width 14 height 4
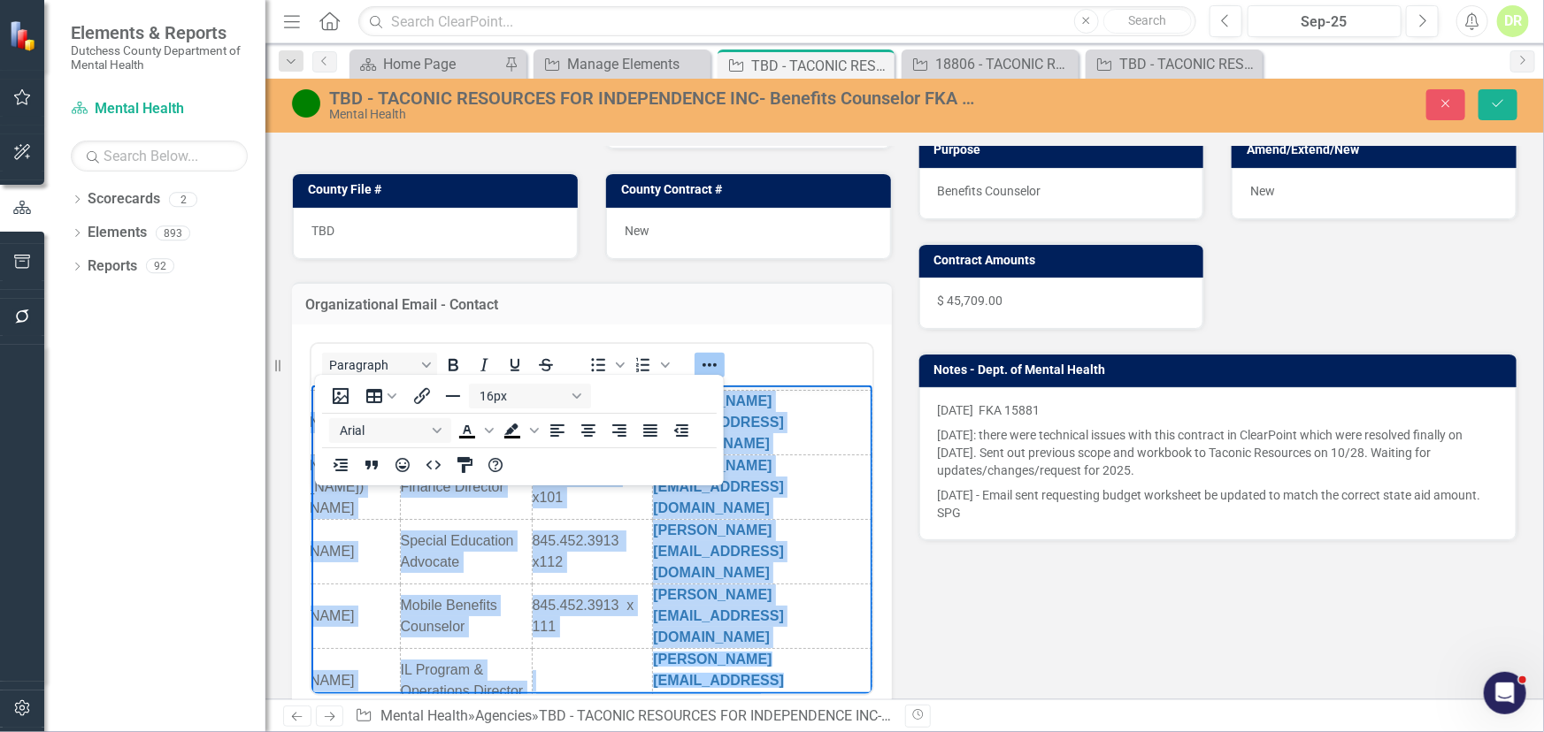
click at [629, 619] on body "[PERSON_NAME] Executive Director 845.452.3913 x105 [PERSON_NAME][EMAIL_ADDRESS]…" at bounding box center [512, 552] width 561 height 333
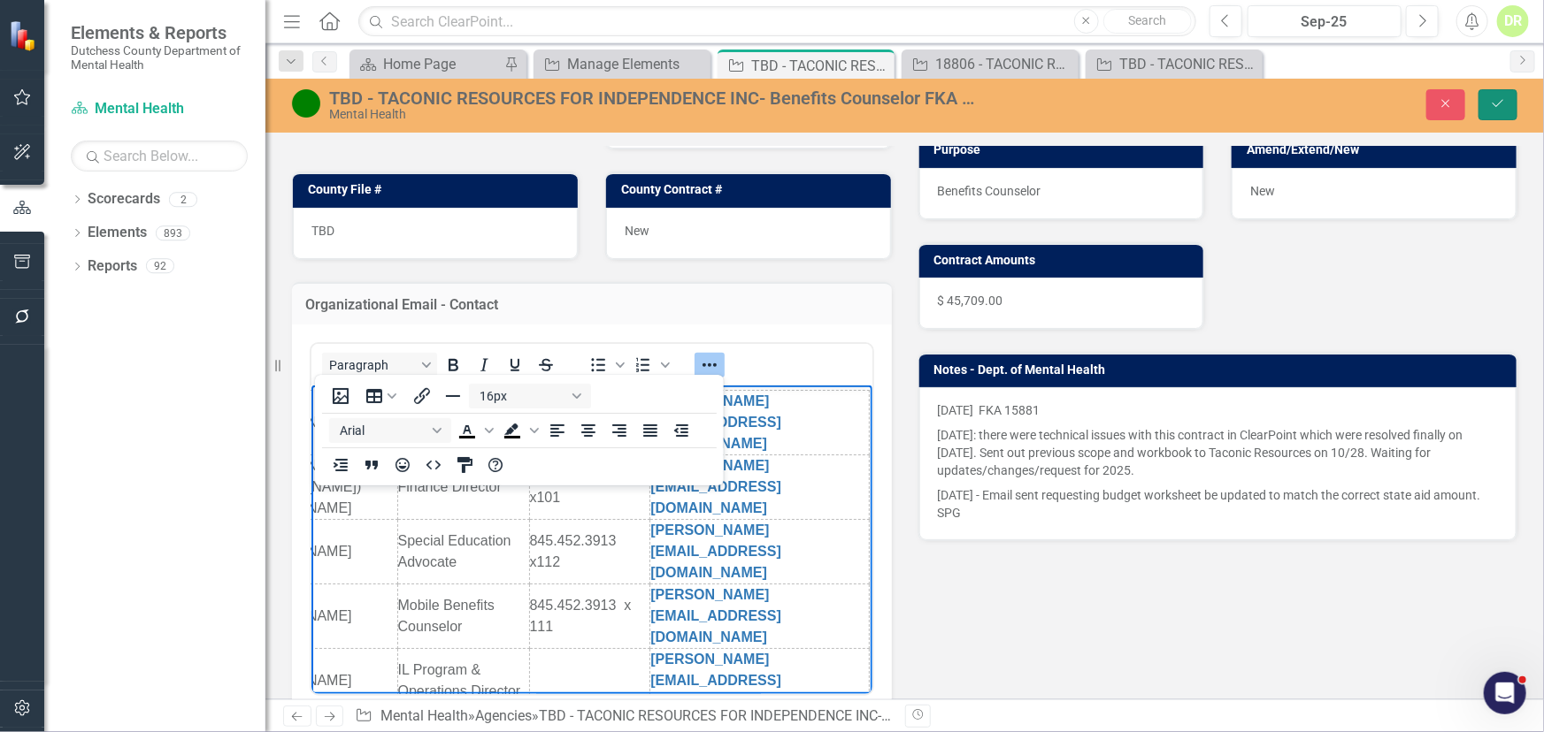
click at [1494, 97] on icon "Save" at bounding box center [1498, 103] width 16 height 12
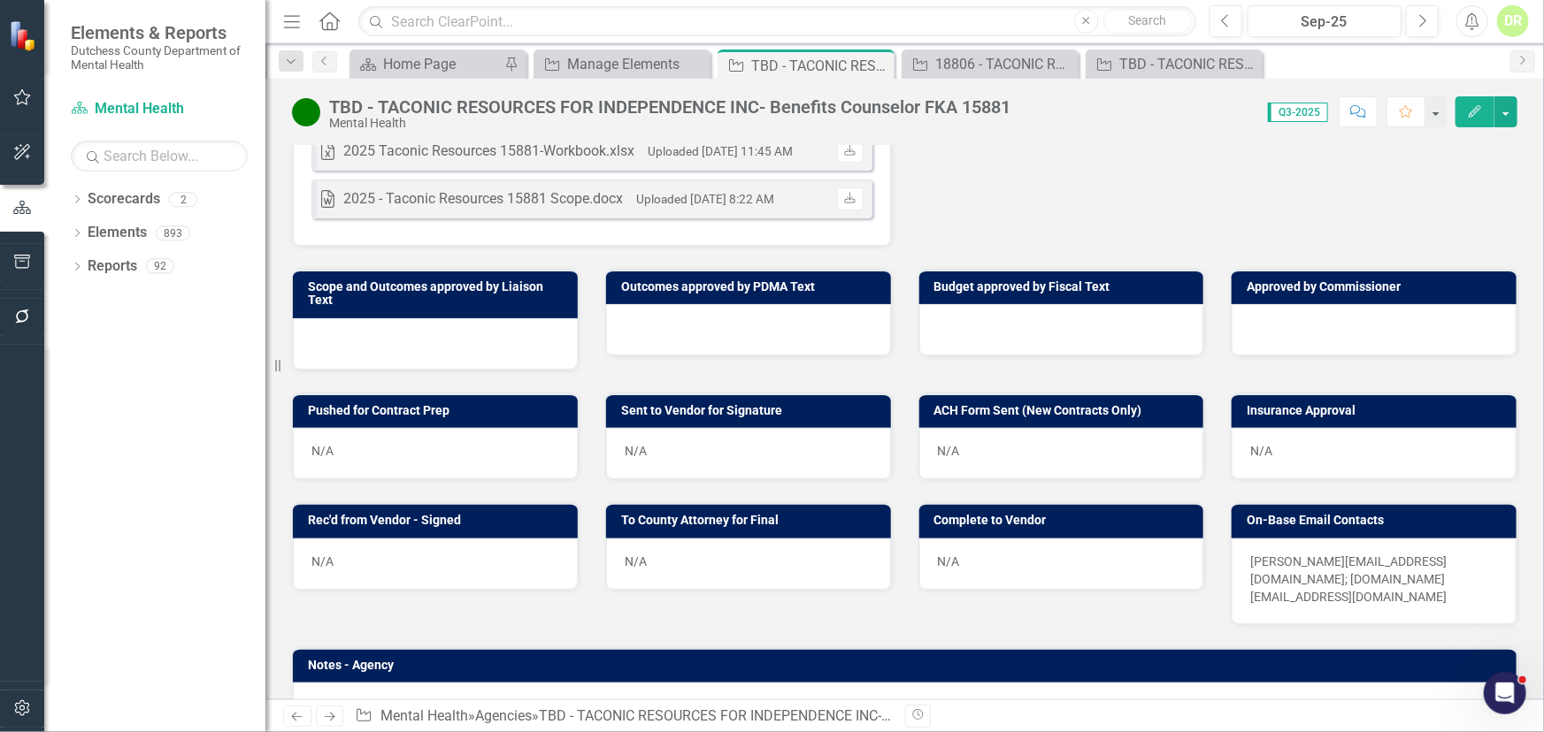
scroll to position [563, 0]
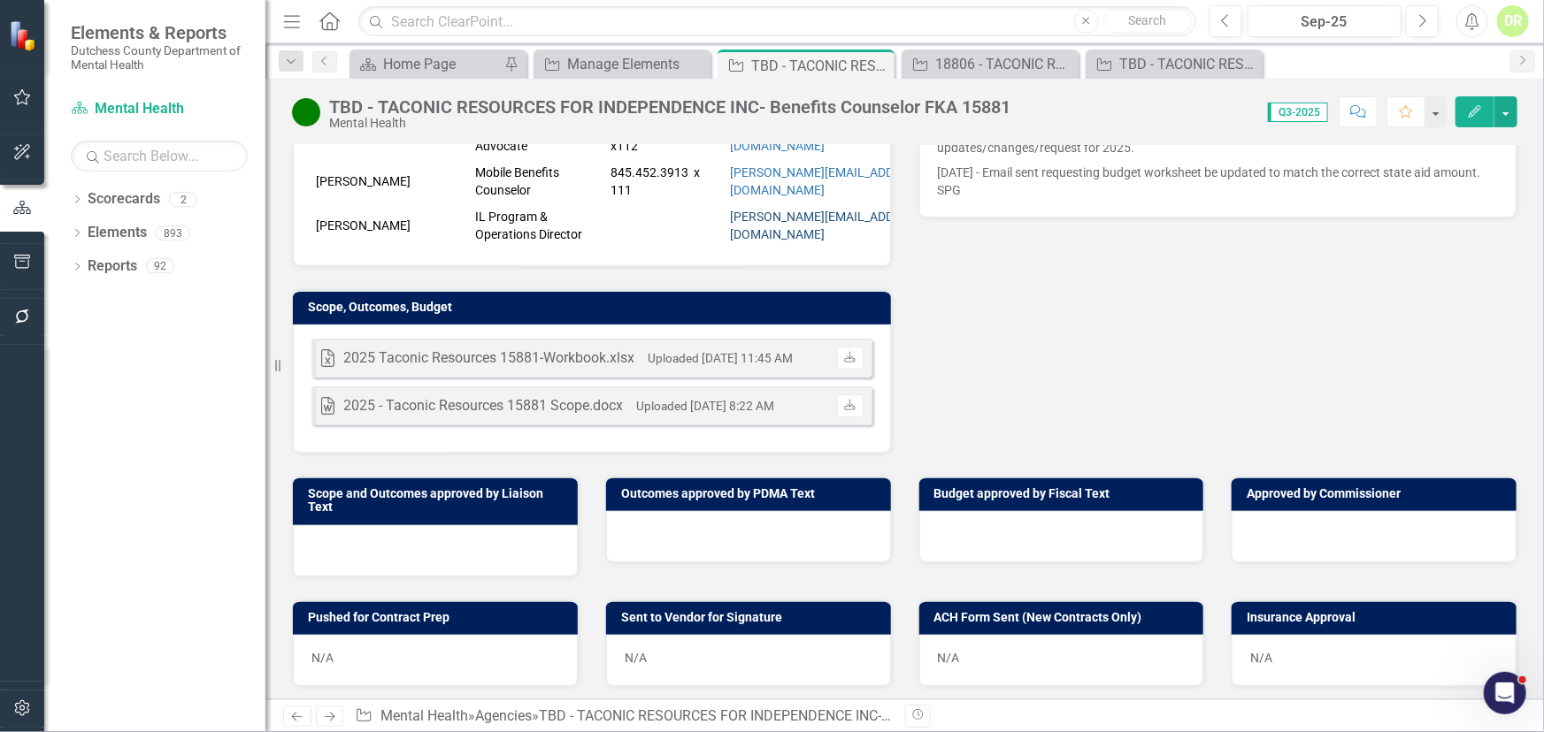
click at [737, 210] on link "[PERSON_NAME][EMAIL_ADDRESS][DOMAIN_NAME]" at bounding box center [828, 226] width 196 height 32
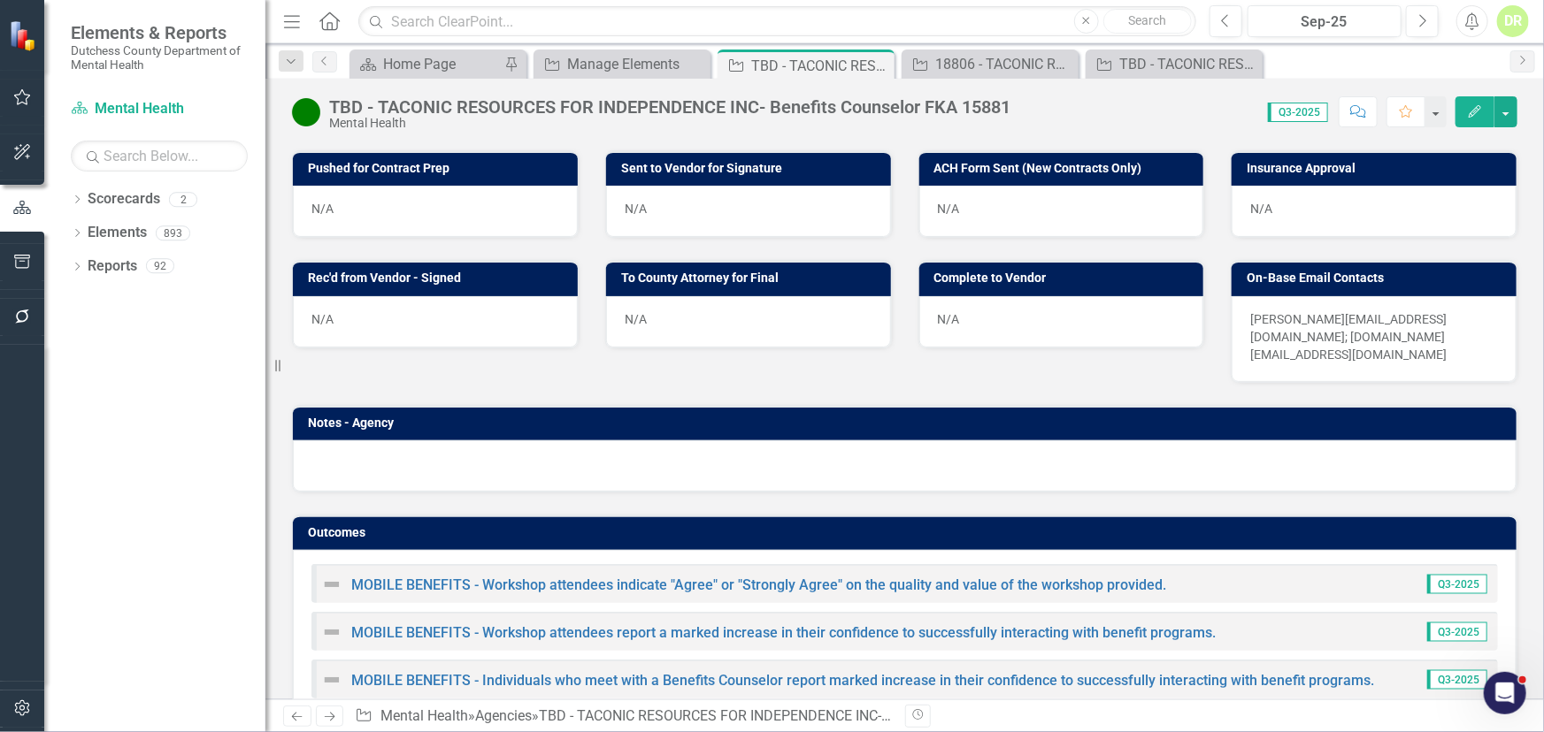
scroll to position [1042, 0]
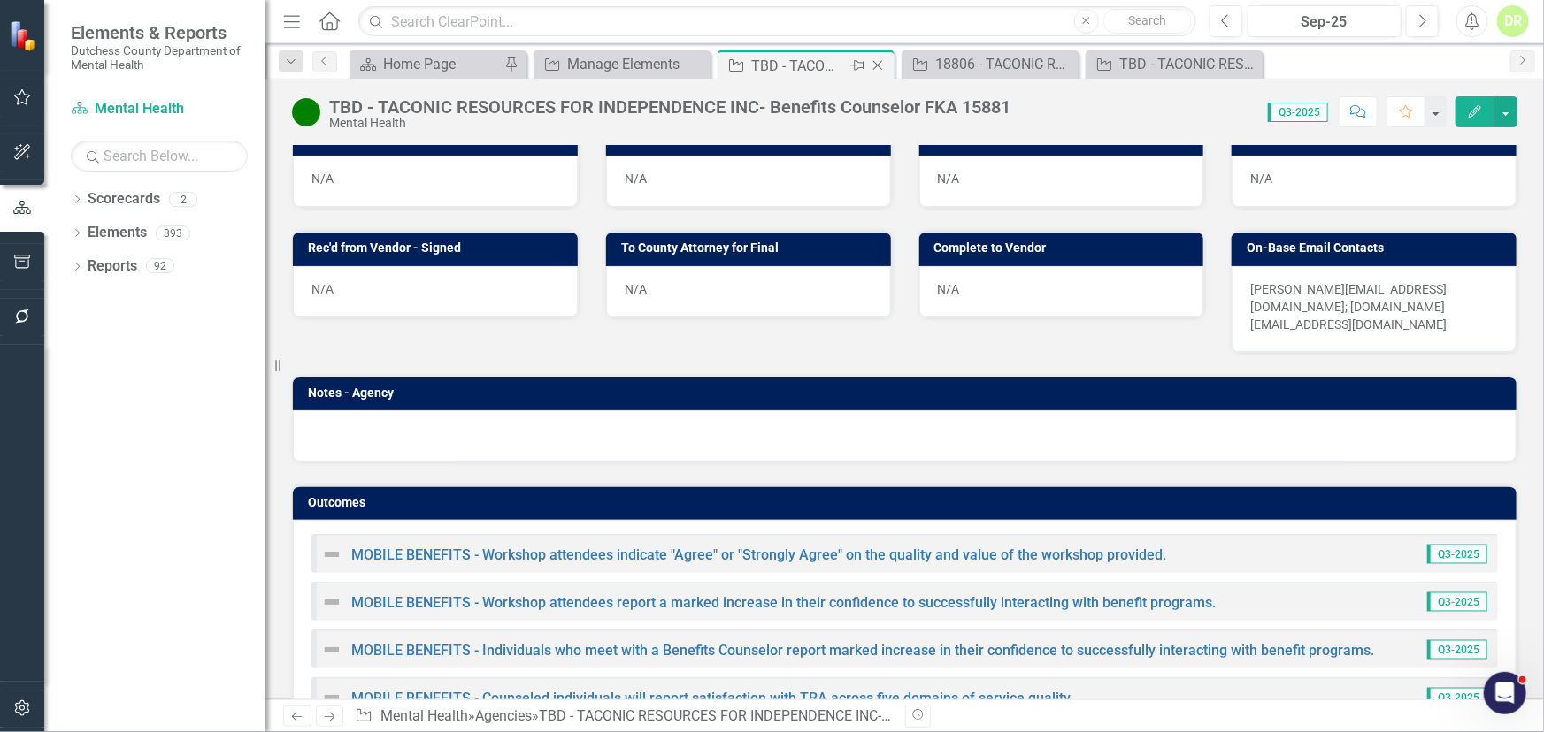
click at [884, 62] on icon "Close" at bounding box center [878, 65] width 18 height 14
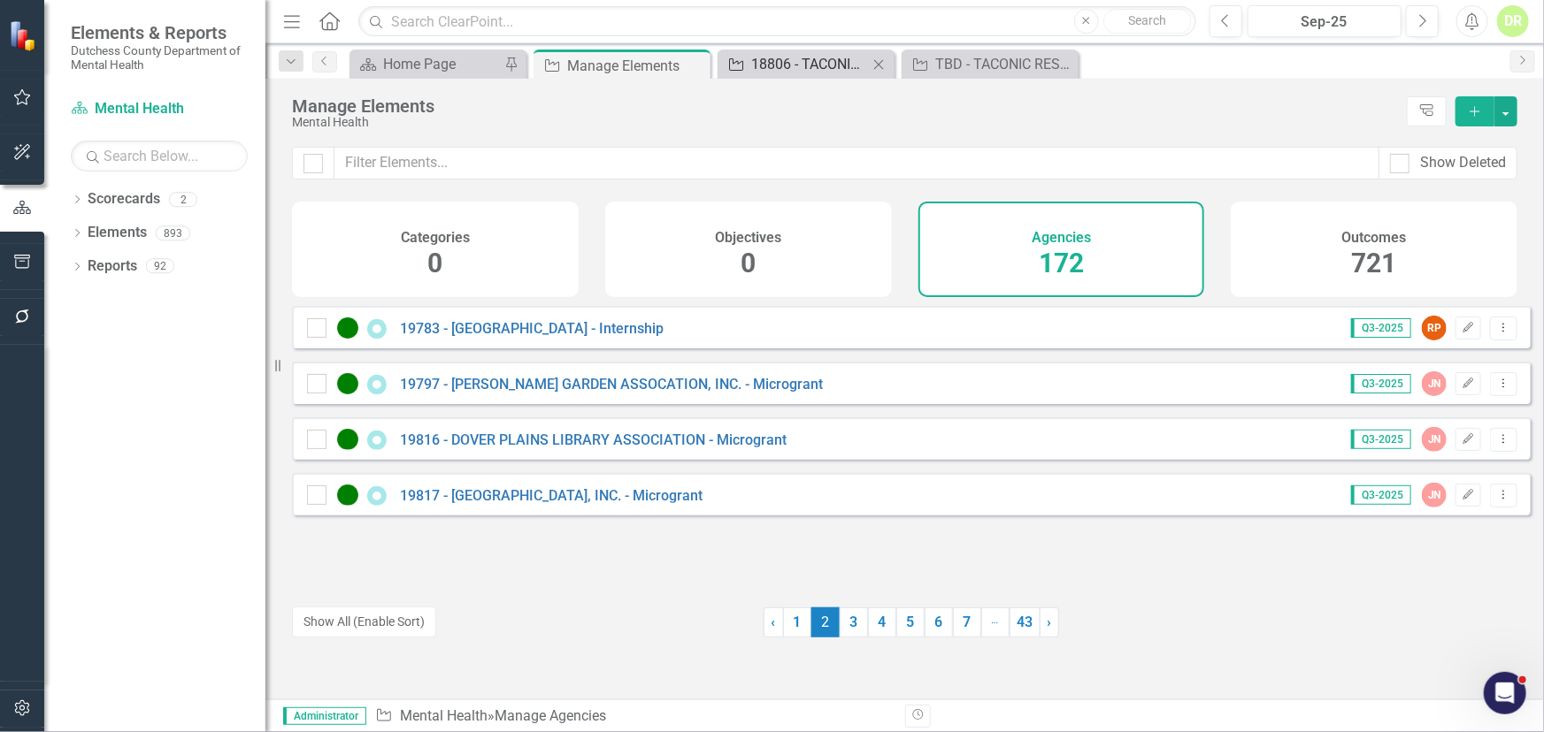
click at [796, 61] on div "18806 - TACONIC RESOURCES FOR INDEPENDENCE, INC. - American Sign Language" at bounding box center [809, 64] width 117 height 22
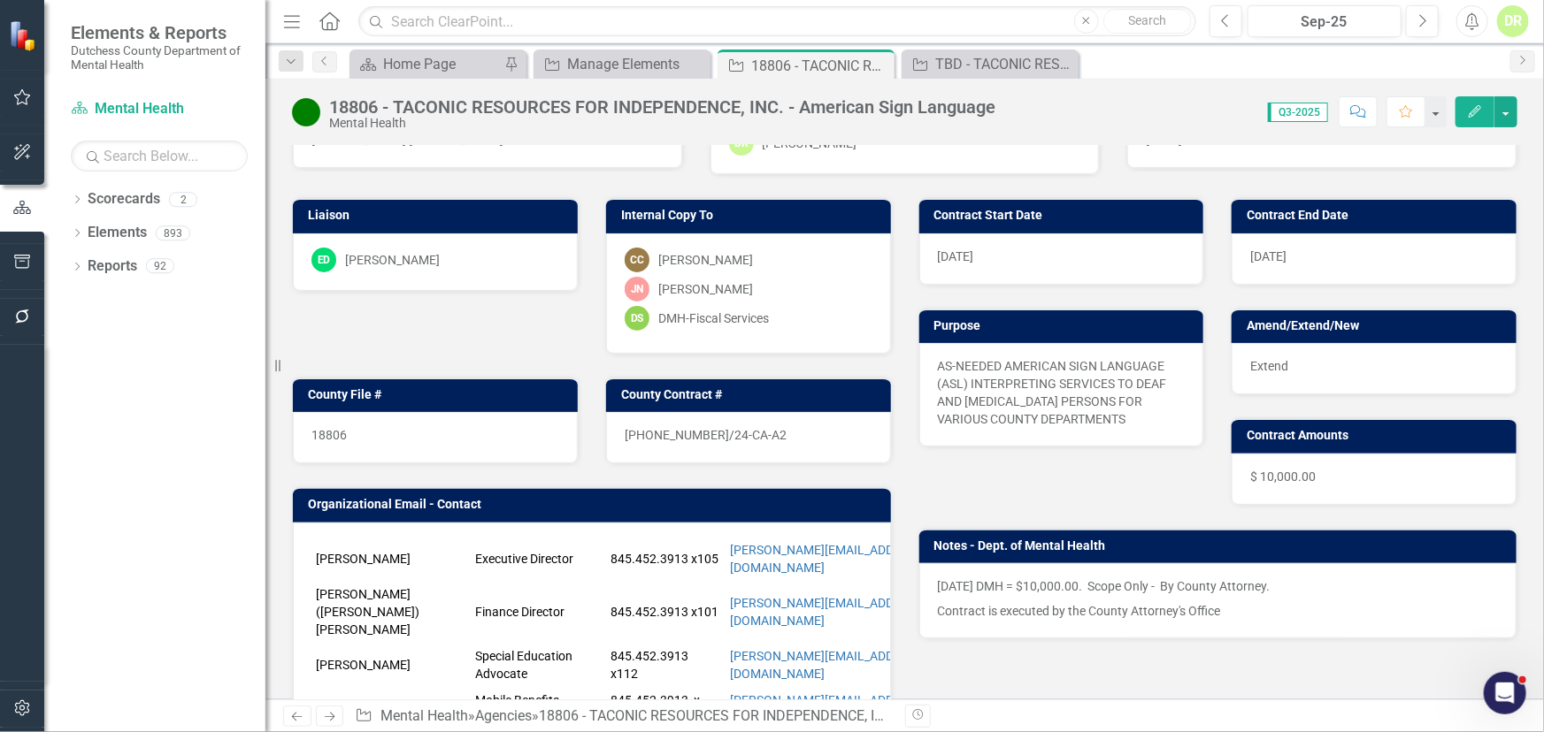
scroll to position [241, 0]
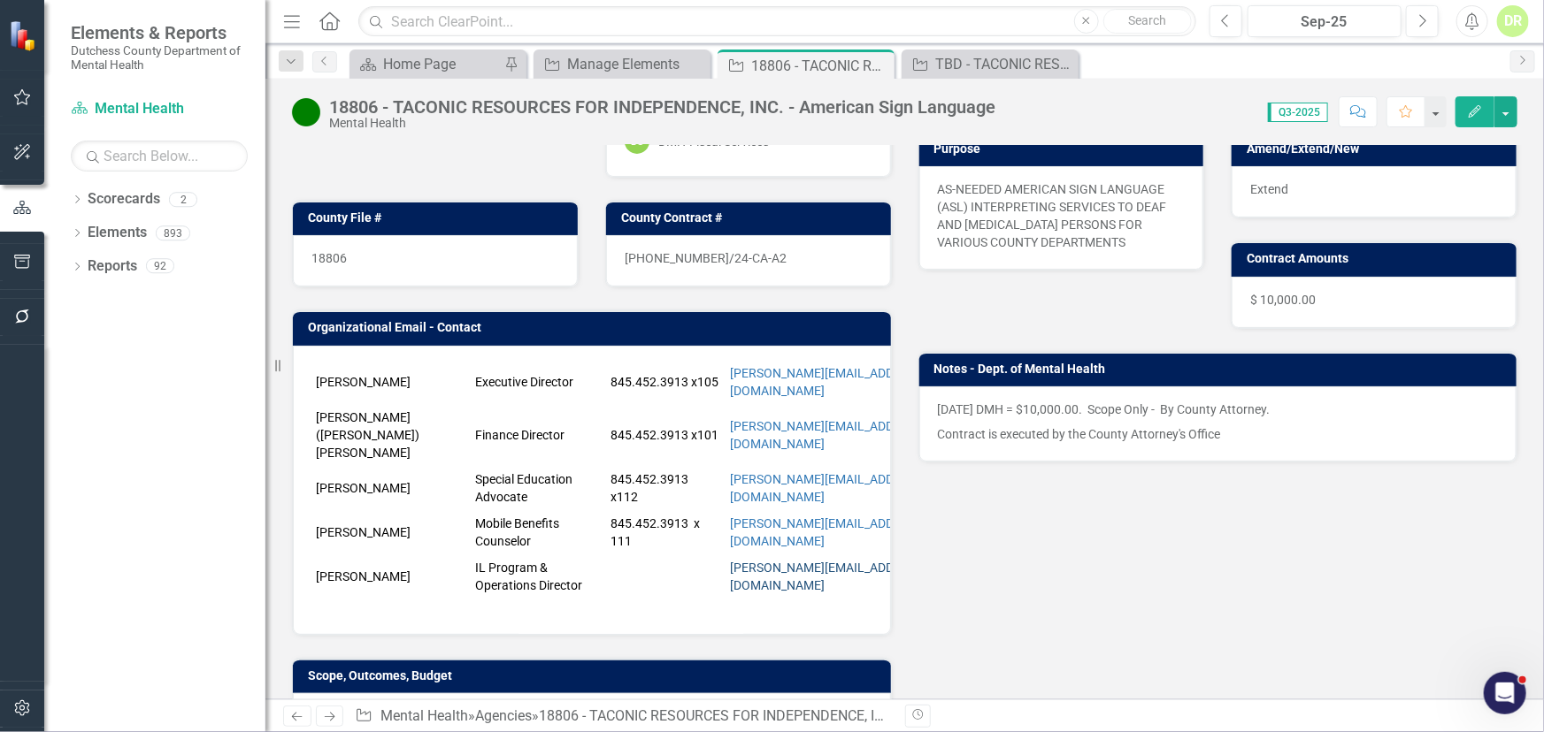
click at [810, 561] on link "[PERSON_NAME][EMAIL_ADDRESS][DOMAIN_NAME]" at bounding box center [828, 577] width 196 height 32
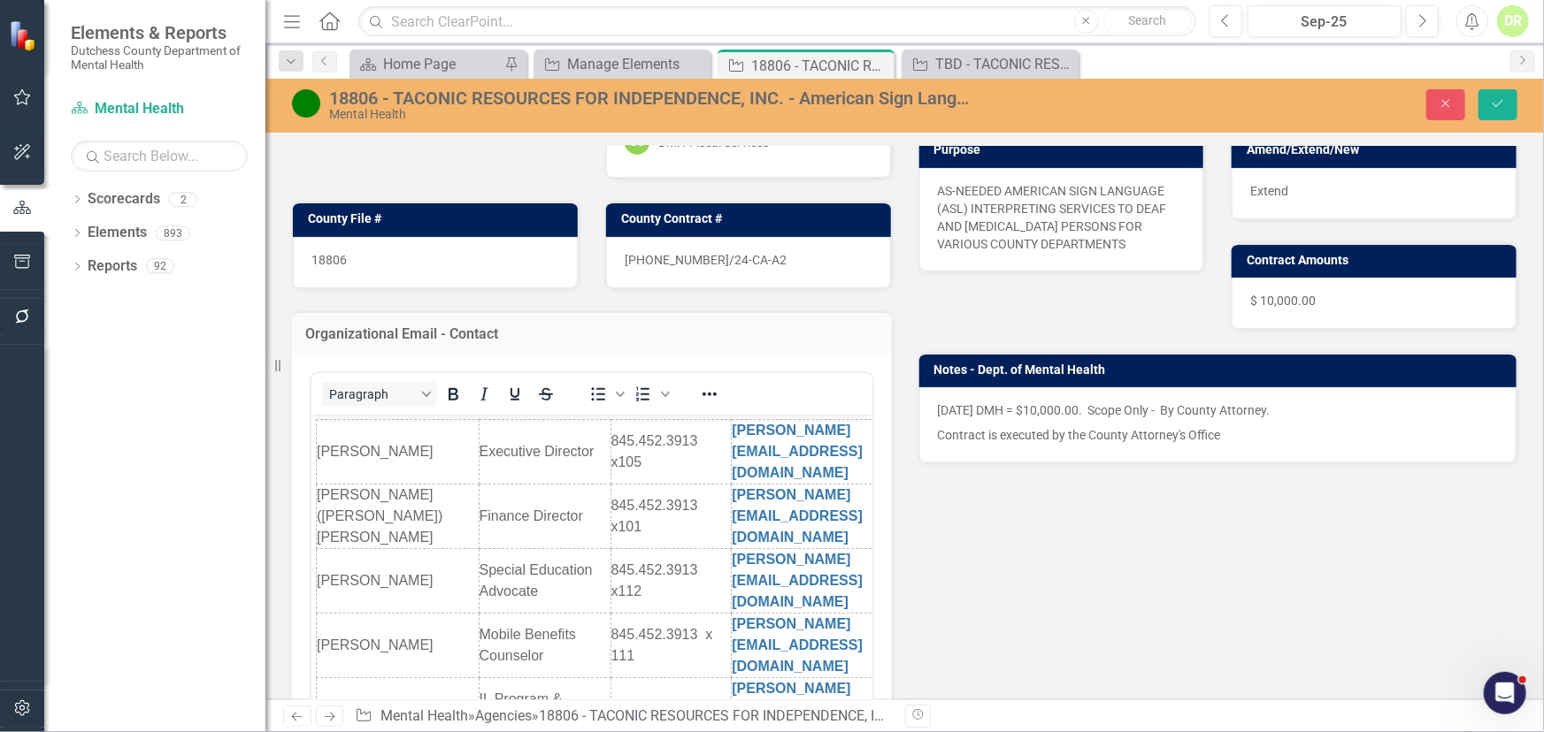
scroll to position [0, 0]
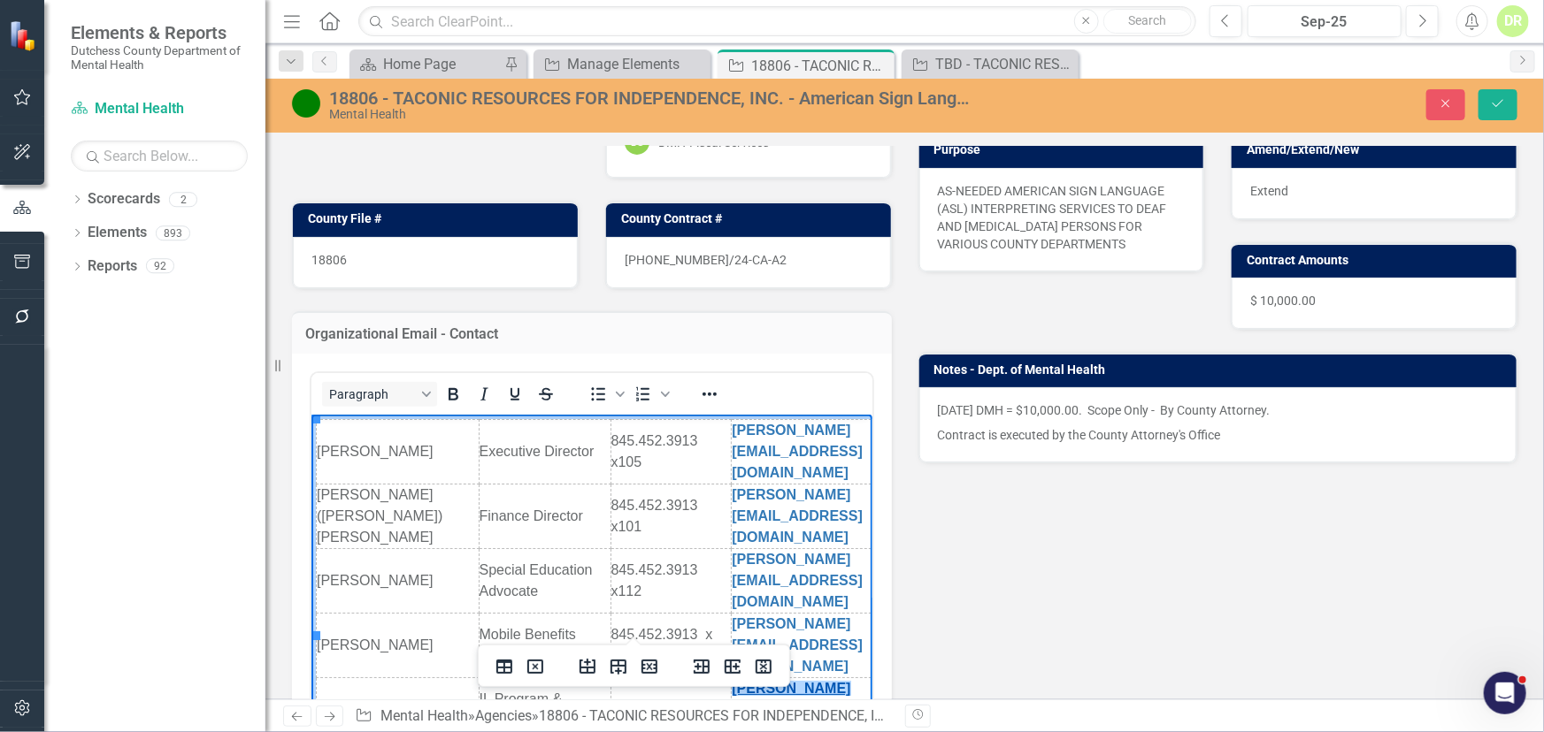
click at [787, 681] on link "[PERSON_NAME][EMAIL_ADDRESS][DOMAIN_NAME]" at bounding box center [796, 710] width 131 height 58
click at [758, 681] on link "[PERSON_NAME][EMAIL_ADDRESS][DOMAIN_NAME]" at bounding box center [796, 710] width 131 height 58
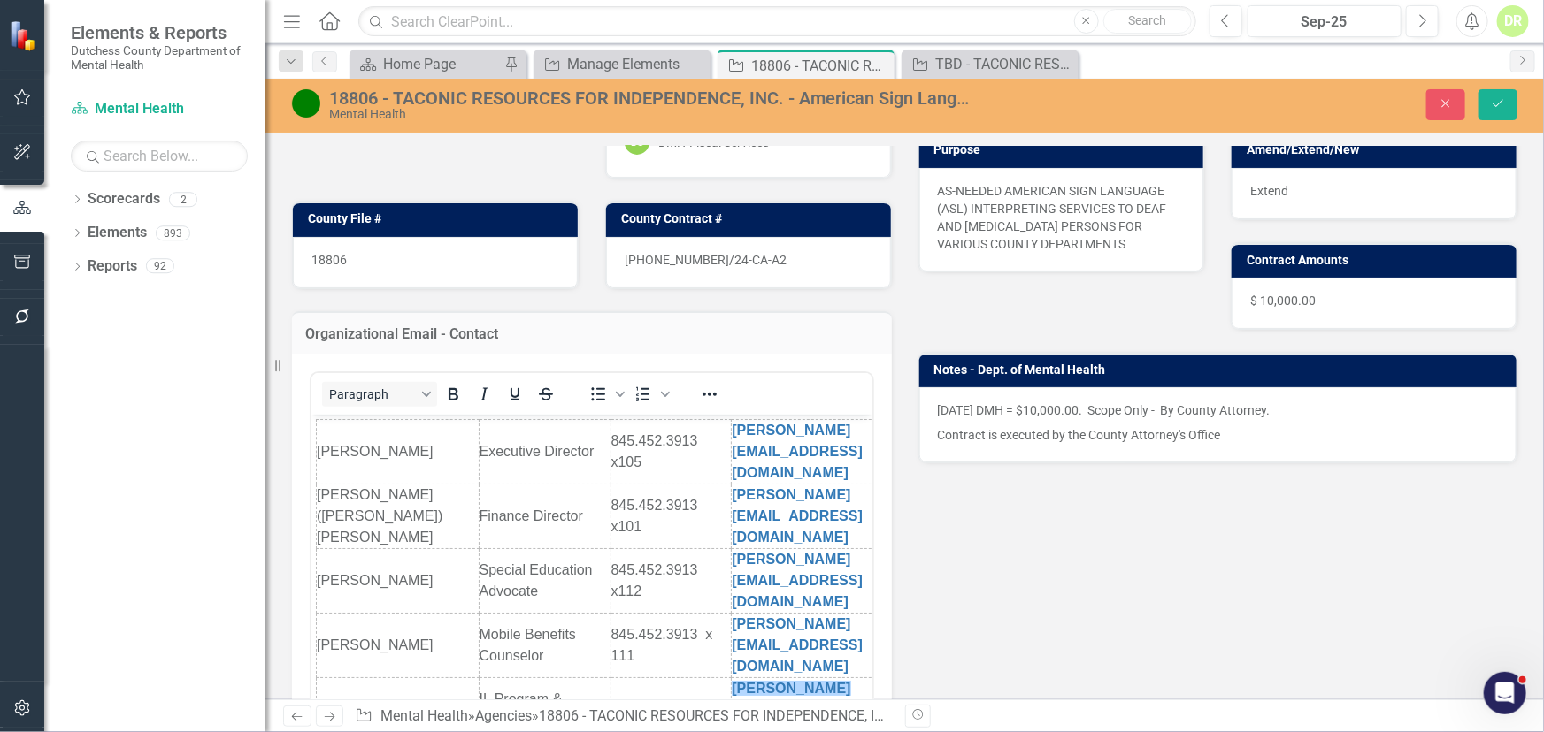
click at [996, 574] on div "Liaison ED [PERSON_NAME] D'Entrone Internal Copy To CC [PERSON_NAME] [PERSON_NA…" at bounding box center [905, 451] width 1252 height 902
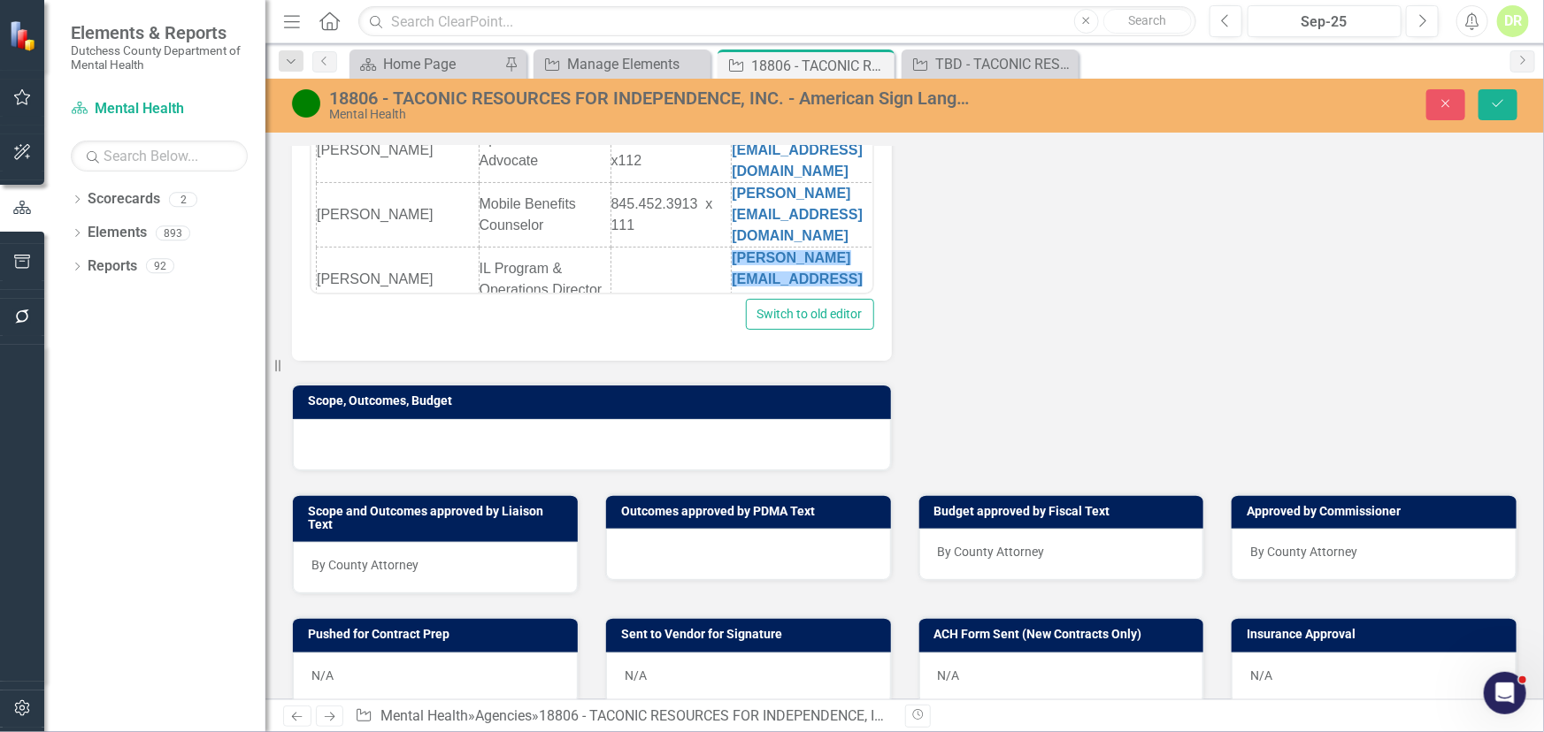
scroll to position [617, 0]
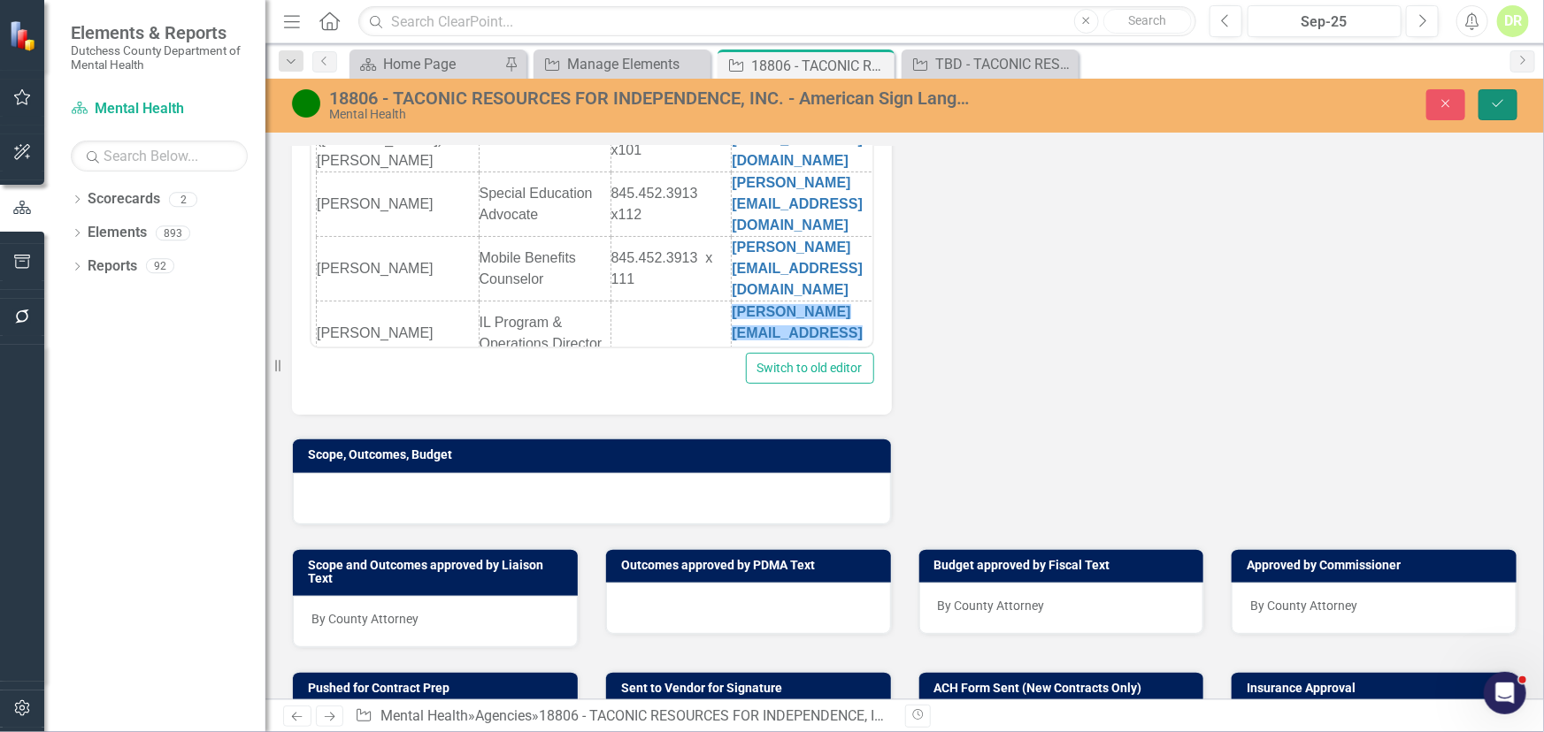
click at [1491, 104] on icon "Save" at bounding box center [1498, 103] width 16 height 12
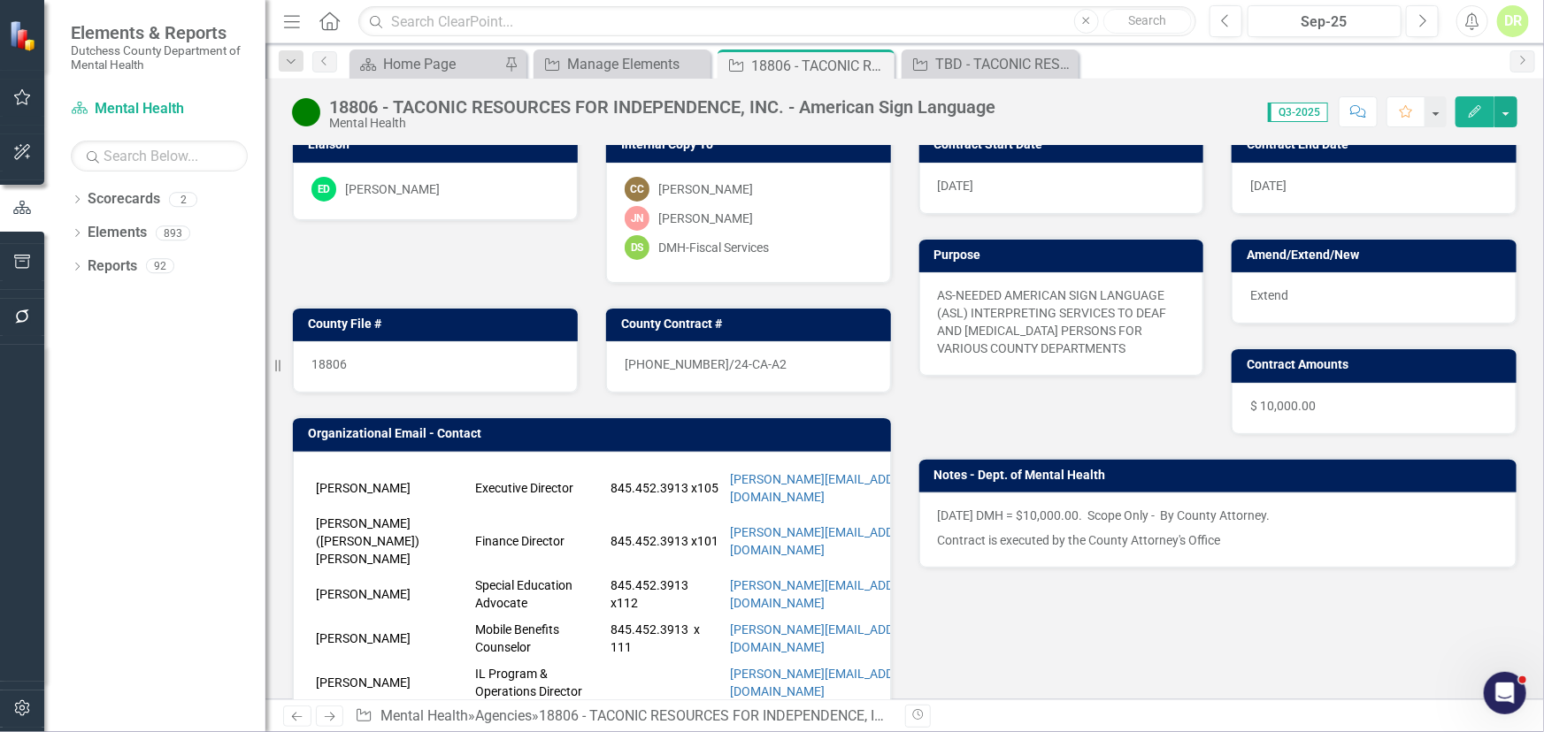
scroll to position [241, 0]
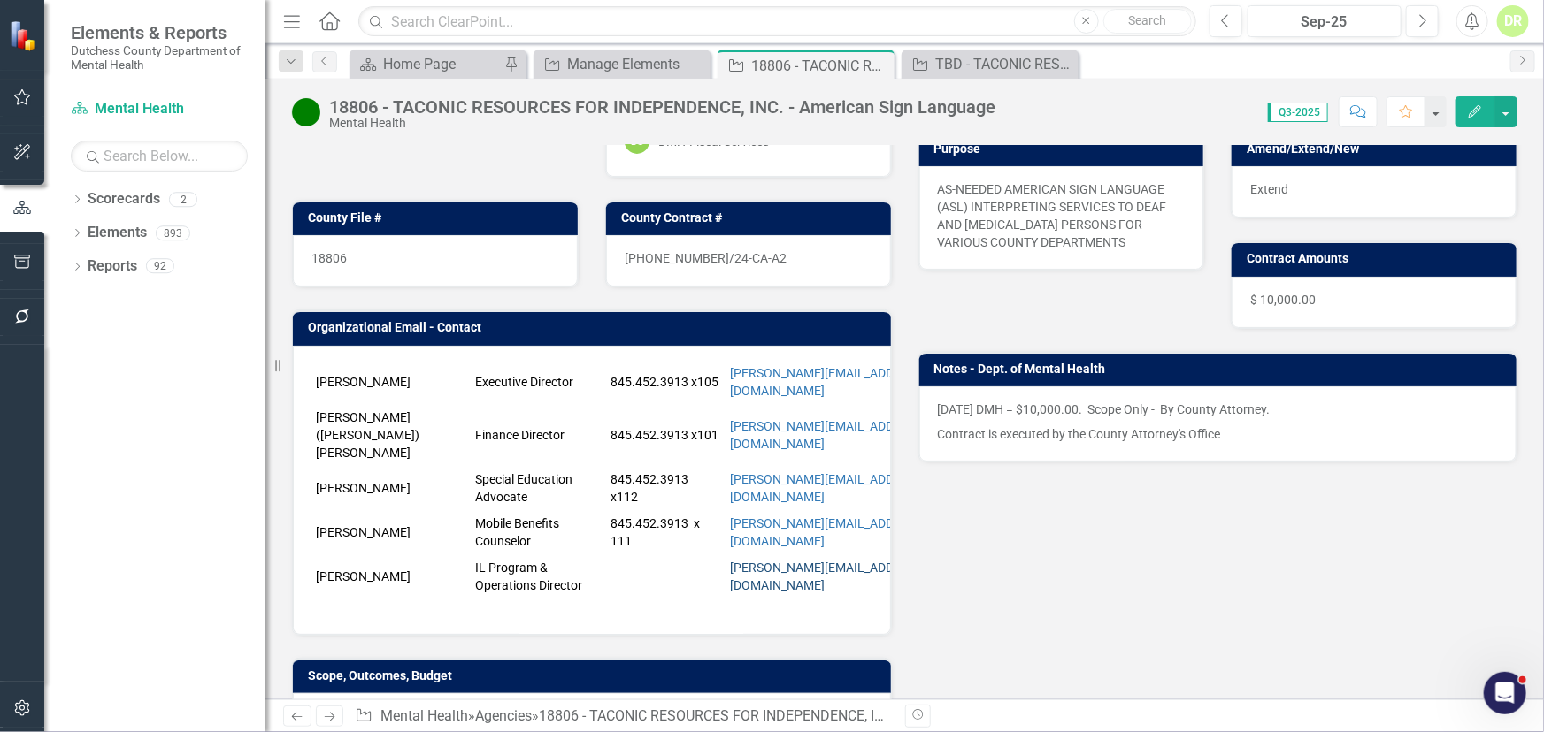
click at [802, 561] on link "[PERSON_NAME][EMAIL_ADDRESS][DOMAIN_NAME]" at bounding box center [828, 577] width 196 height 32
click at [878, 62] on icon "Close" at bounding box center [878, 65] width 18 height 14
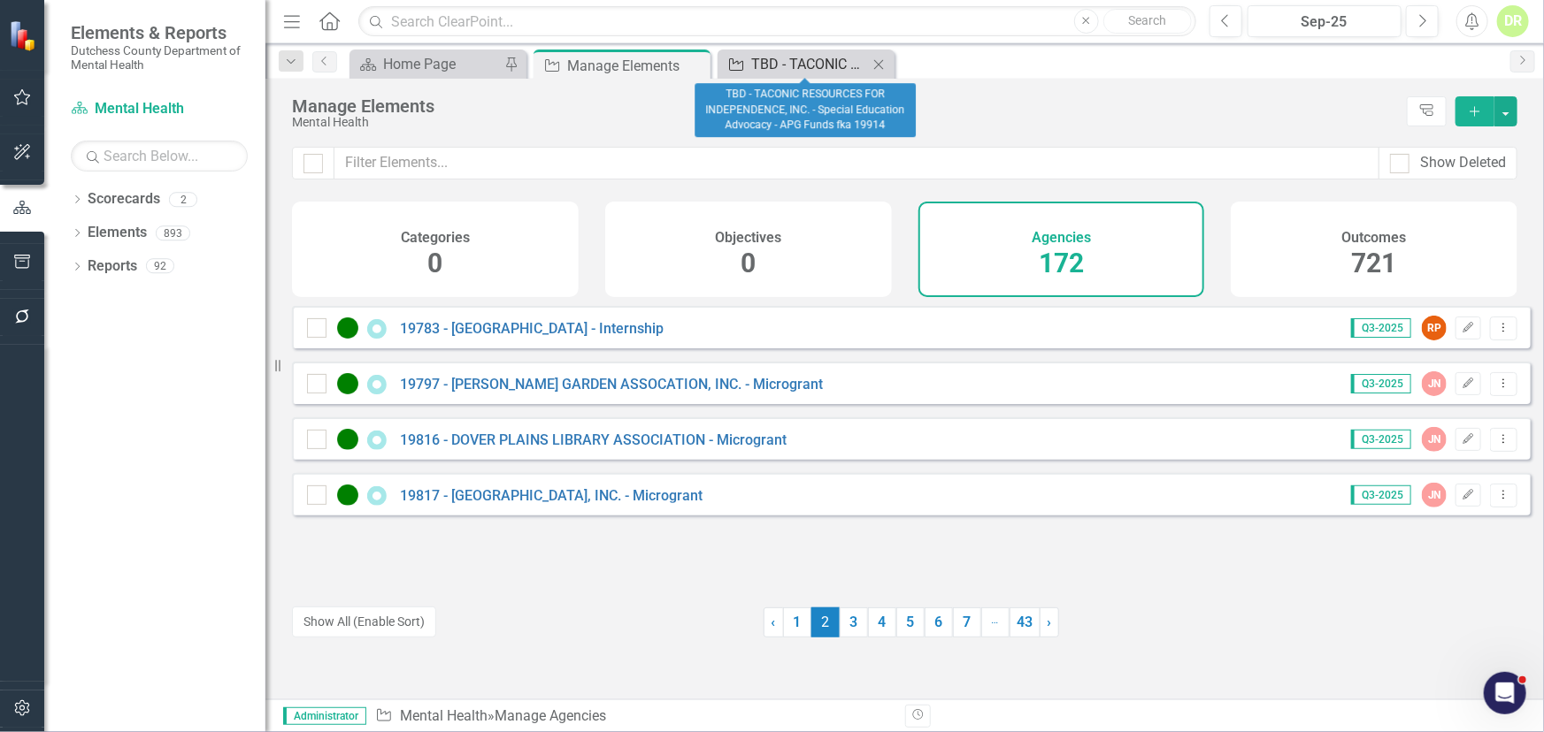
click at [769, 62] on div "TBD - TACONIC RESOURCES FOR INDEPENDENCE, INC. - Special Education Advocacy - A…" at bounding box center [809, 64] width 117 height 22
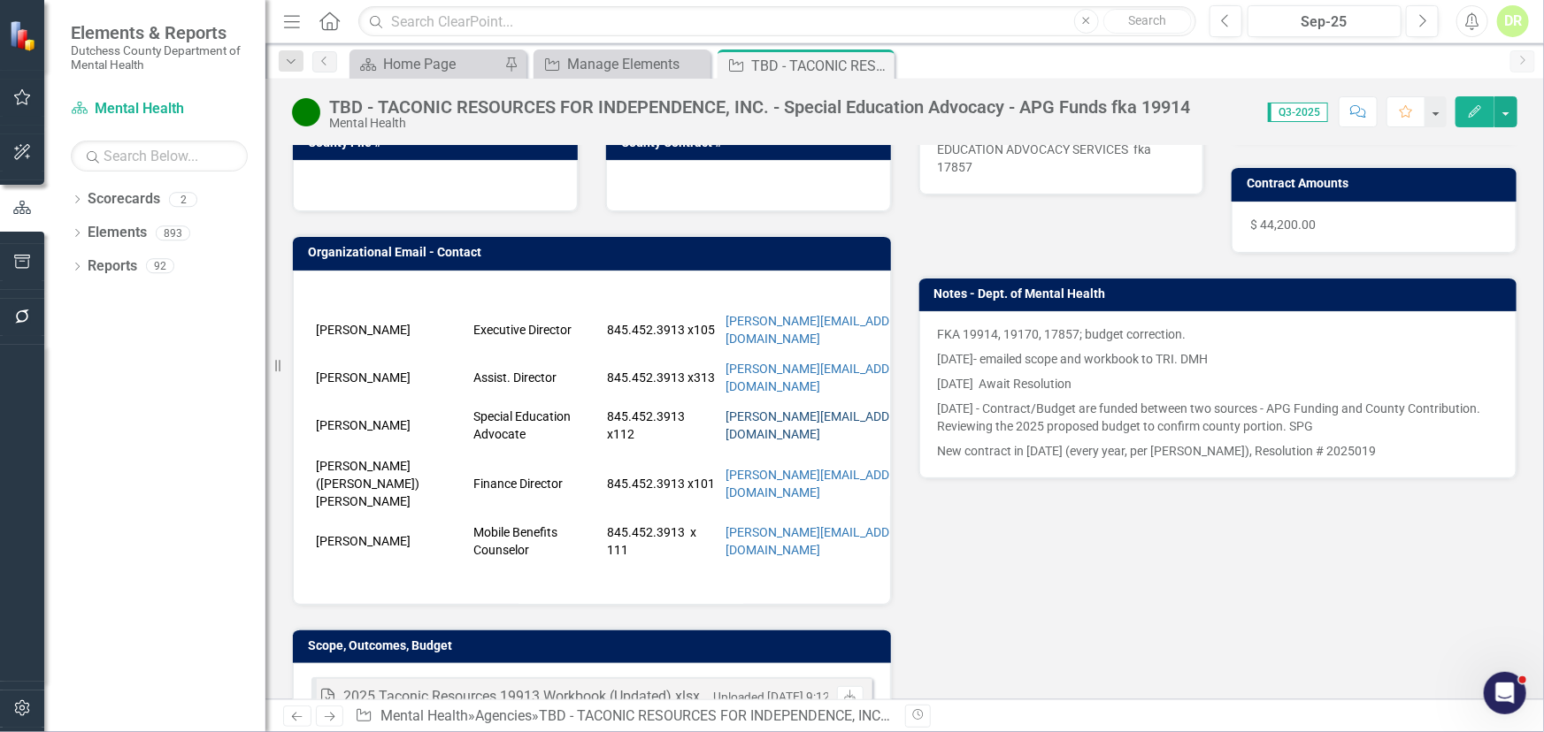
scroll to position [321, 0]
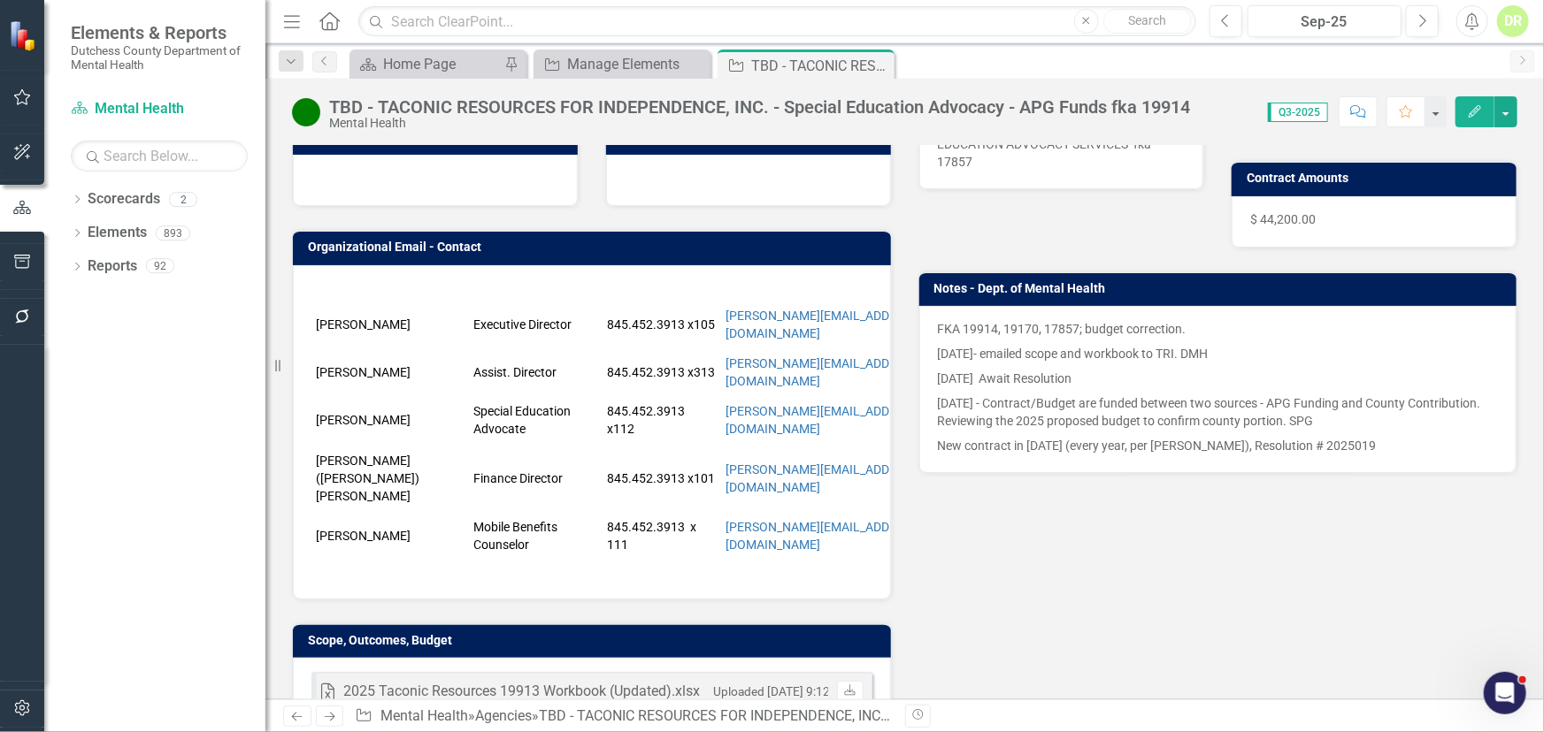
click at [420, 583] on div "[PERSON_NAME] Executive Director 845.452.3913 x105 [PERSON_NAME][EMAIL_ADDRESS]…" at bounding box center [592, 432] width 598 height 334
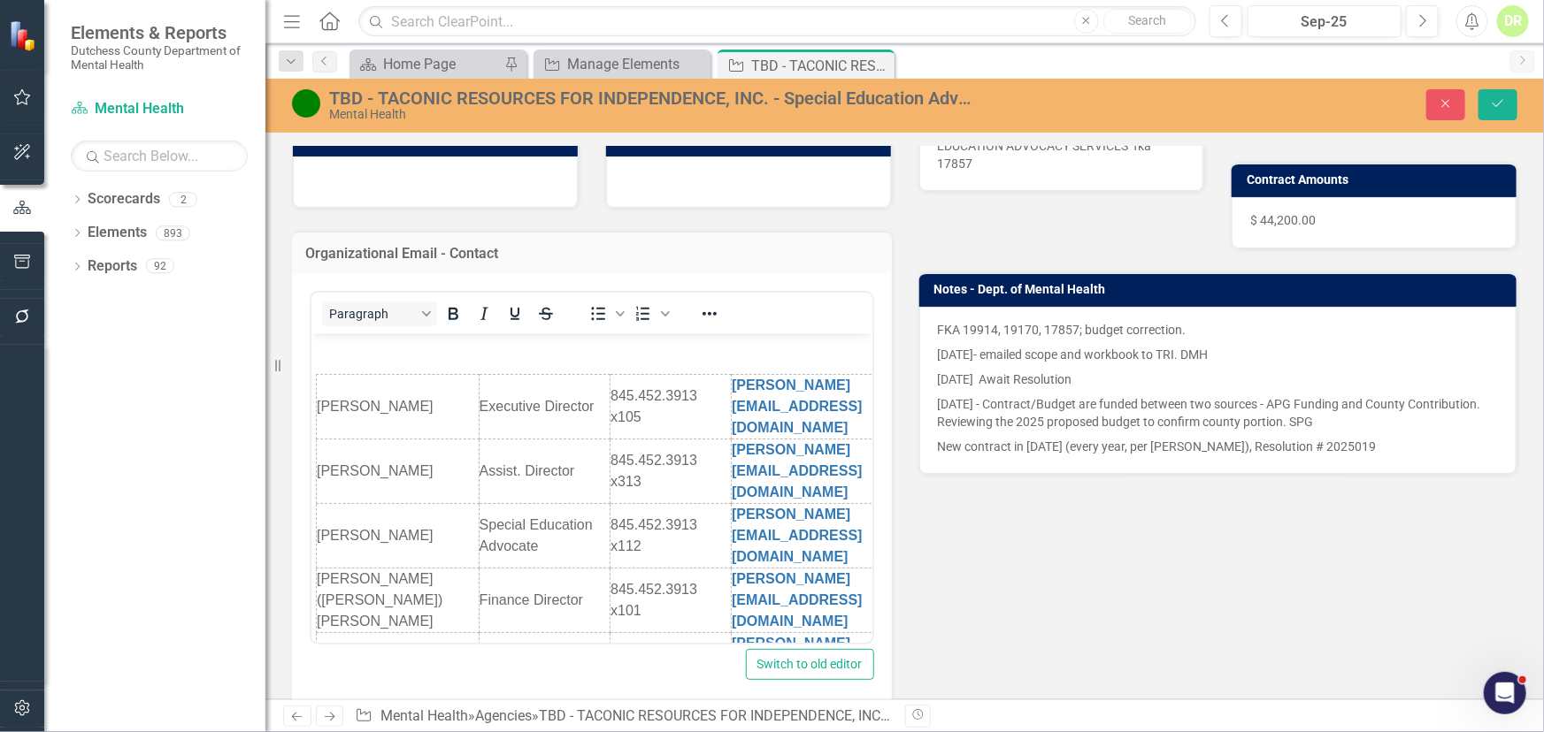
scroll to position [0, 0]
click at [316, 456] on td "[PERSON_NAME]" at bounding box center [397, 472] width 163 height 65
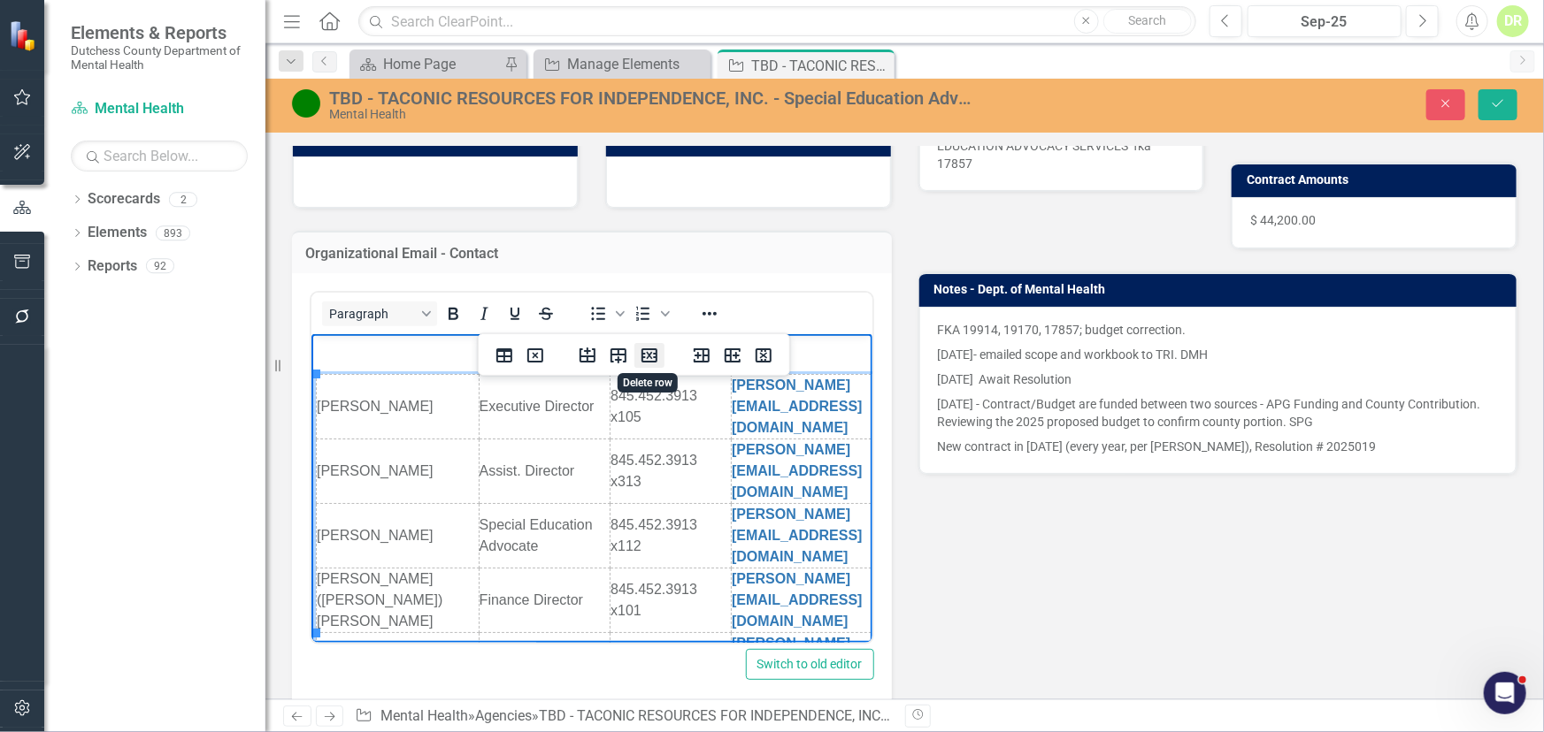
click at [653, 359] on icon "Delete row" at bounding box center [649, 355] width 21 height 21
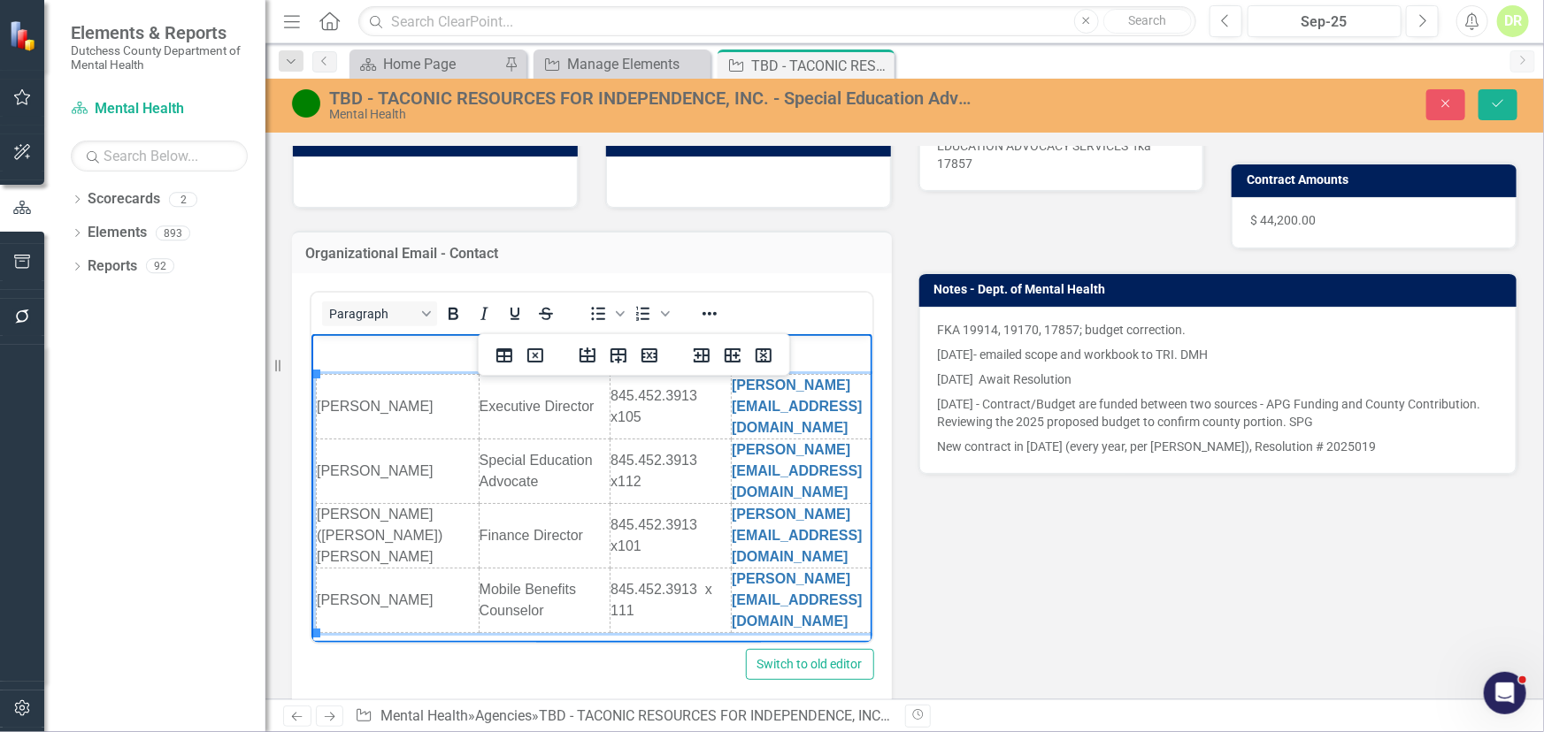
scroll to position [42, 0]
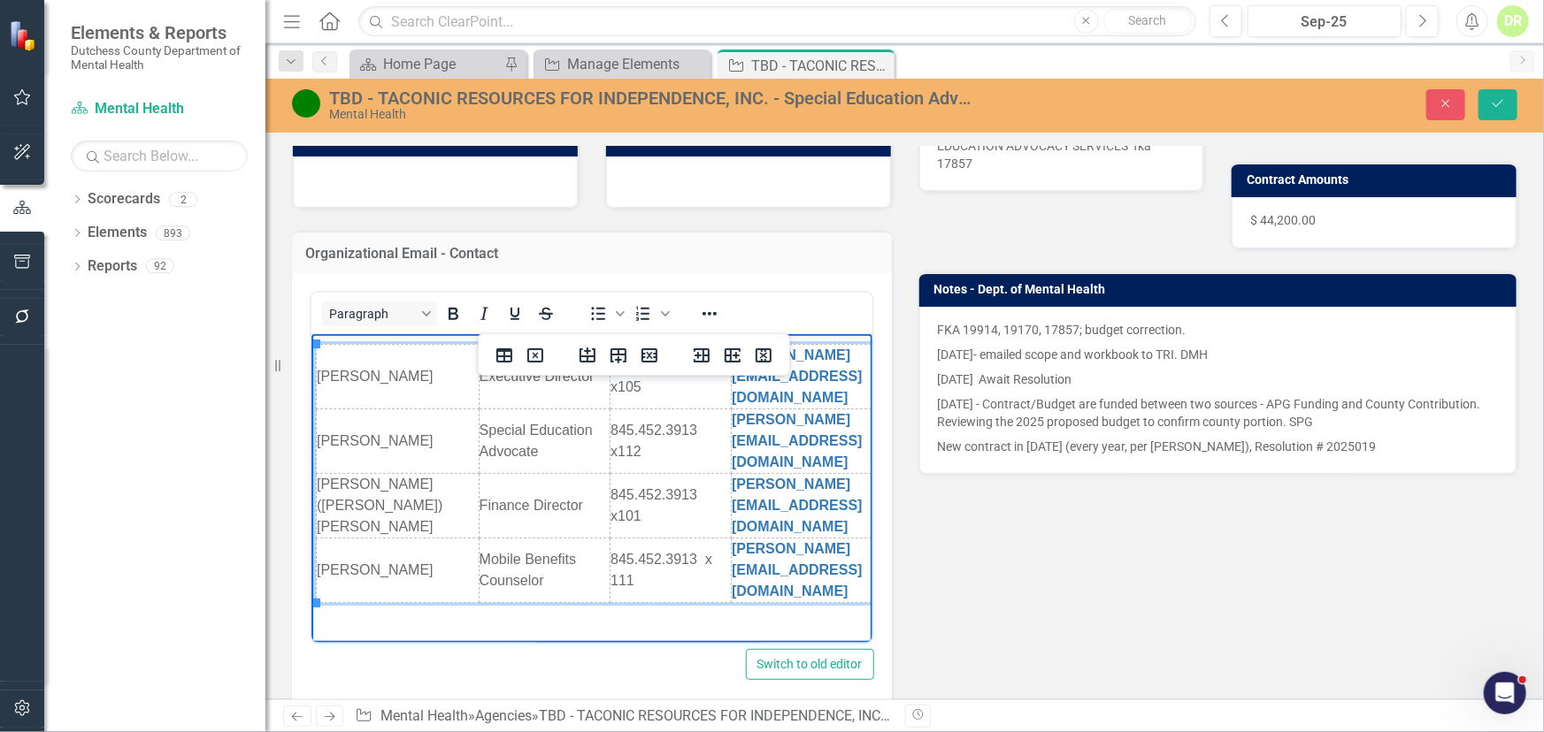
click at [329, 583] on td "[PERSON_NAME]" at bounding box center [397, 571] width 163 height 65
drag, startPoint x: 342, startPoint y: 556, endPoint x: 357, endPoint y: 584, distance: 32.1
click at [357, 584] on td "[PERSON_NAME]" at bounding box center [397, 571] width 163 height 65
click at [344, 574] on td "[PERSON_NAME]" at bounding box center [397, 571] width 163 height 65
click at [416, 557] on td "[PERSON_NAME]" at bounding box center [397, 571] width 163 height 65
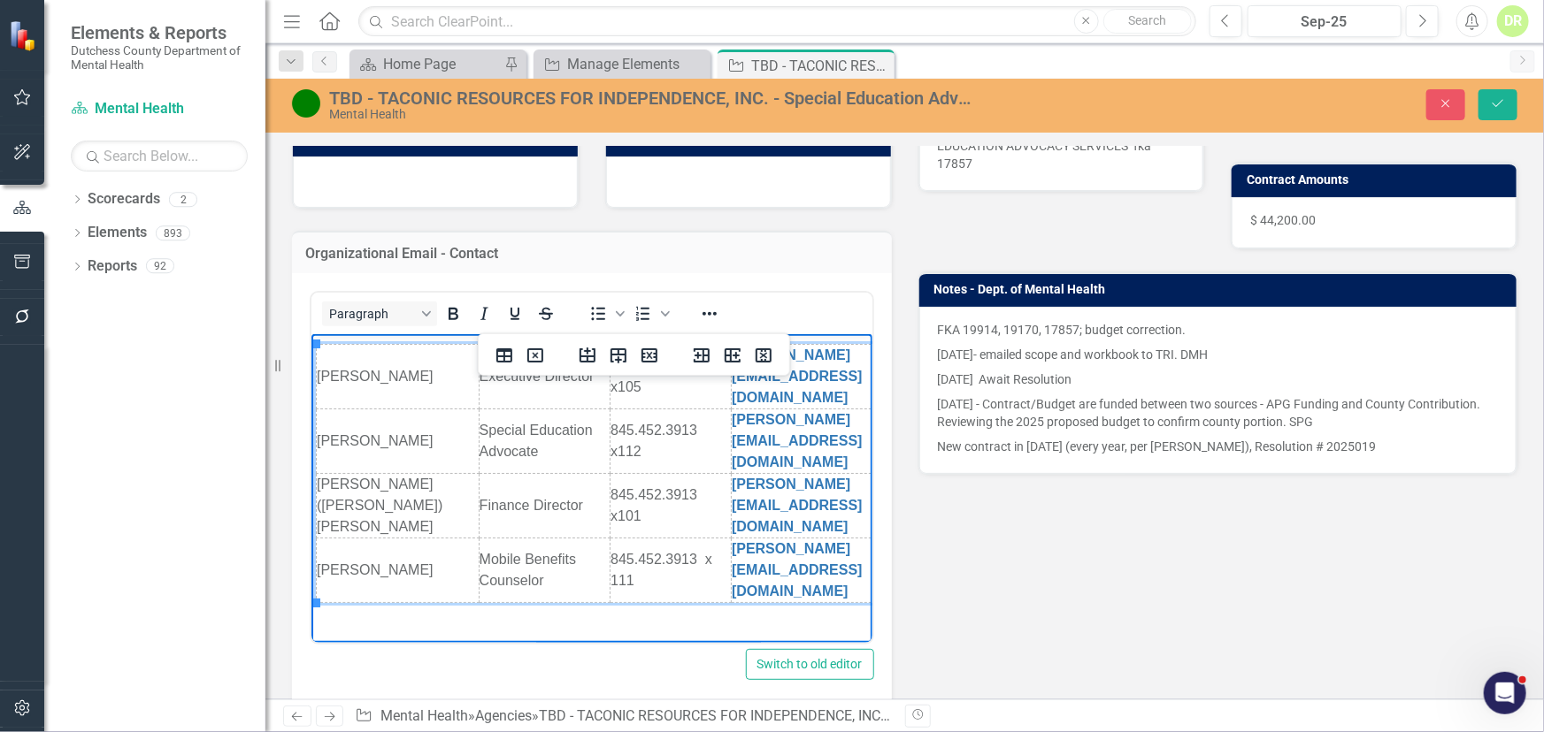
drag, startPoint x: 409, startPoint y: 556, endPoint x: 408, endPoint y: 572, distance: 15.9
click at [408, 572] on td "[PERSON_NAME]" at bounding box center [397, 571] width 163 height 65
click at [610, 362] on icon "Insert row after" at bounding box center [618, 356] width 16 height 15
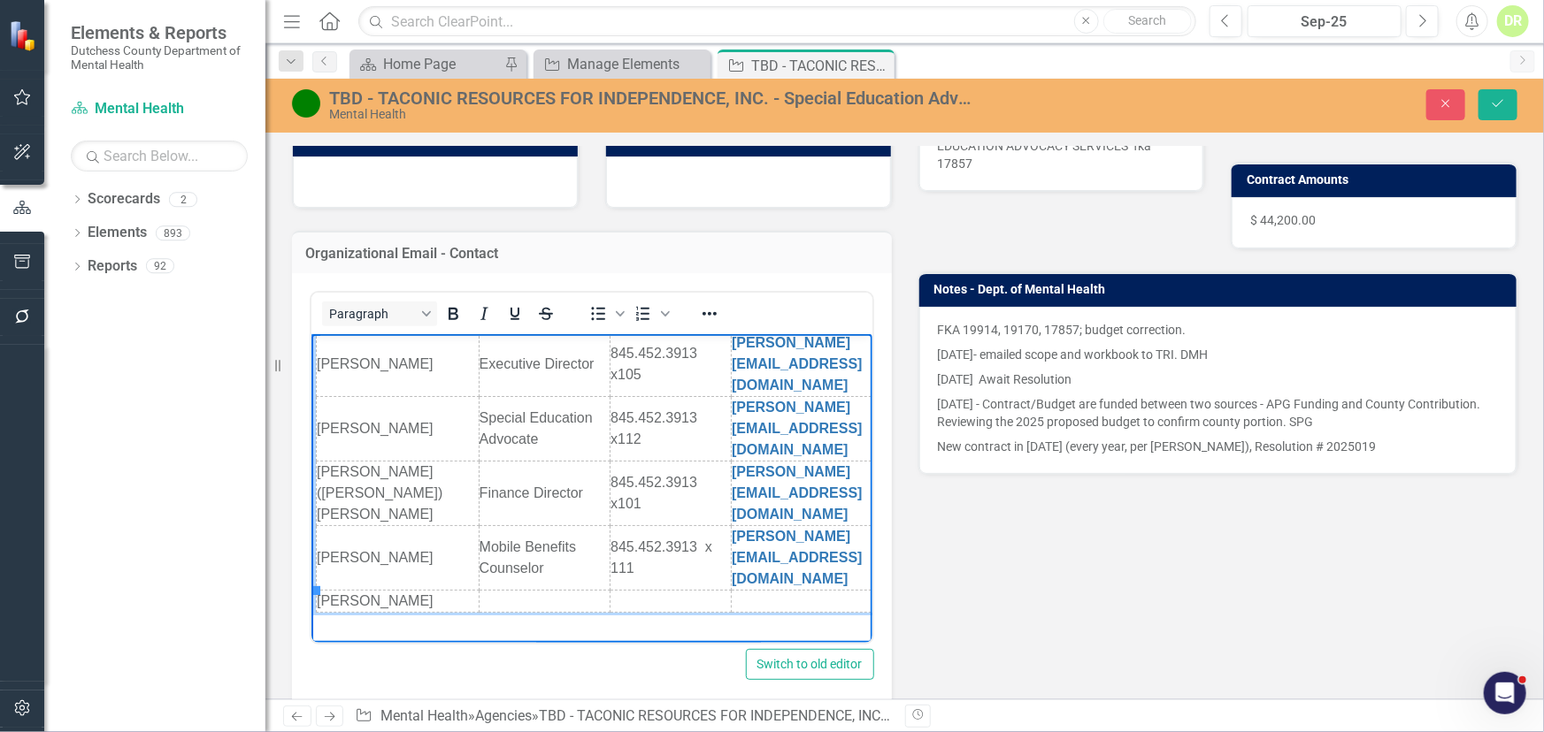
click at [498, 591] on td "Rich Text Area. Press ALT-0 for help." at bounding box center [543, 602] width 131 height 22
click at [783, 591] on td "Rich Text Area. Press ALT-0 for help." at bounding box center [840, 612] width 219 height 43
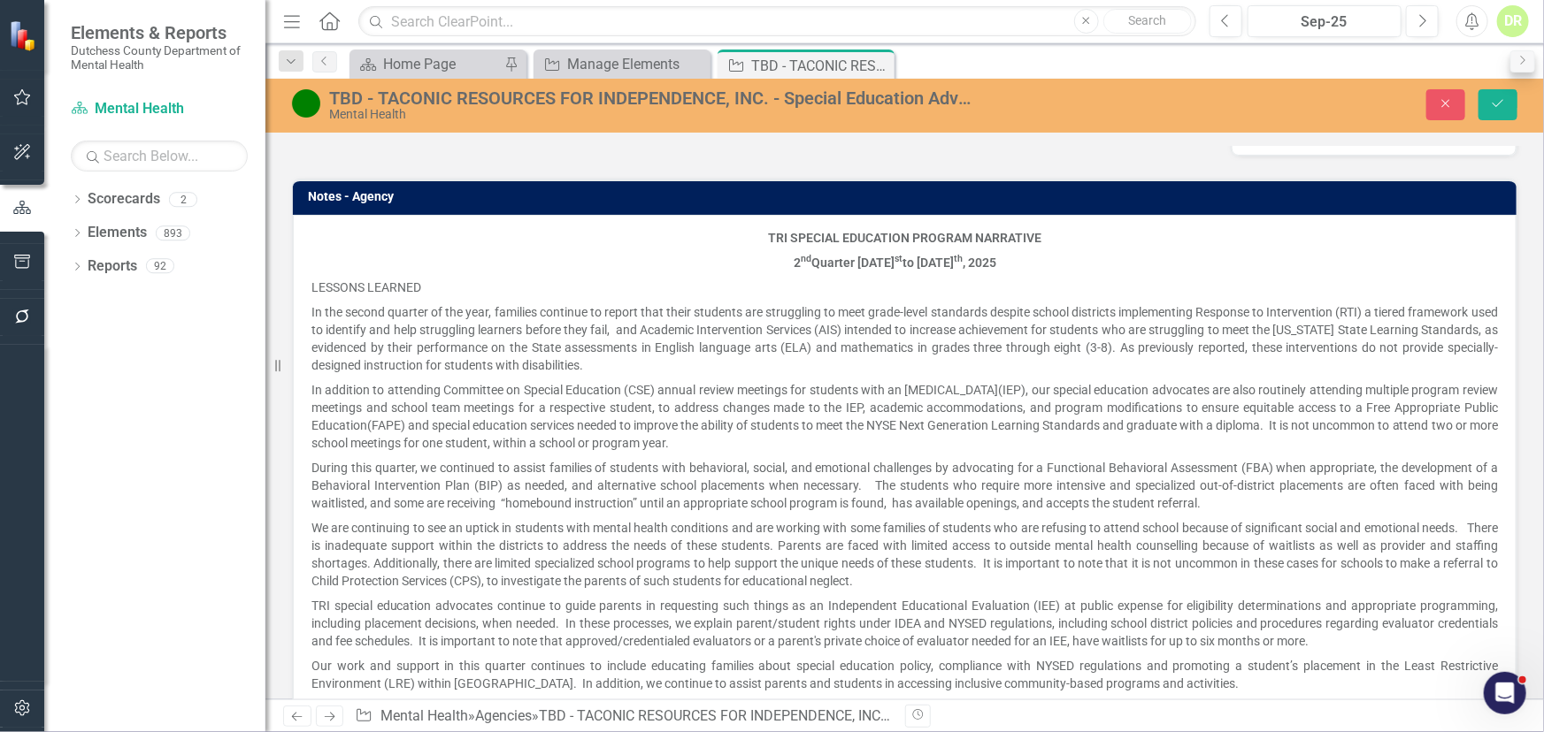
scroll to position [1447, 0]
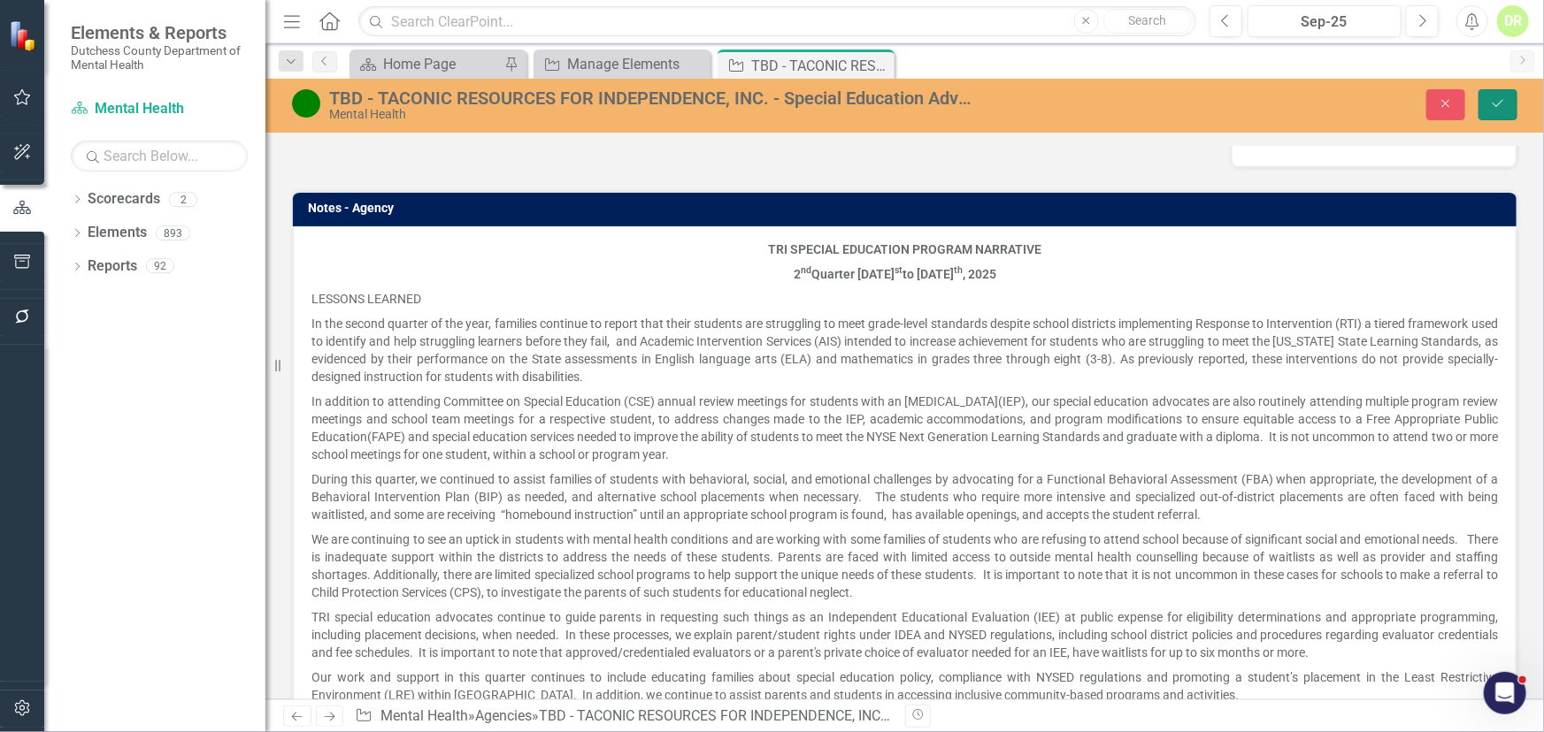
click at [1499, 101] on icon "Save" at bounding box center [1498, 103] width 16 height 12
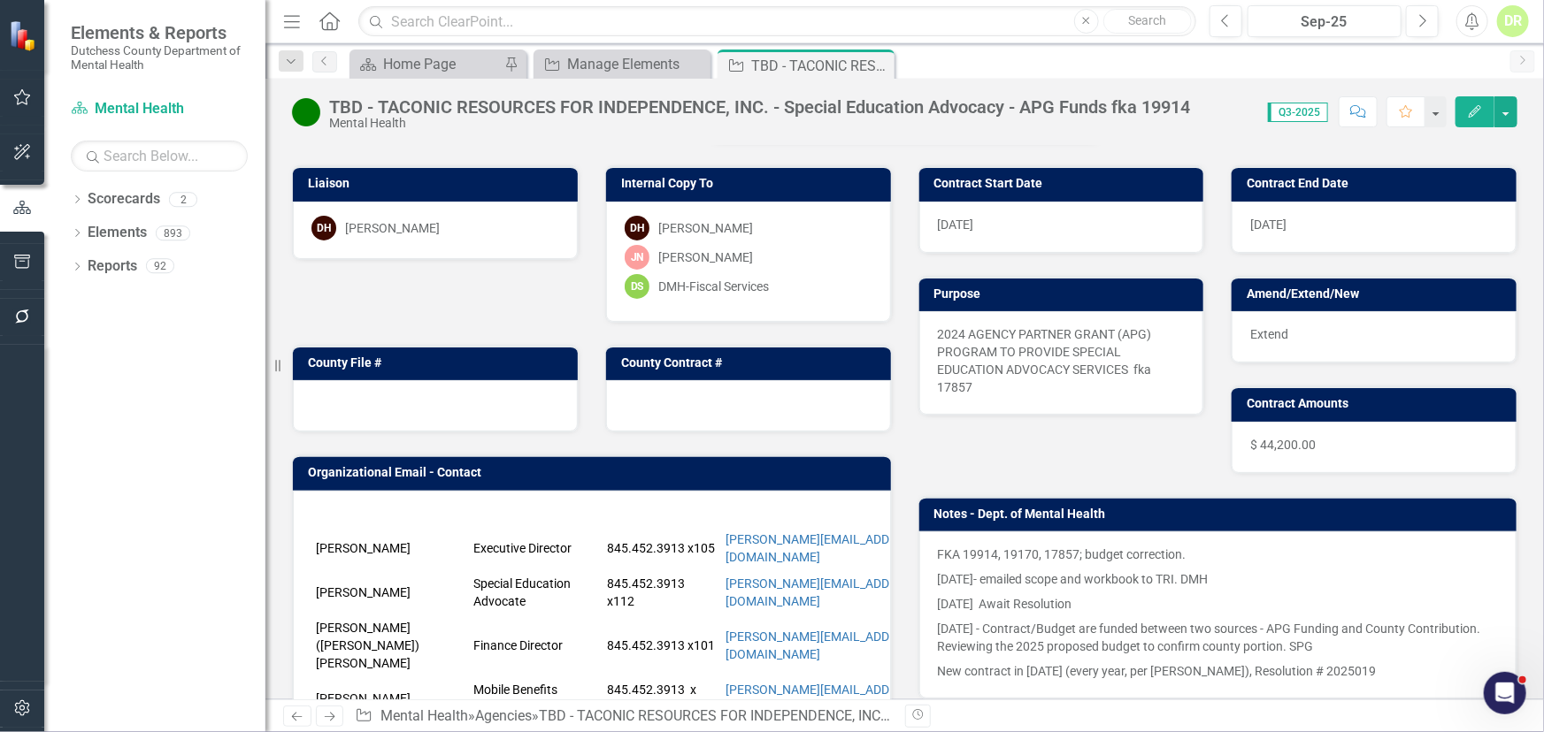
scroll to position [241, 0]
